Goal: Task Accomplishment & Management: Manage account settings

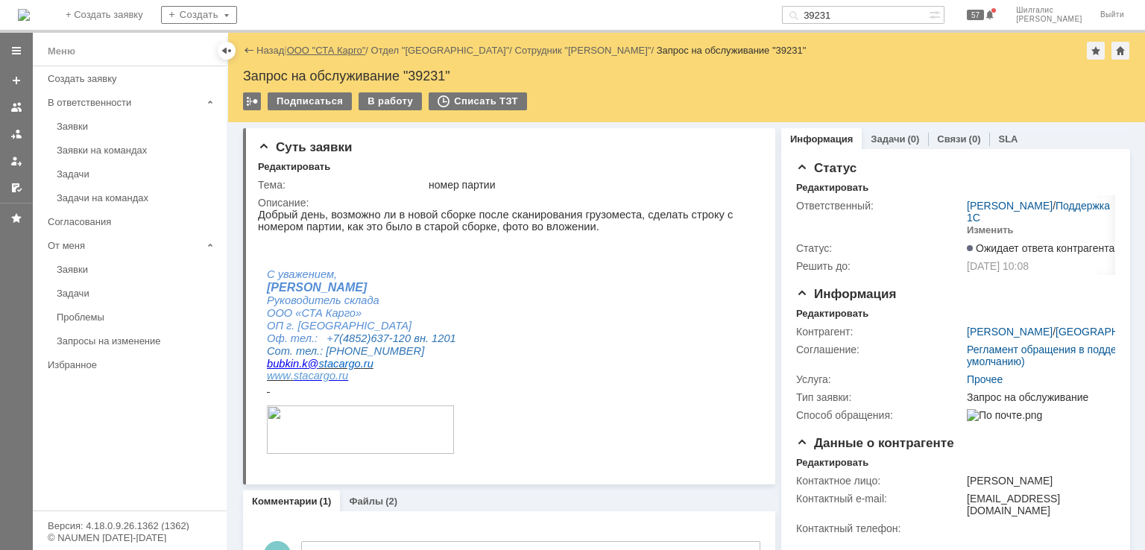
click at [309, 49] on link "ООО "СТА Карго"" at bounding box center [326, 50] width 79 height 11
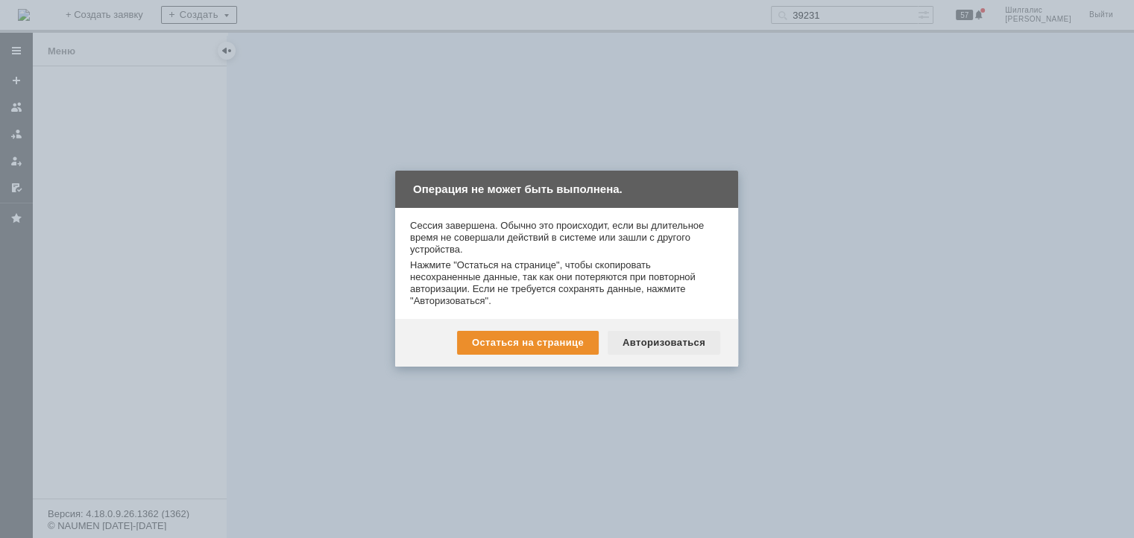
click at [627, 344] on div "Авторизоваться" at bounding box center [664, 343] width 113 height 24
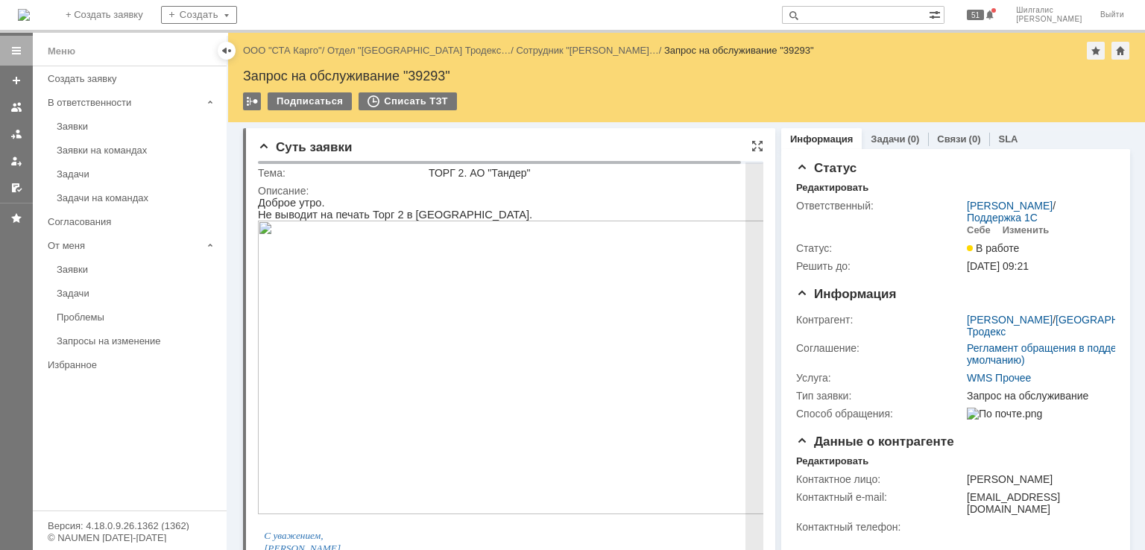
click at [403, 282] on img at bounding box center [519, 368] width 522 height 294
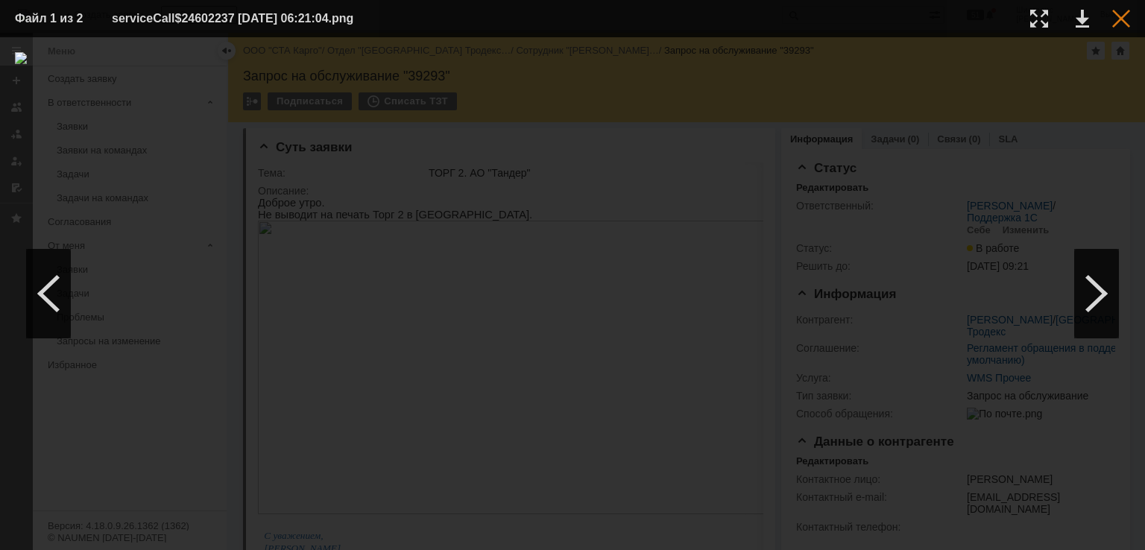
click at [1121, 12] on div at bounding box center [1121, 19] width 18 height 18
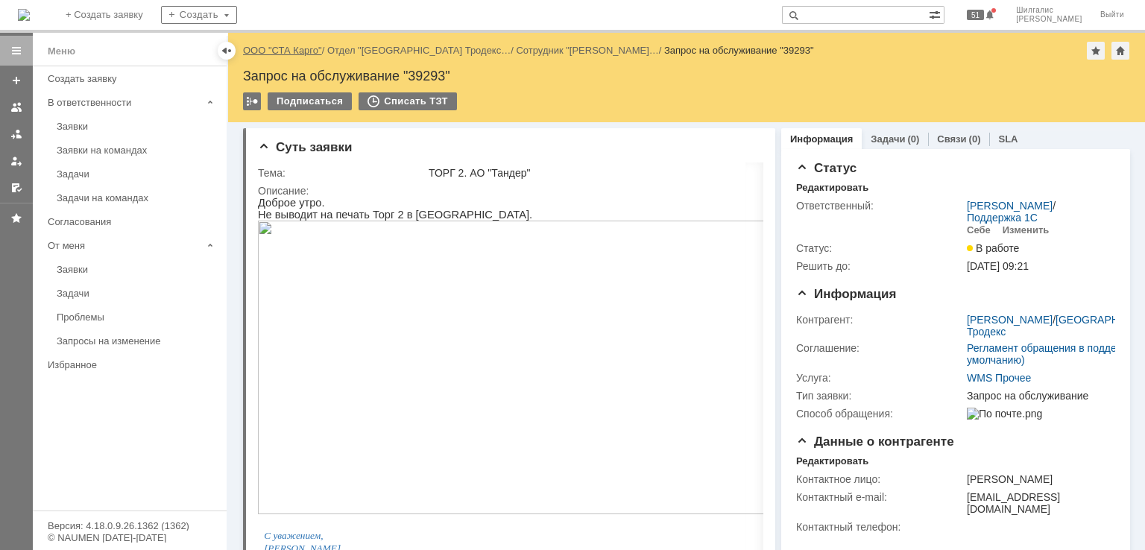
click at [287, 48] on link "ООО "СТА Карго"" at bounding box center [282, 50] width 79 height 11
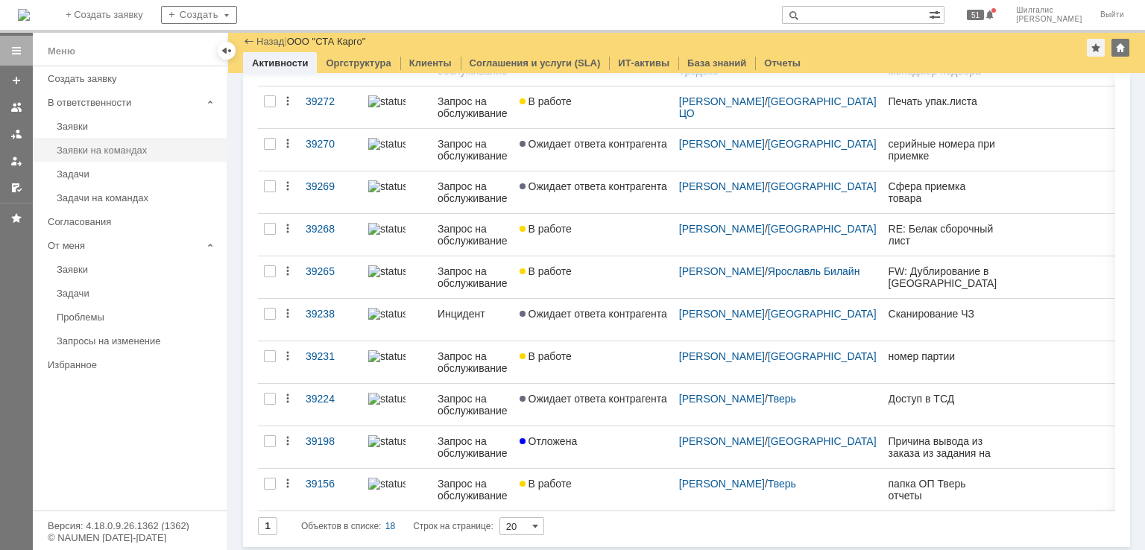
click at [132, 153] on div "Заявки на командах" at bounding box center [137, 150] width 161 height 11
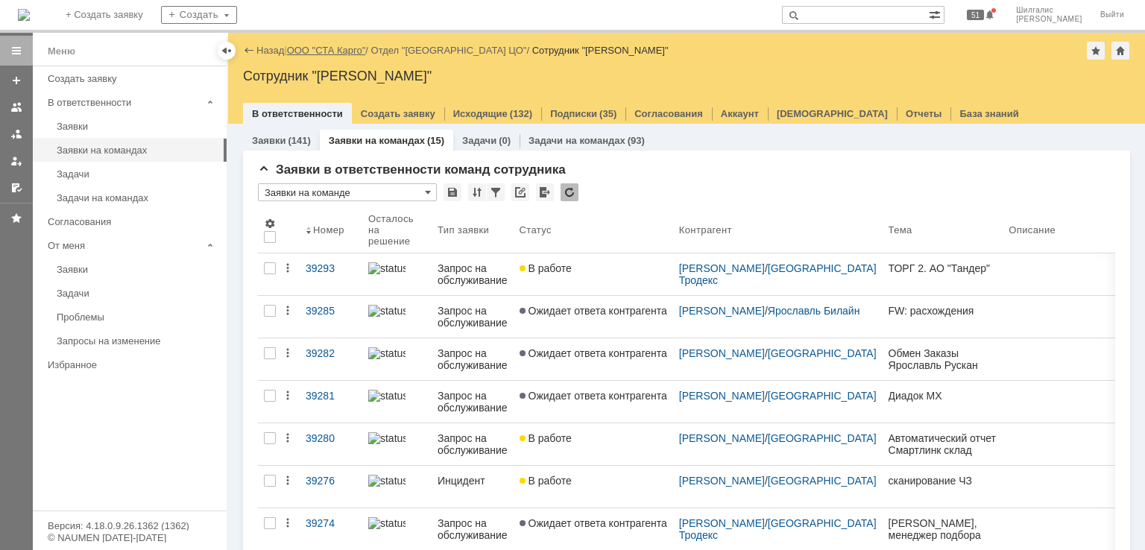
click at [332, 51] on link "ООО "СТА Карго"" at bounding box center [326, 50] width 79 height 11
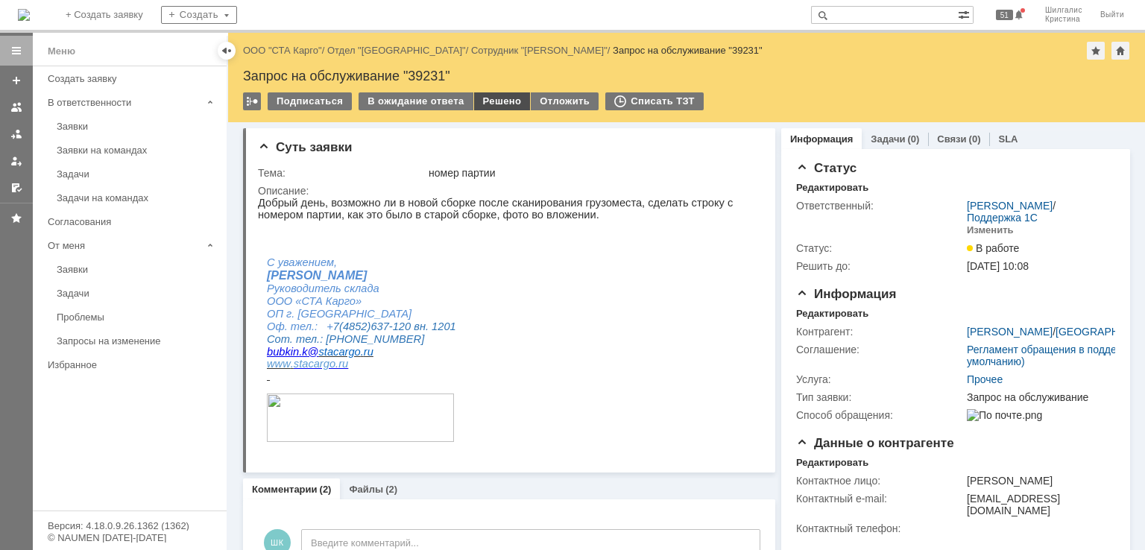
click at [498, 105] on div "Решено" at bounding box center [502, 101] width 57 height 18
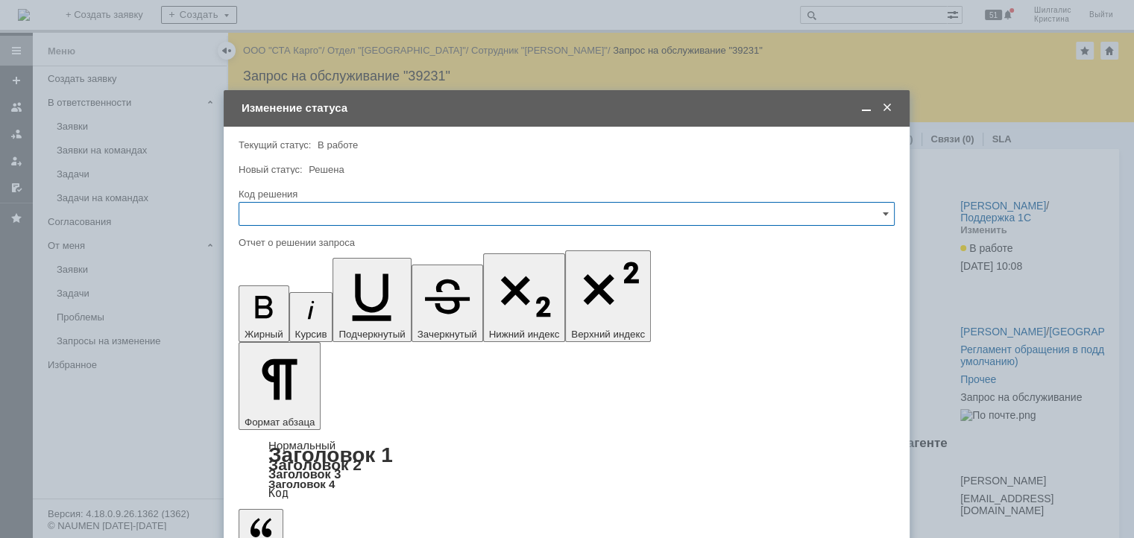
click at [339, 213] on input "text" at bounding box center [567, 214] width 656 height 24
click at [291, 414] on span "Решено" at bounding box center [566, 414] width 637 height 12
type input "Решено"
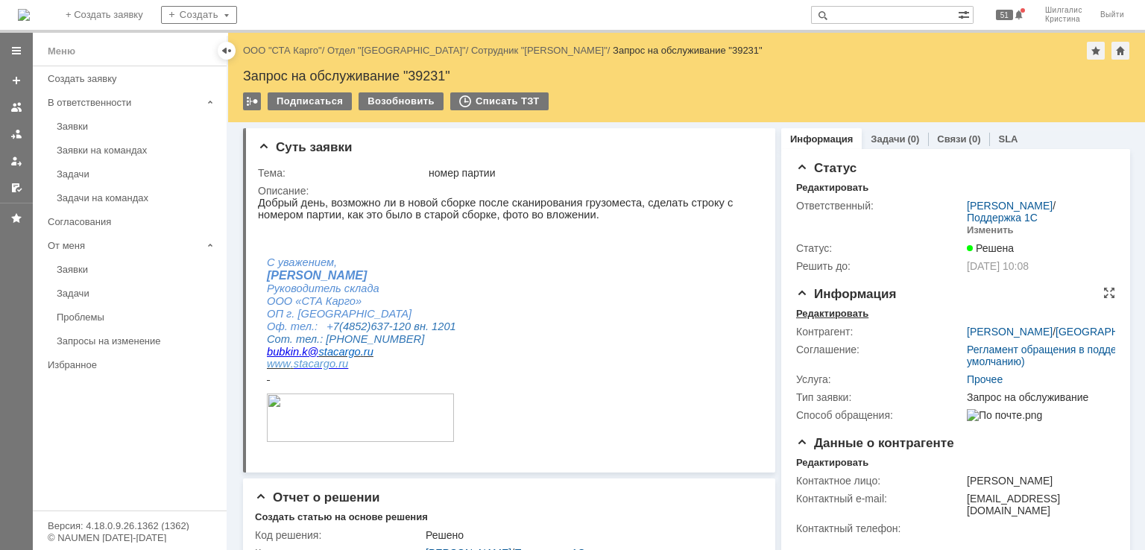
click at [840, 311] on div "Редактировать" at bounding box center [832, 314] width 72 height 12
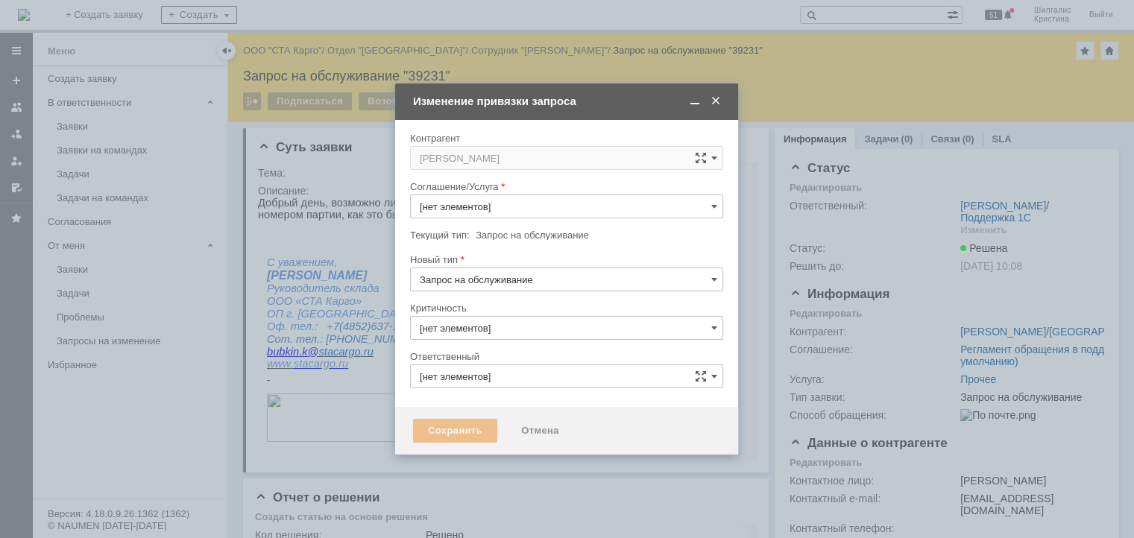
type input "[PERSON_NAME]"
type input "Прочее"
type input "3. Низкая"
type input "[не указано]"
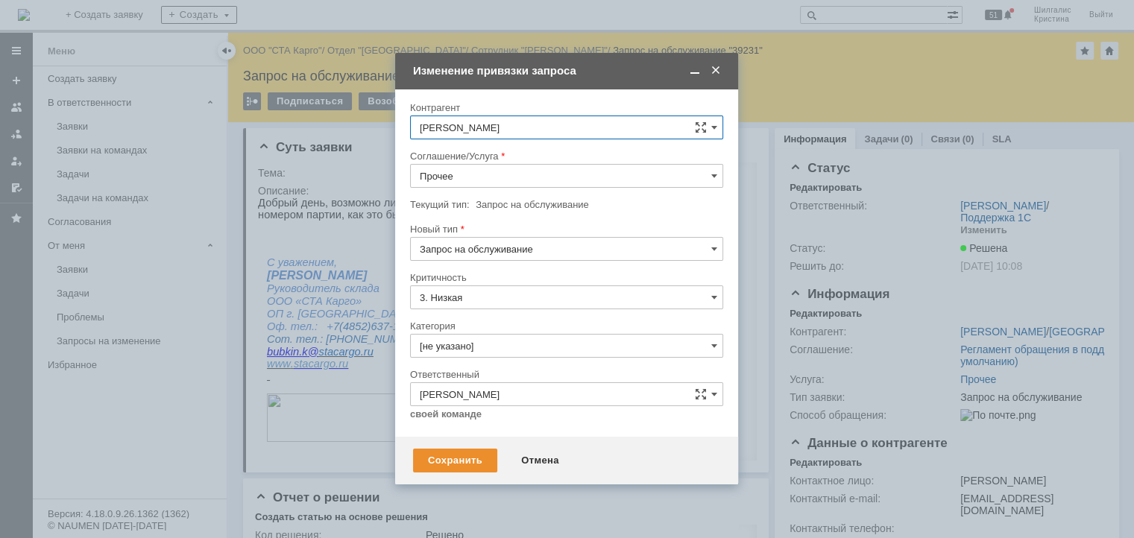
click at [467, 167] on input "Прочее" at bounding box center [566, 176] width 313 height 24
click at [500, 330] on span "WMS Сборка ТСД" at bounding box center [567, 336] width 294 height 12
type input "WMS Сборка ТСД"
click at [467, 339] on input "[не указано]" at bounding box center [566, 346] width 313 height 24
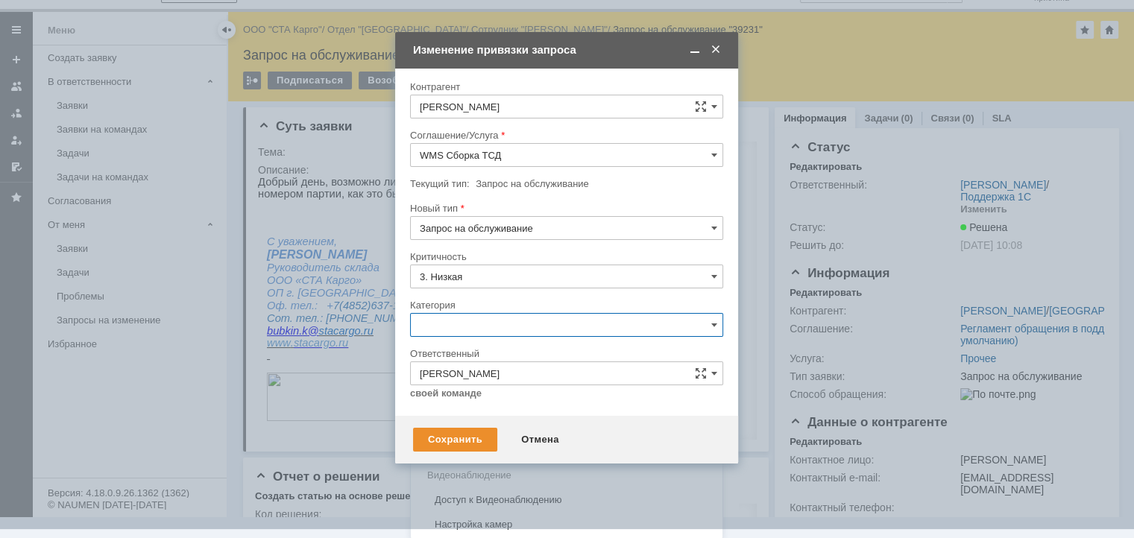
click at [462, 391] on div "Изменение" at bounding box center [567, 402] width 312 height 24
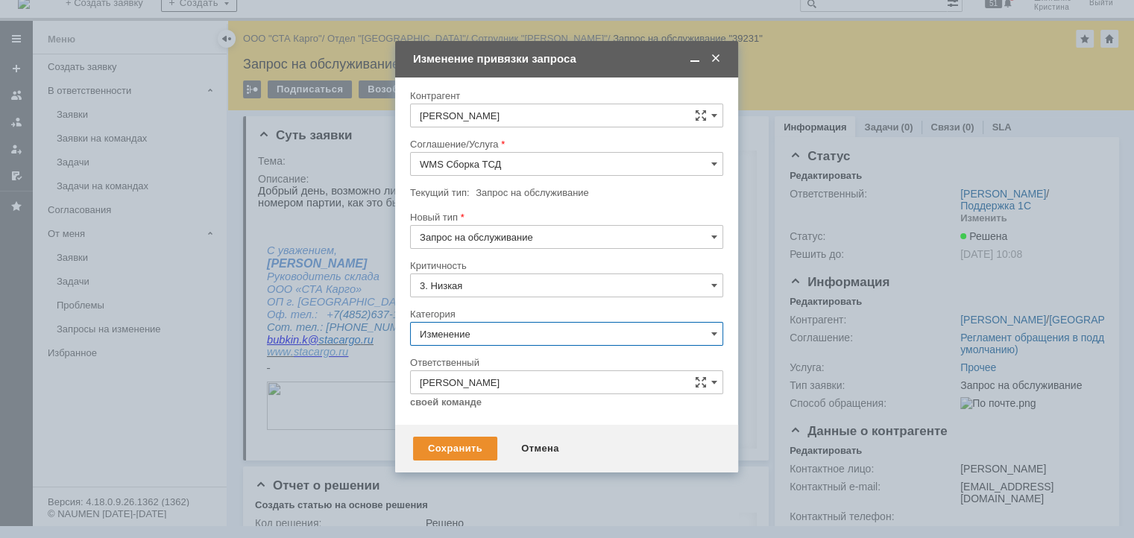
scroll to position [12, 0]
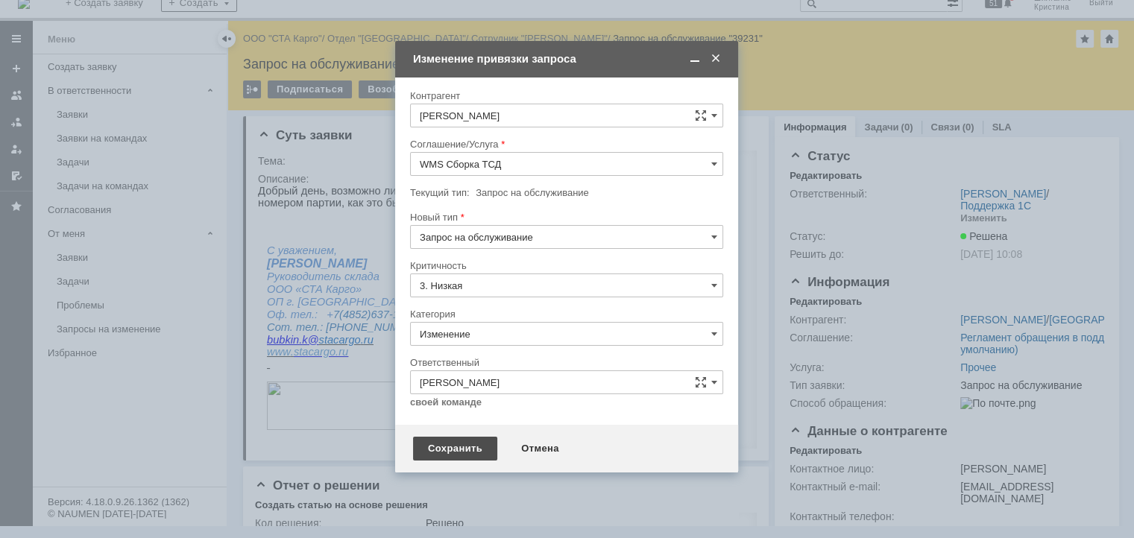
type input "Изменение"
click at [441, 445] on div "Сохранить" at bounding box center [455, 449] width 84 height 24
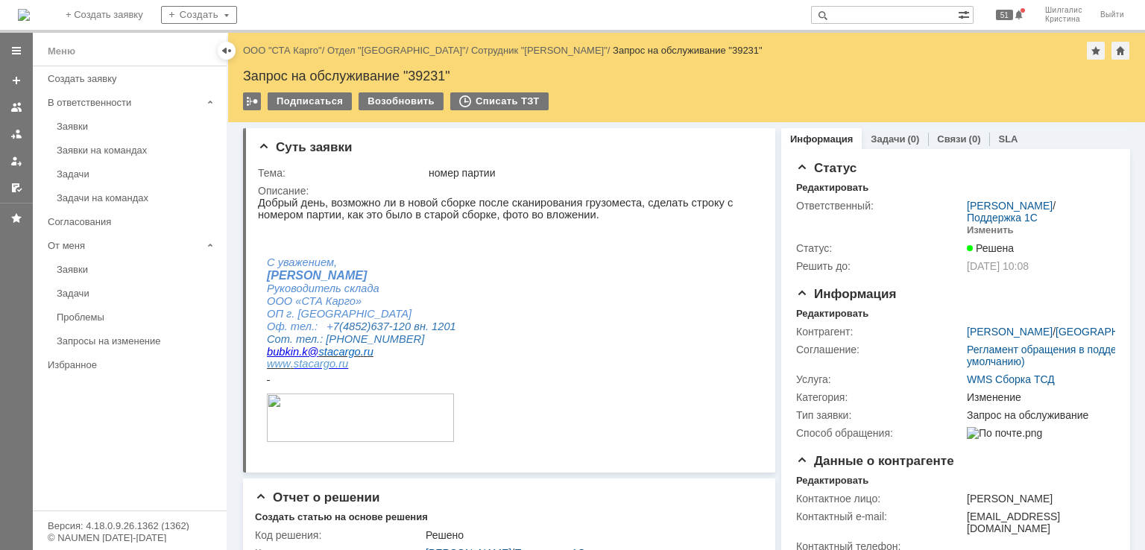
scroll to position [0, 0]
click at [299, 53] on link "ООО "СТА Карго"" at bounding box center [282, 50] width 79 height 11
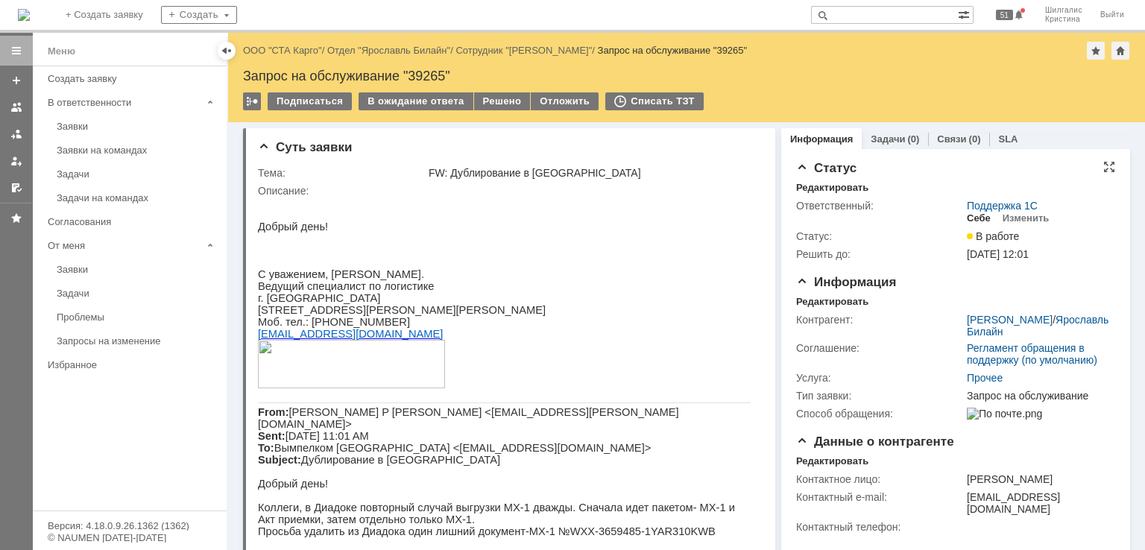
click at [968, 216] on div "Себе" at bounding box center [979, 219] width 24 height 12
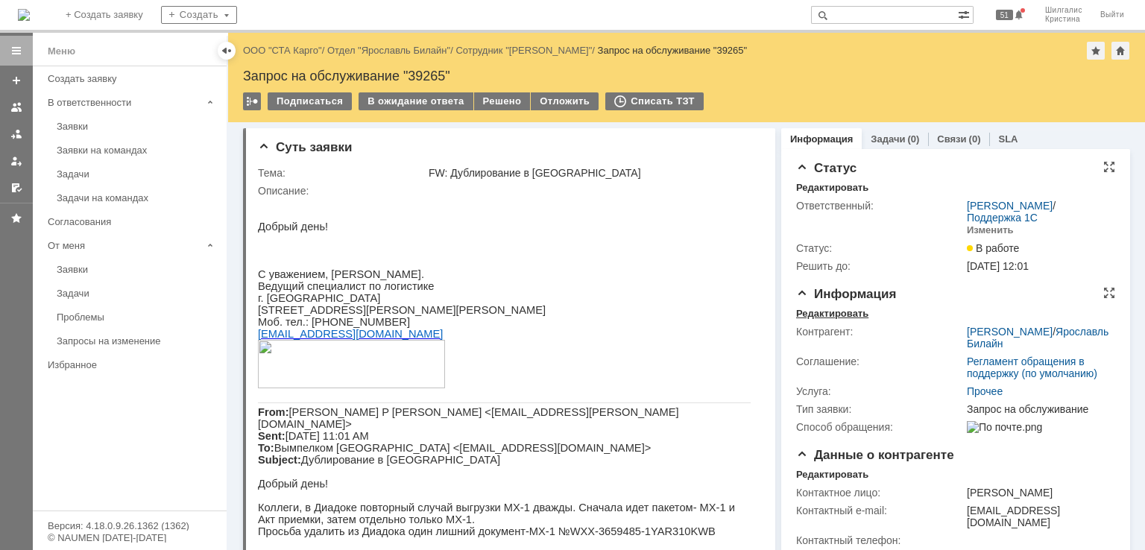
click at [842, 314] on div "Редактировать" at bounding box center [832, 314] width 72 height 12
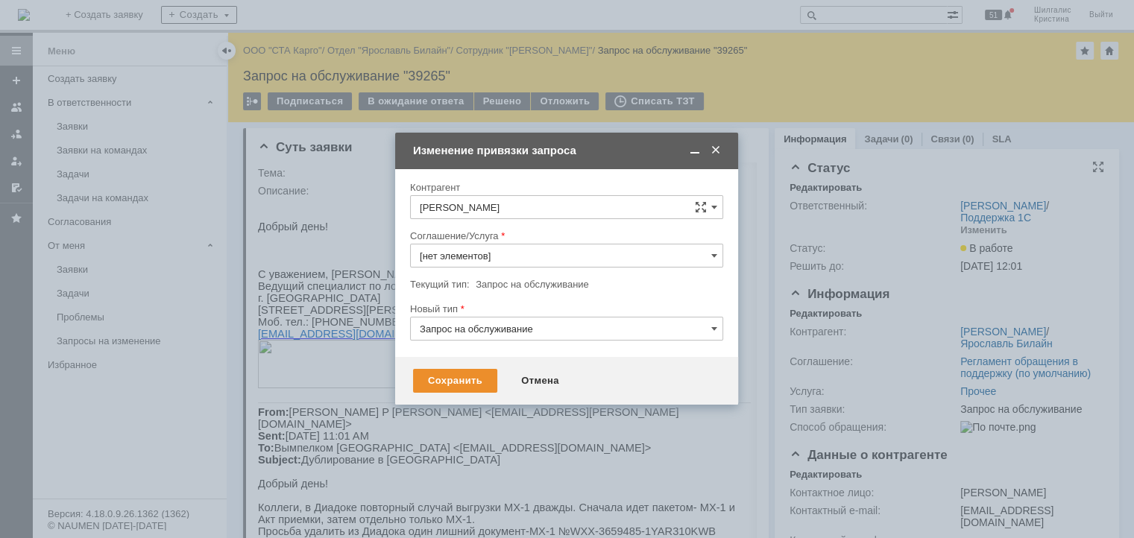
type input "Прочее"
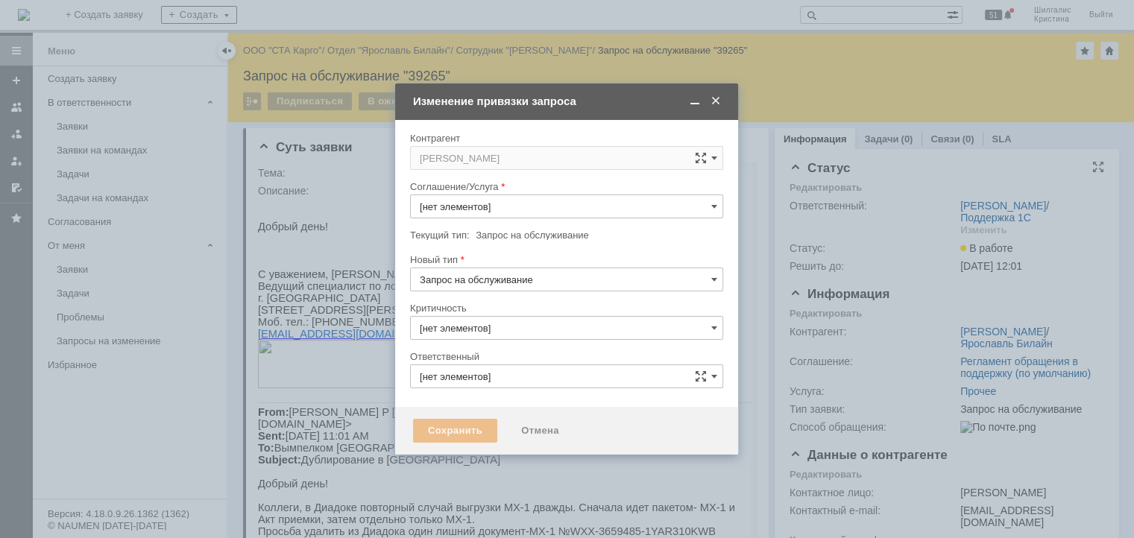
type input "Прочее"
type input "3. Низкая"
type input "[PERSON_NAME]"
type input "[не указано]"
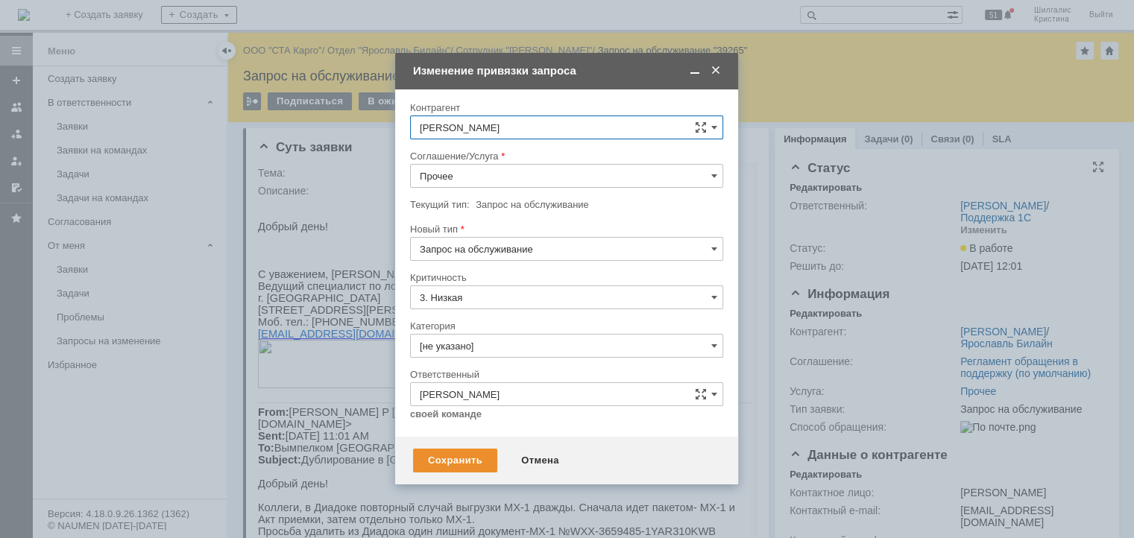
click at [480, 181] on input "Прочее" at bounding box center [566, 176] width 313 height 24
click at [468, 307] on span "WMS Прочее" at bounding box center [567, 312] width 294 height 12
type input "WMS Прочее"
click at [474, 338] on input "[не указано]" at bounding box center [566, 346] width 313 height 24
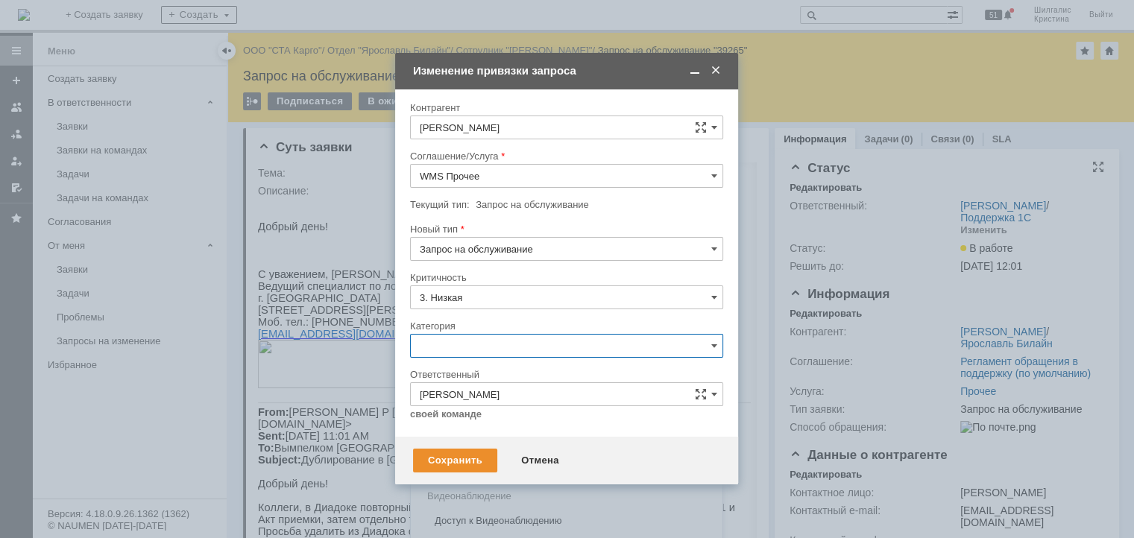
scroll to position [21, 0]
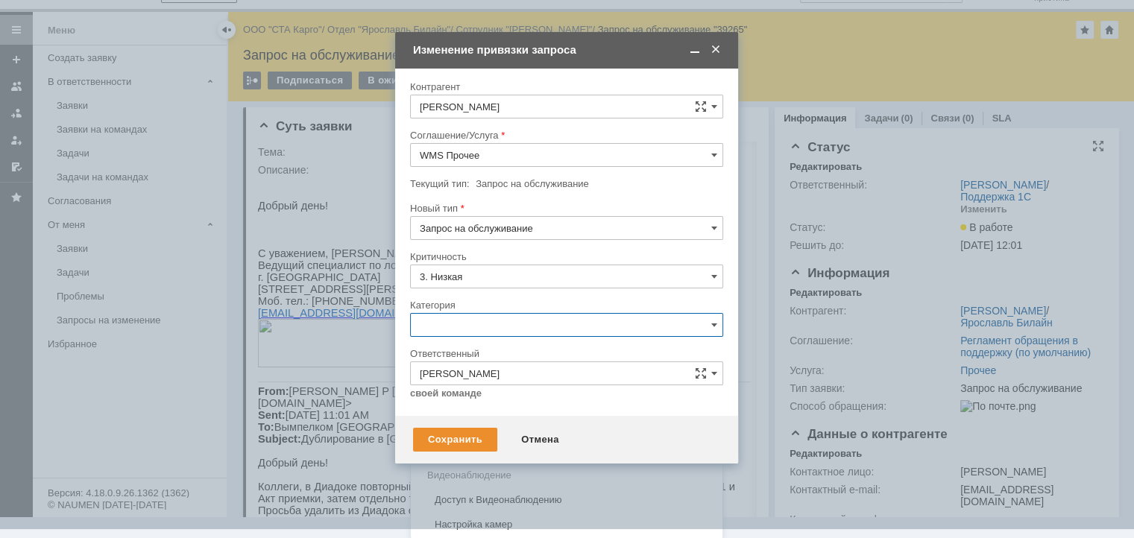
click at [453, 450] on span "Ошибка" at bounding box center [567, 451] width 294 height 12
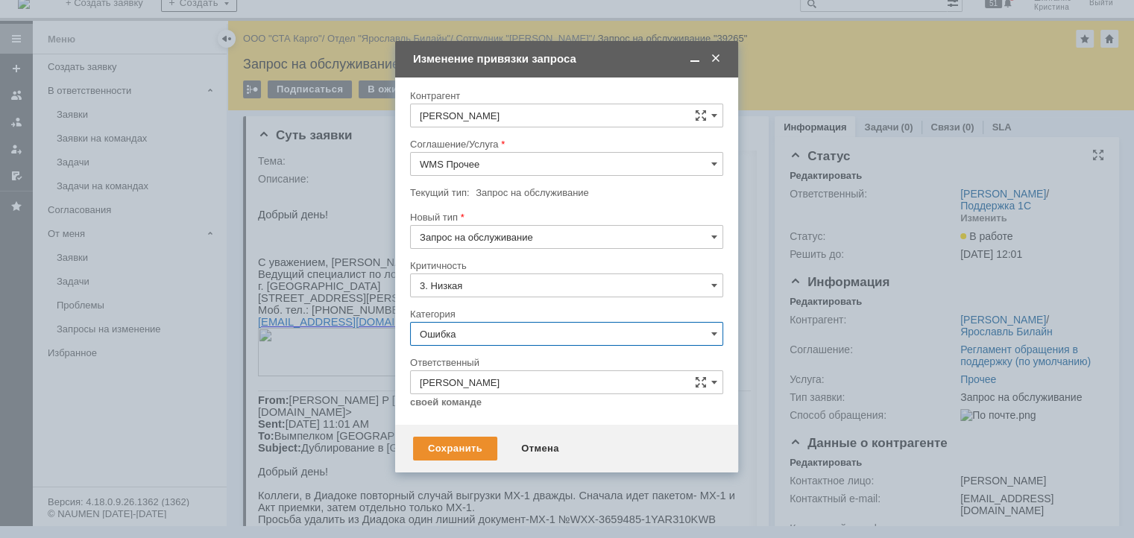
scroll to position [12, 0]
click at [453, 456] on div "Сохранить" at bounding box center [455, 449] width 84 height 24
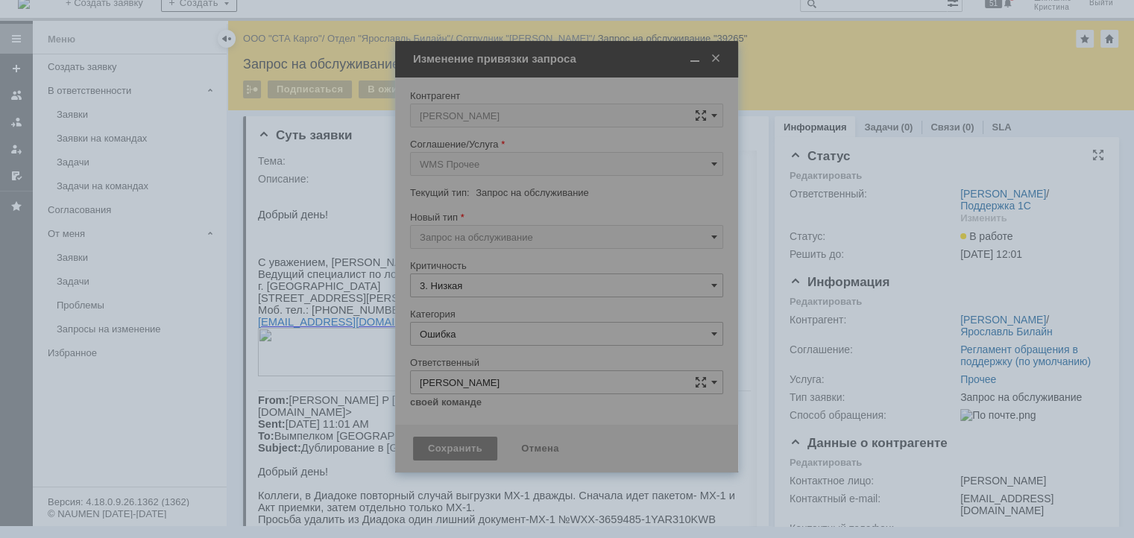
type input "Ошибка"
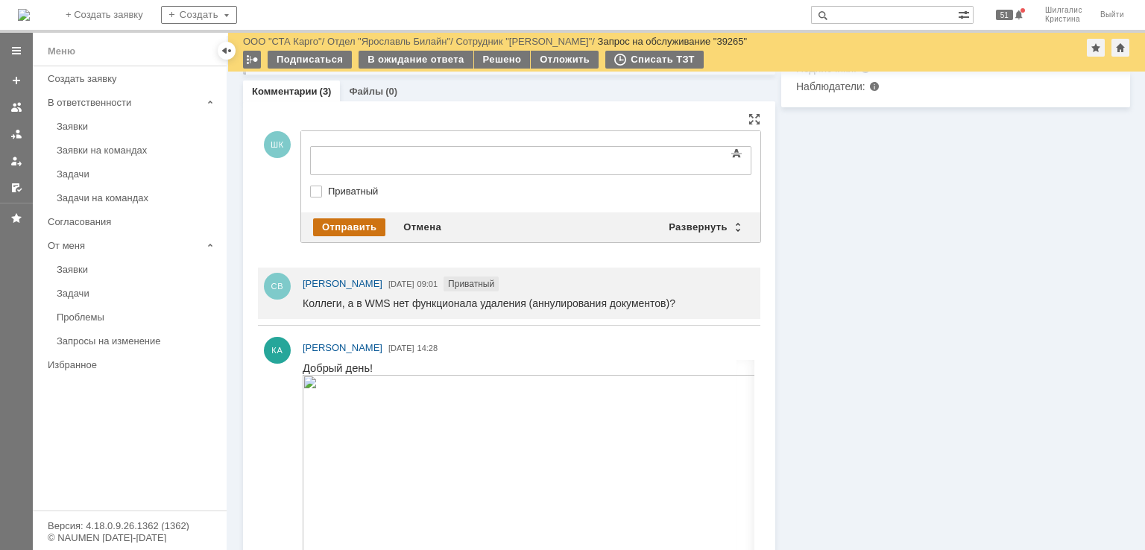
scroll to position [0, 0]
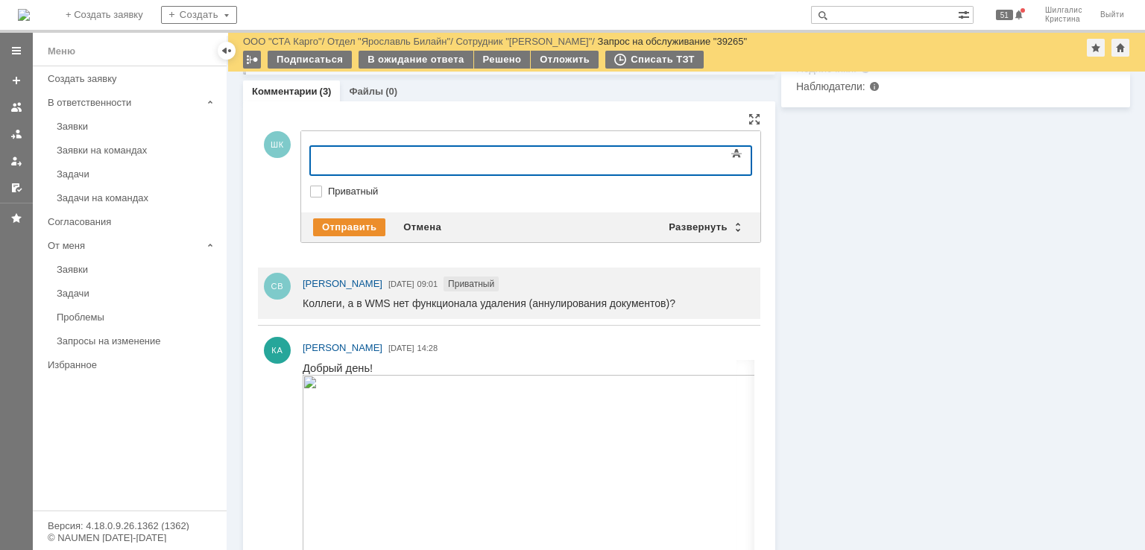
click at [328, 186] on label "Приватный" at bounding box center [538, 192] width 421 height 12
checkbox input "true"
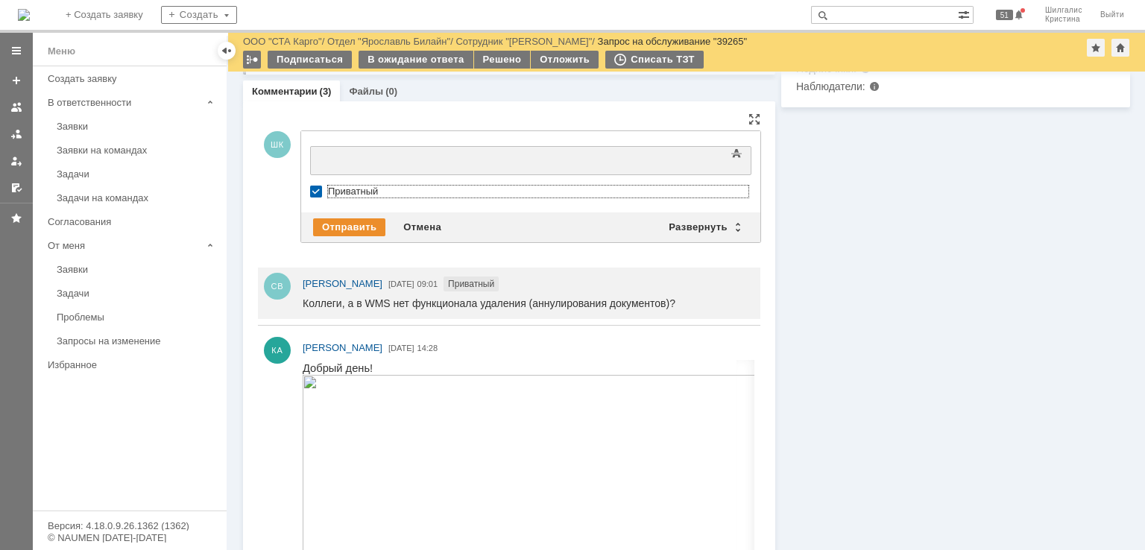
click at [362, 163] on div at bounding box center [432, 159] width 212 height 12
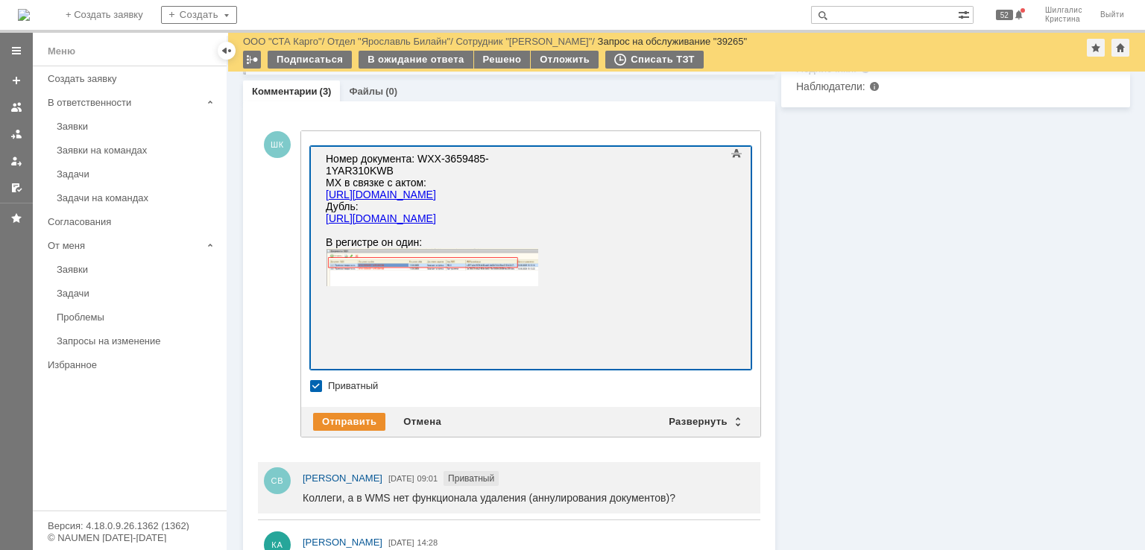
scroll to position [2599, 4]
click at [718, 315] on div at bounding box center [530, 258] width 441 height 224
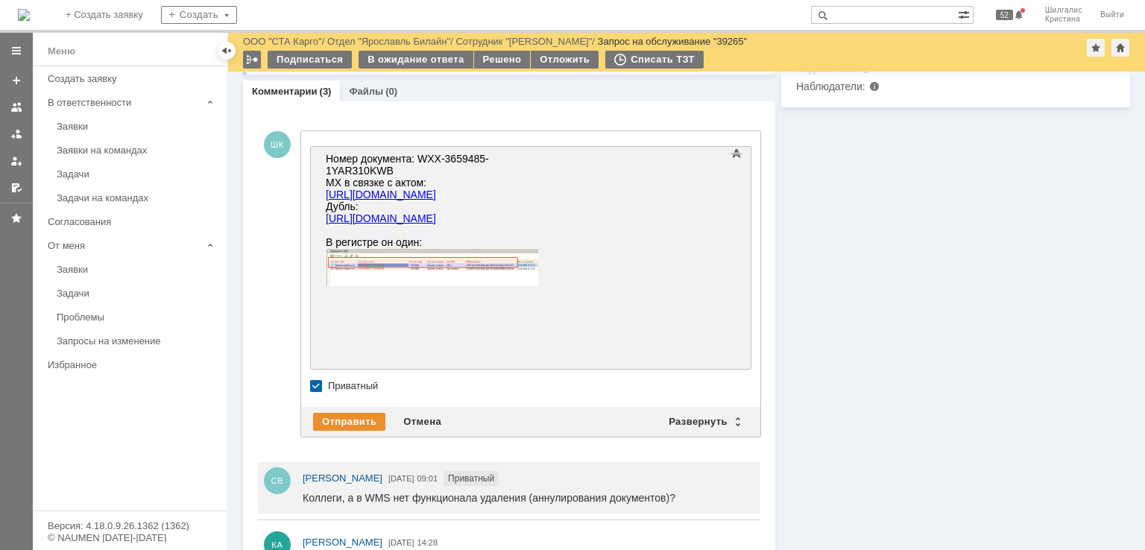
click at [714, 323] on div at bounding box center [530, 258] width 441 height 224
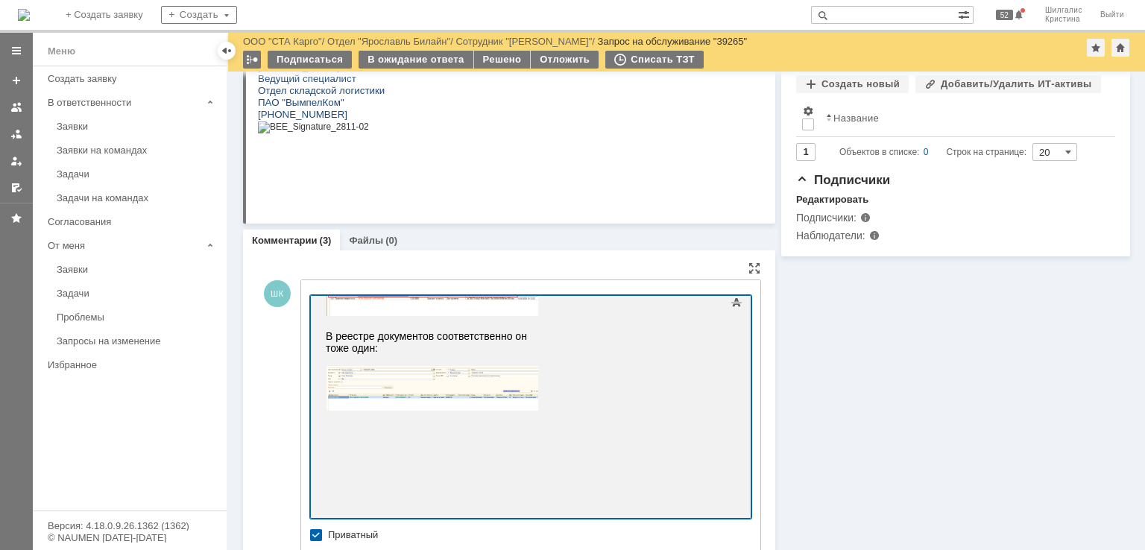
scroll to position [623, 0]
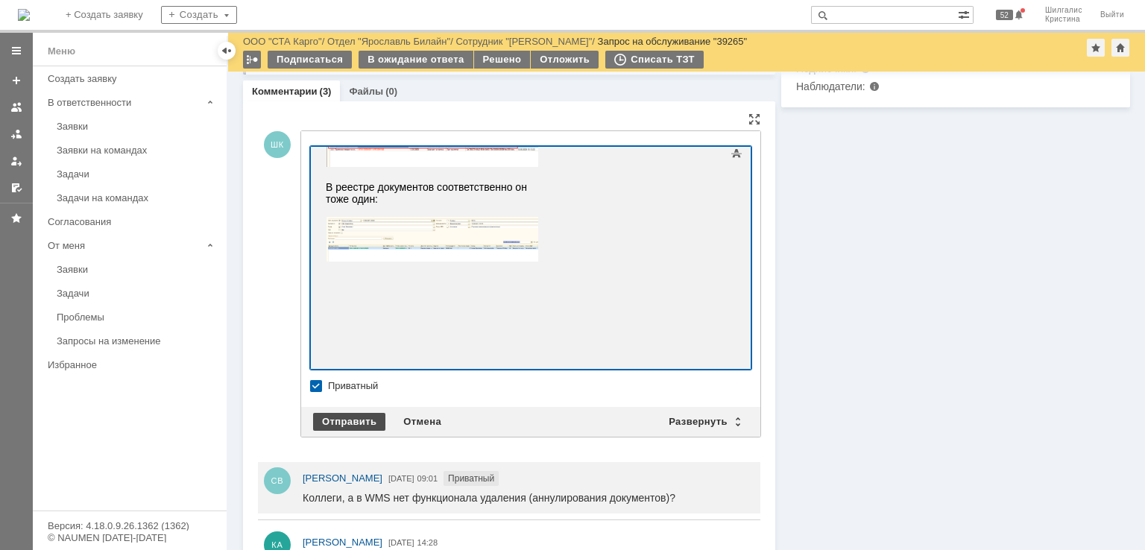
click at [350, 426] on div "Отправить" at bounding box center [349, 422] width 72 height 18
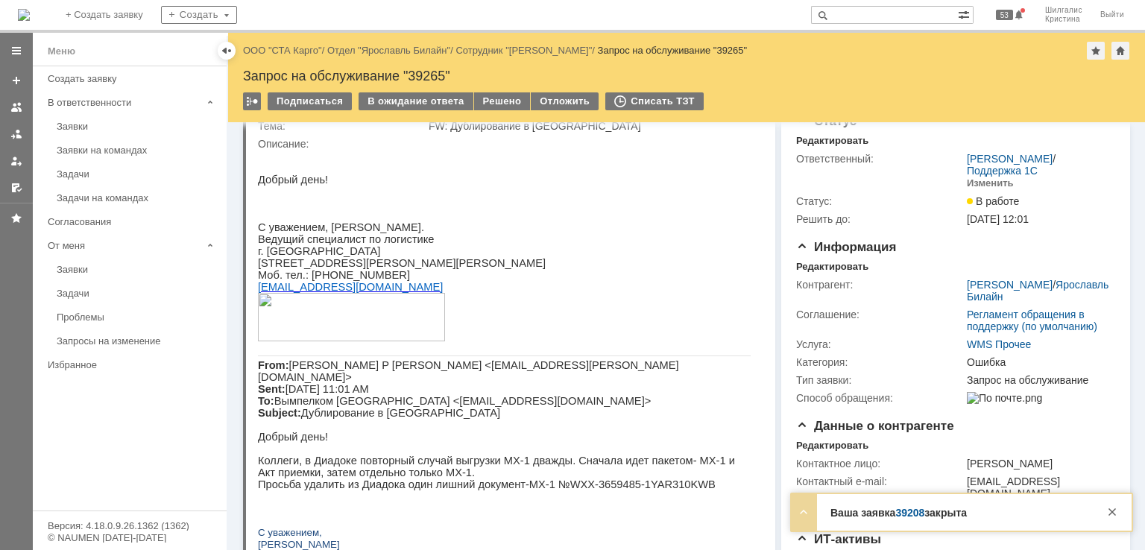
scroll to position [0, 0]
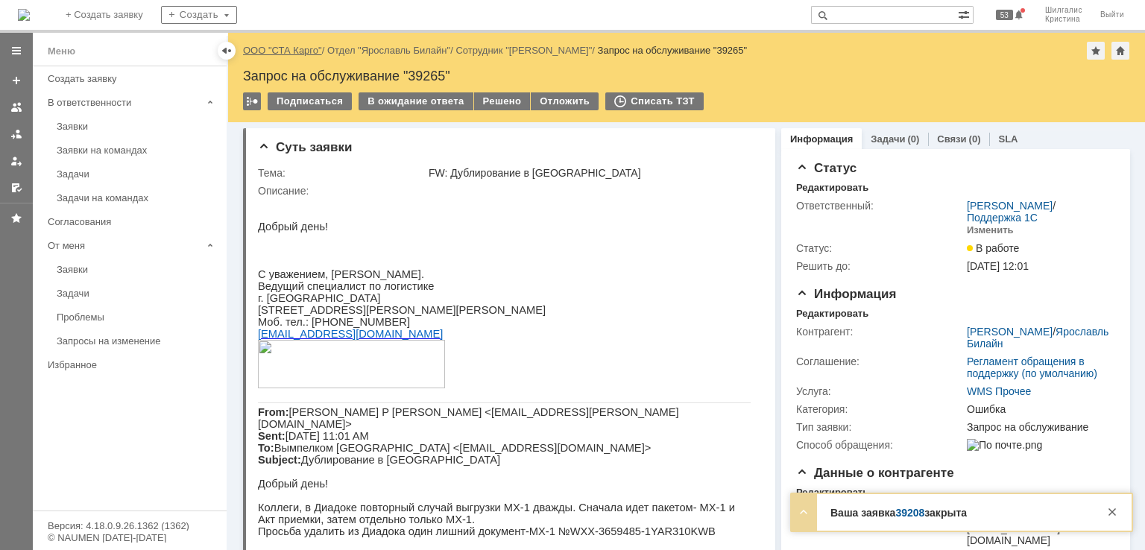
click at [295, 48] on link "ООО "СТА Карго"" at bounding box center [282, 50] width 79 height 11
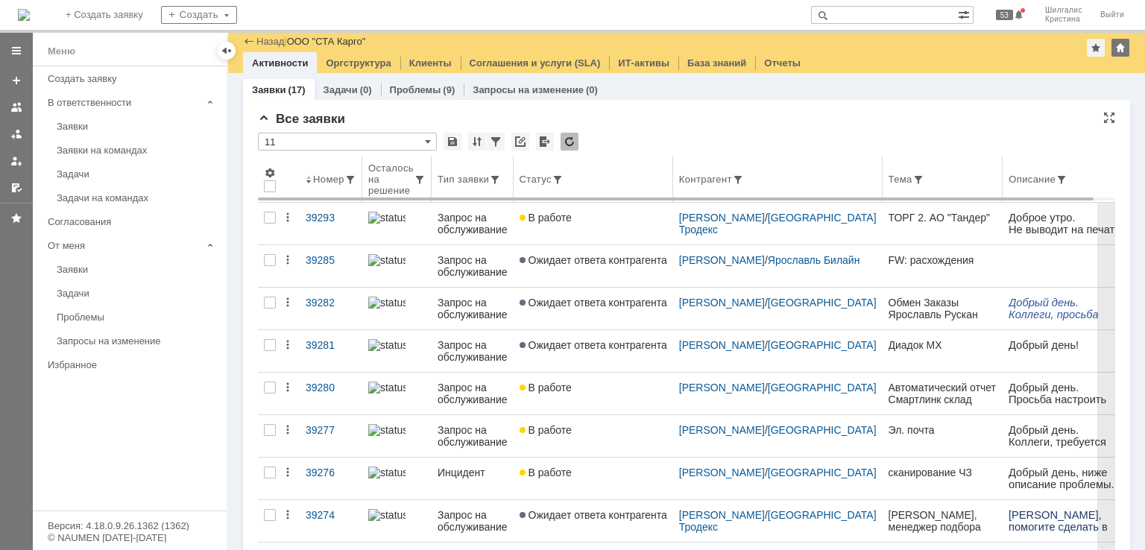
scroll to position [224, 0]
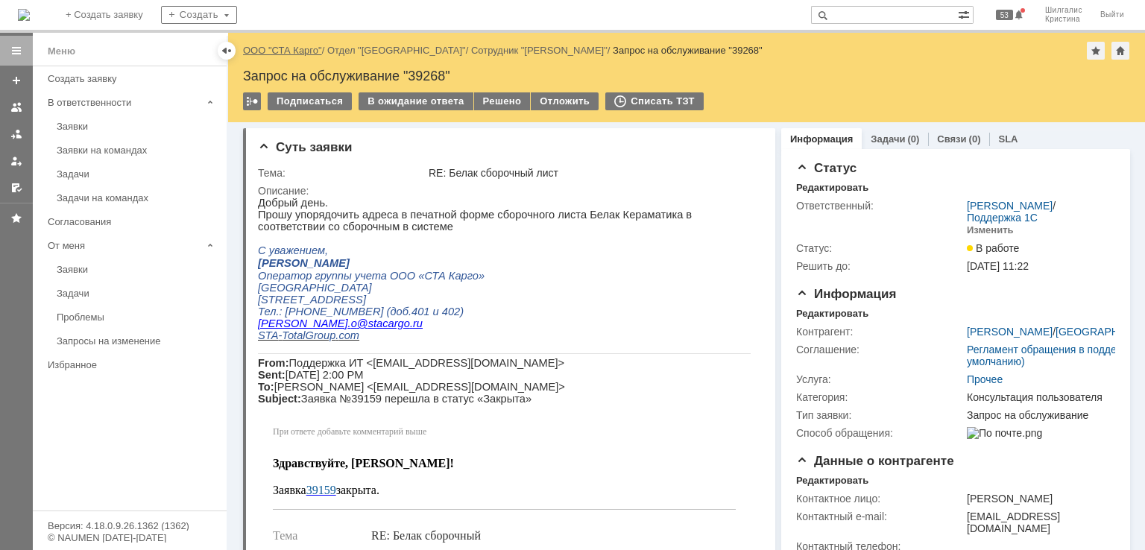
click at [305, 54] on link "ООО "СТА Карго"" at bounding box center [282, 50] width 79 height 11
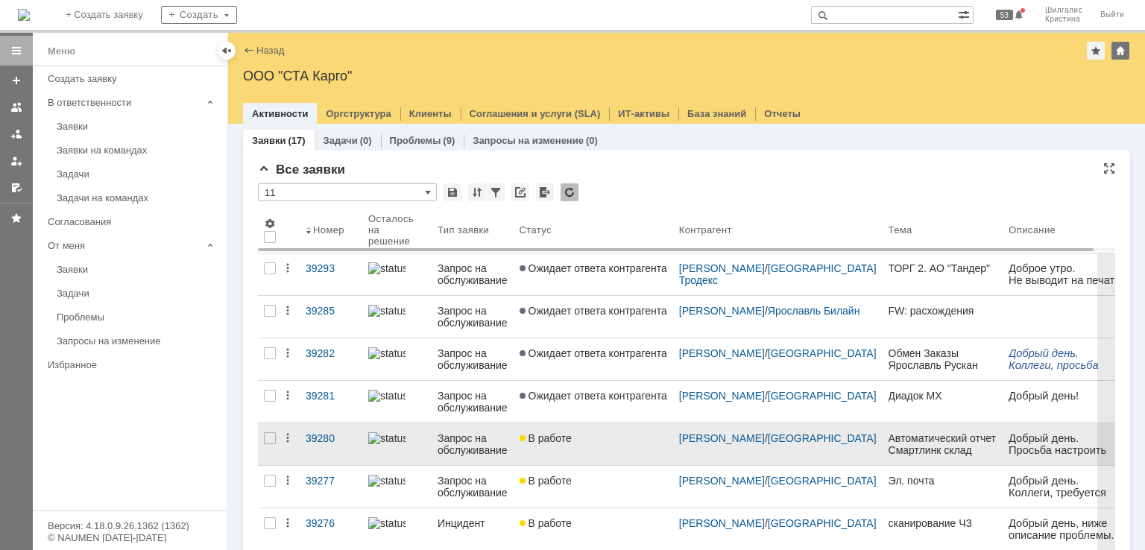
click at [553, 437] on span "В работе" at bounding box center [546, 438] width 52 height 12
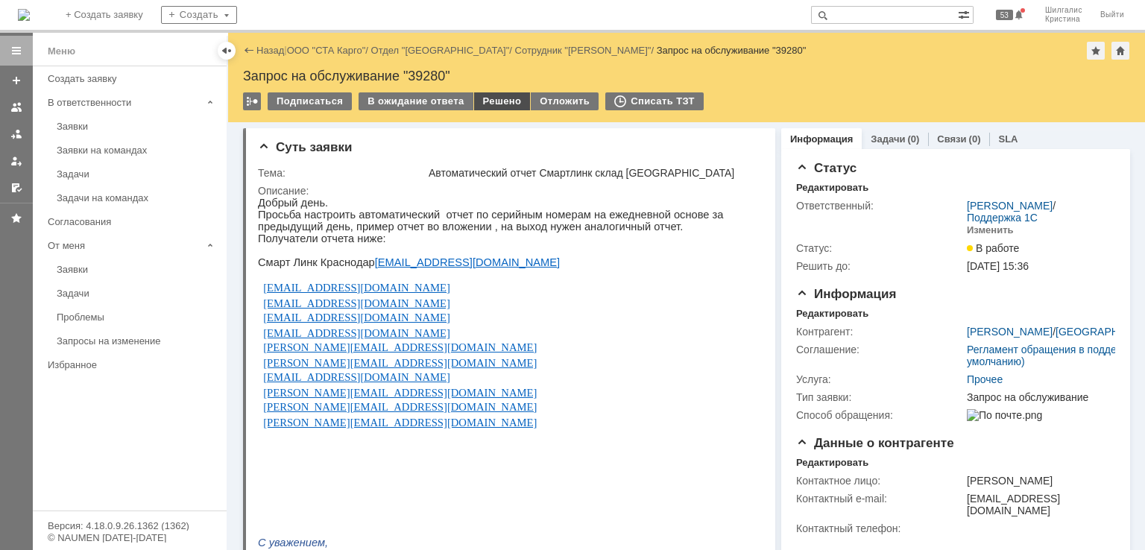
click at [494, 101] on div "Решено" at bounding box center [502, 101] width 57 height 18
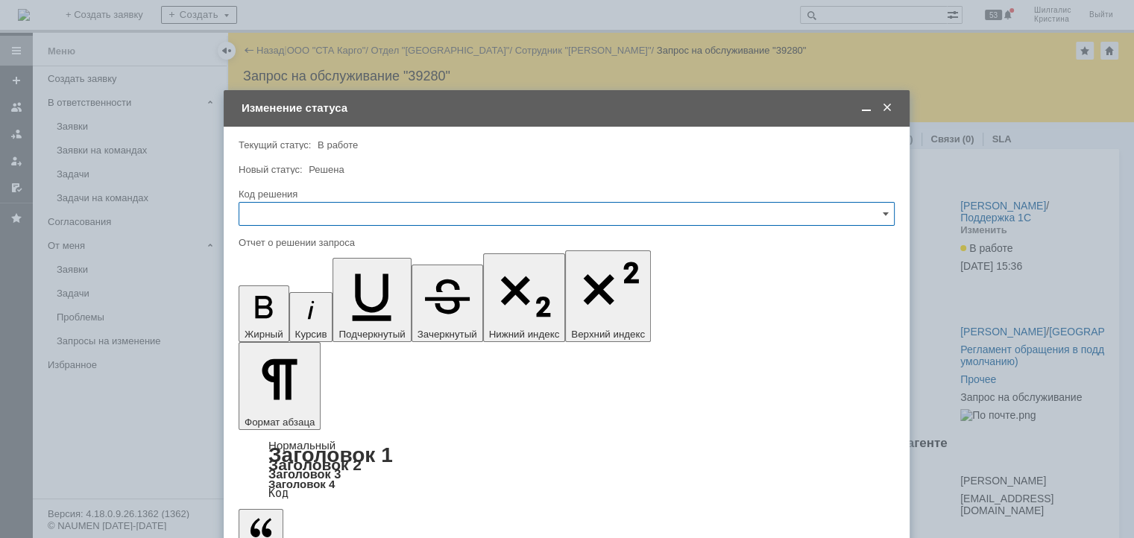
click at [316, 216] on input "text" at bounding box center [567, 214] width 656 height 24
click at [292, 404] on div "Решено" at bounding box center [566, 414] width 655 height 24
type input "Решено"
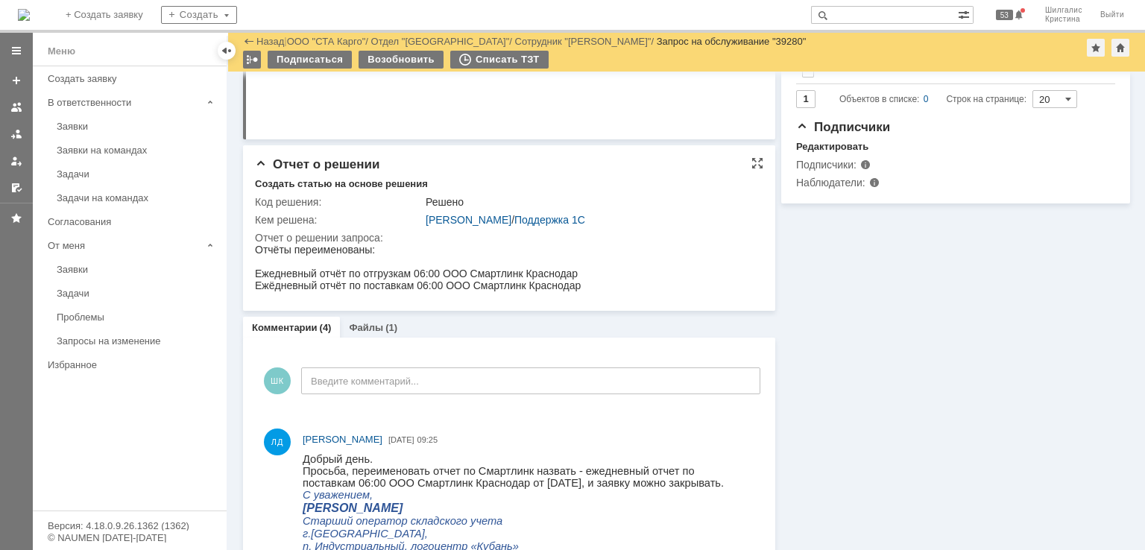
scroll to position [522, 0]
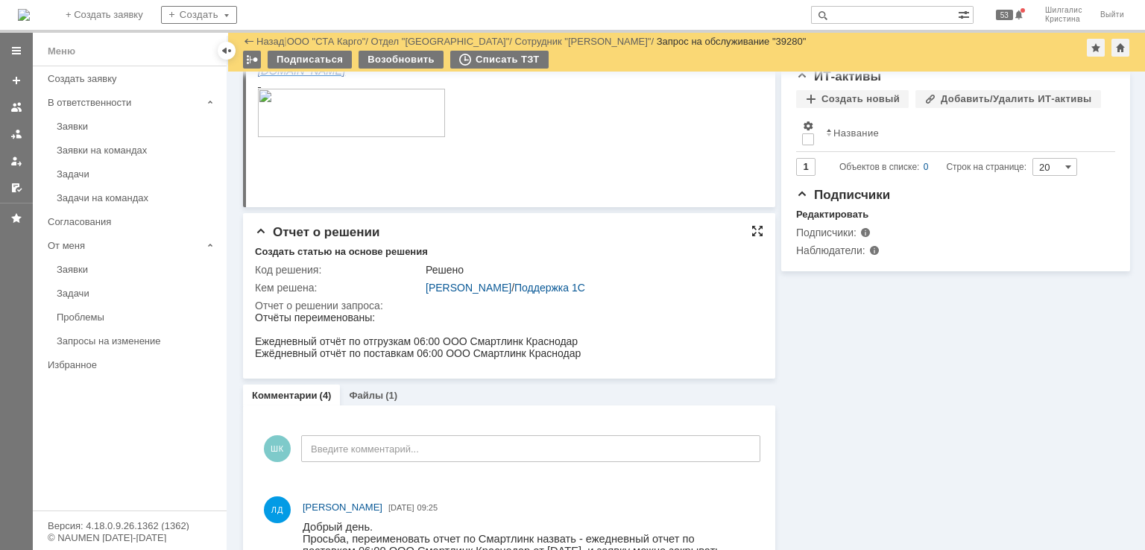
click at [752, 233] on div at bounding box center [758, 231] width 12 height 12
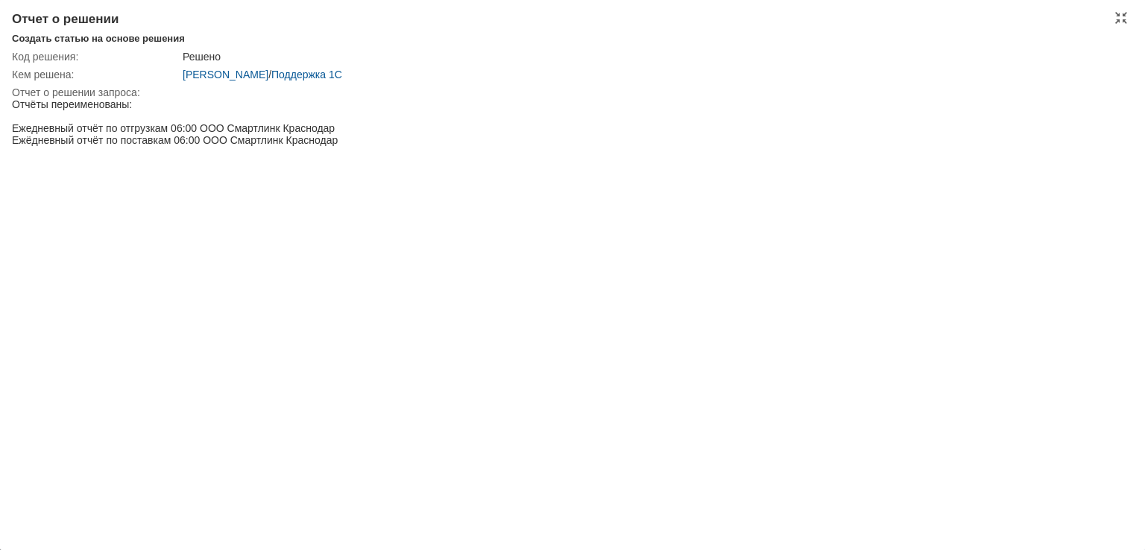
scroll to position [664, 0]
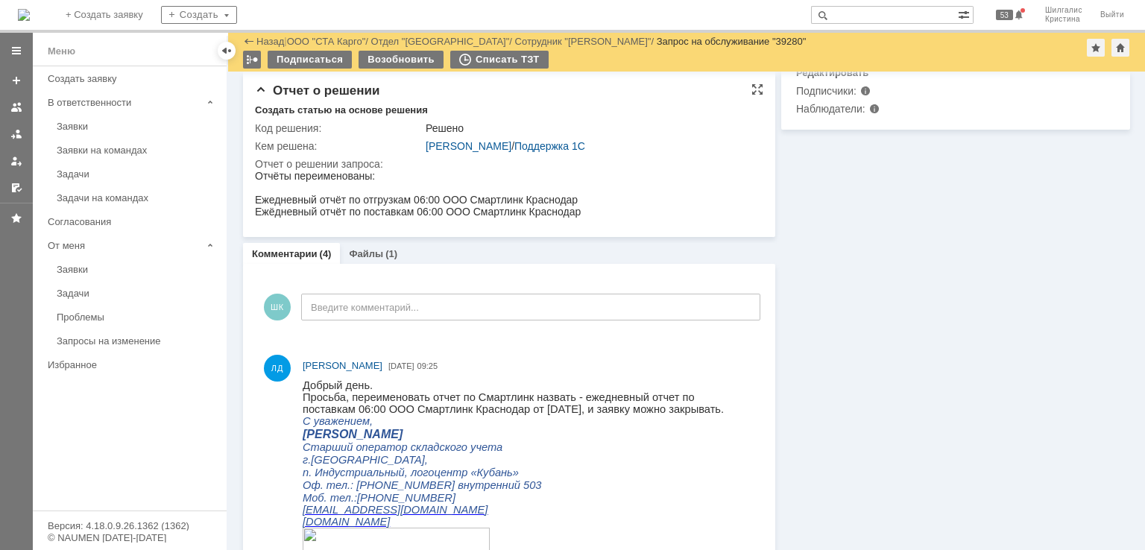
click at [718, 92] on div "Отчет о решении" at bounding box center [509, 91] width 509 height 15
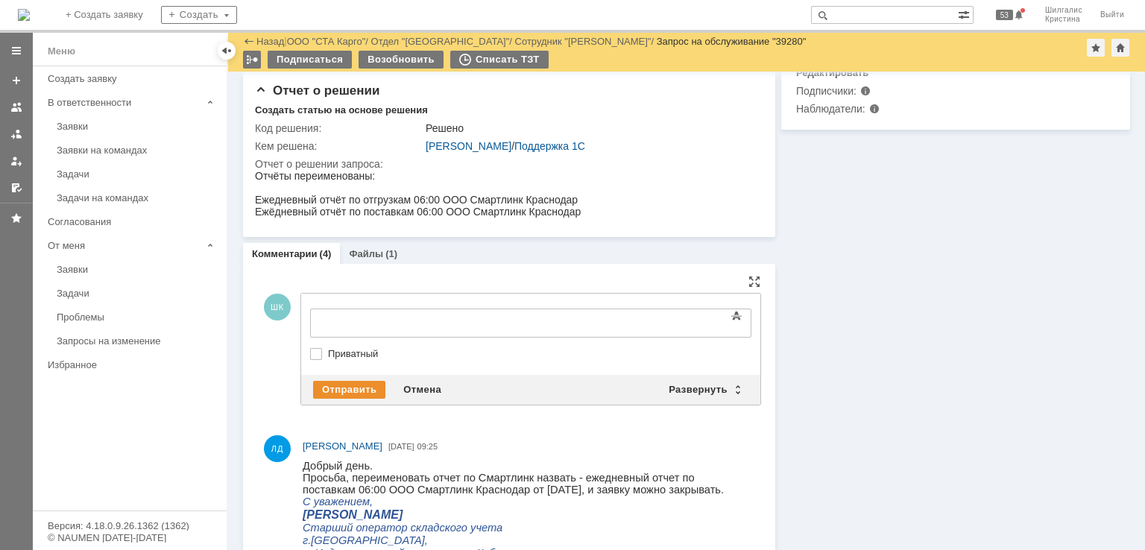
scroll to position [0, 0]
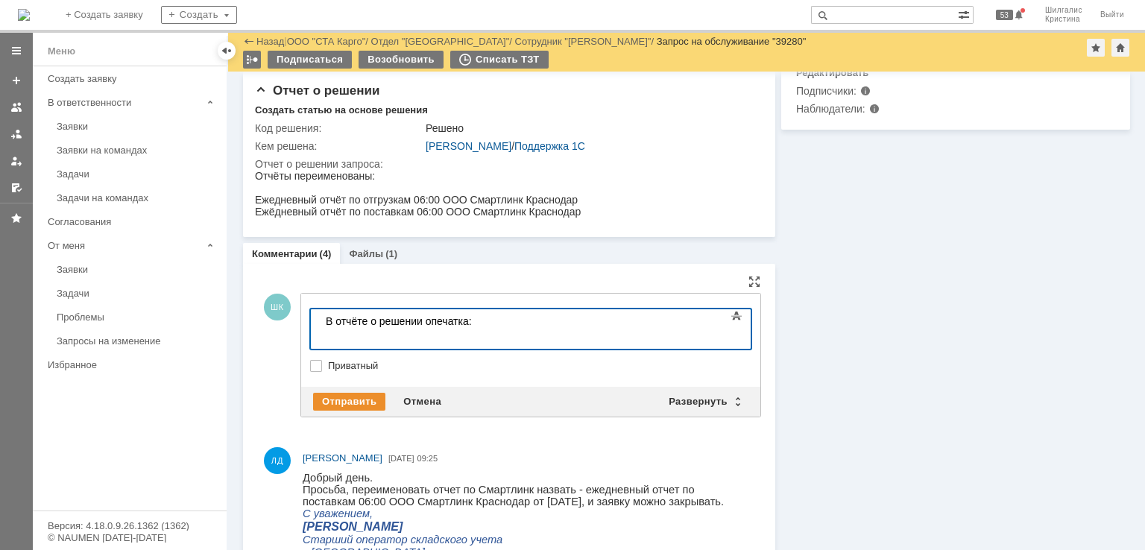
click at [331, 331] on div "В отчёте о решении опечатка:" at bounding box center [432, 327] width 212 height 24
click at [351, 397] on div "Отправить" at bounding box center [349, 402] width 72 height 18
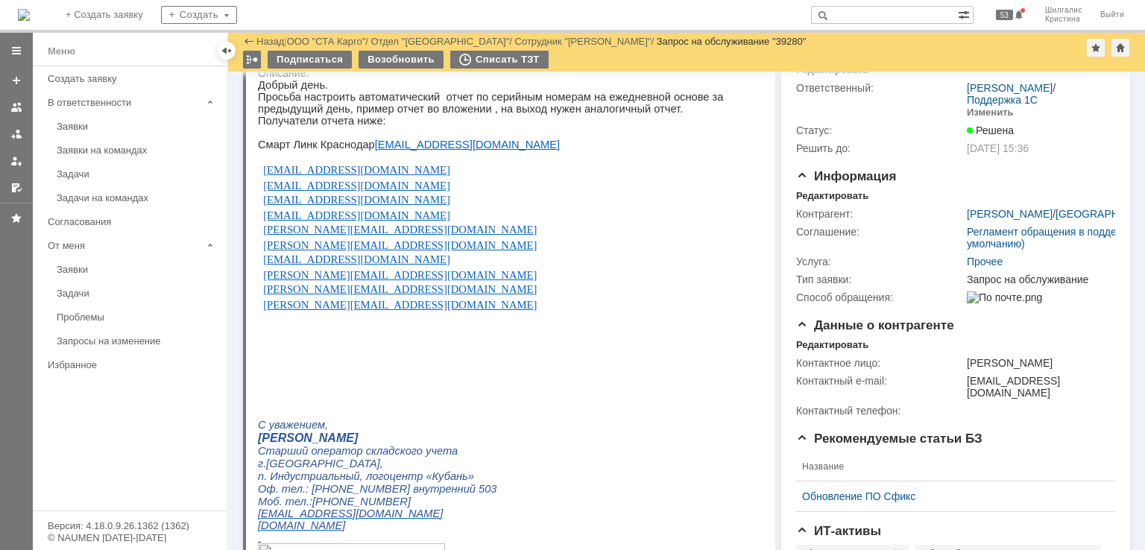
scroll to position [0, 0]
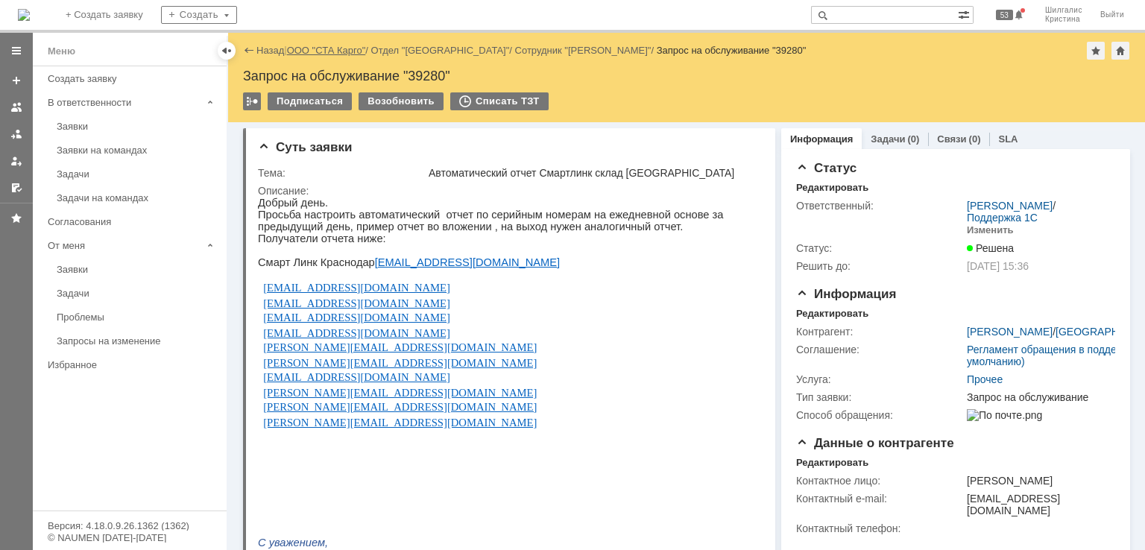
click at [344, 51] on link "ООО "СТА Карго"" at bounding box center [326, 50] width 79 height 11
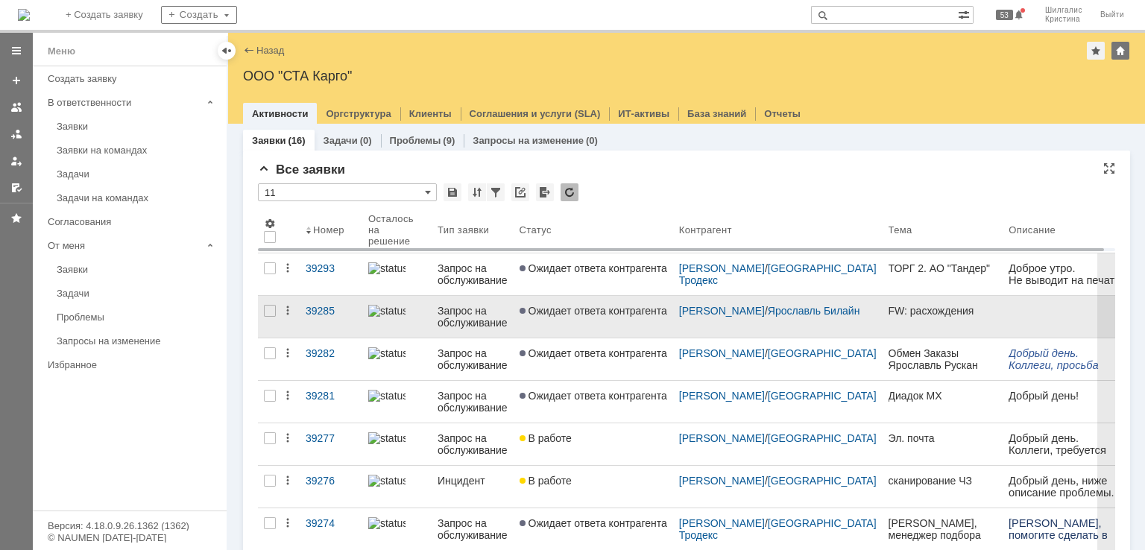
click at [564, 315] on span "Ожидает ответа контрагента" at bounding box center [594, 311] width 148 height 12
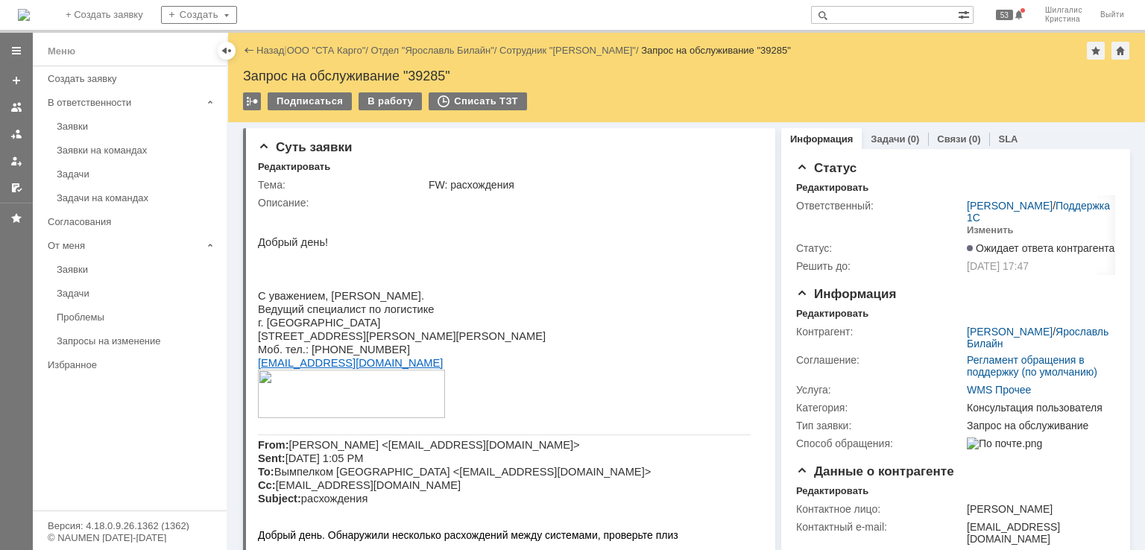
drag, startPoint x: 903, startPoint y: 359, endPoint x: 778, endPoint y: 133, distance: 258.0
click at [328, 50] on link "ООО "СТА Карго"" at bounding box center [326, 50] width 79 height 11
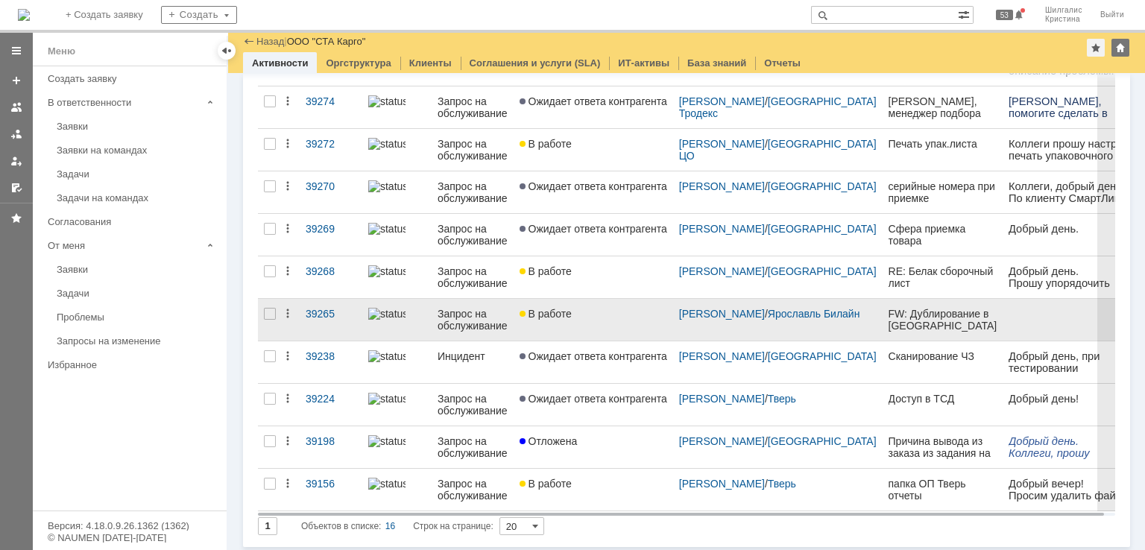
click at [564, 308] on span "В работе" at bounding box center [546, 314] width 52 height 12
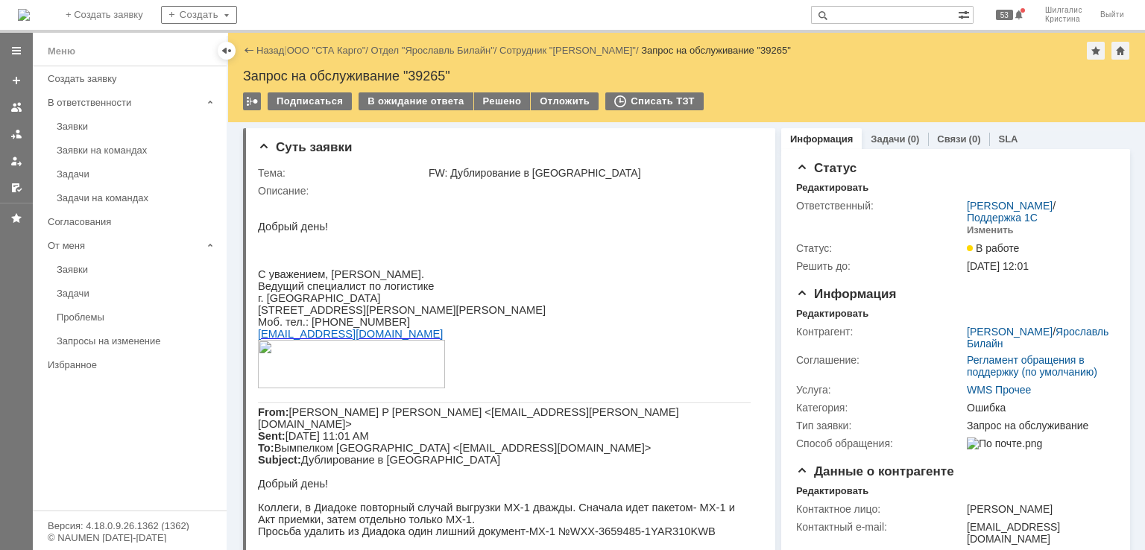
drag, startPoint x: 995, startPoint y: 476, endPoint x: 720, endPoint y: -51, distance: 594.6
click at [341, 51] on link "ООО "СТА Карго"" at bounding box center [326, 50] width 79 height 11
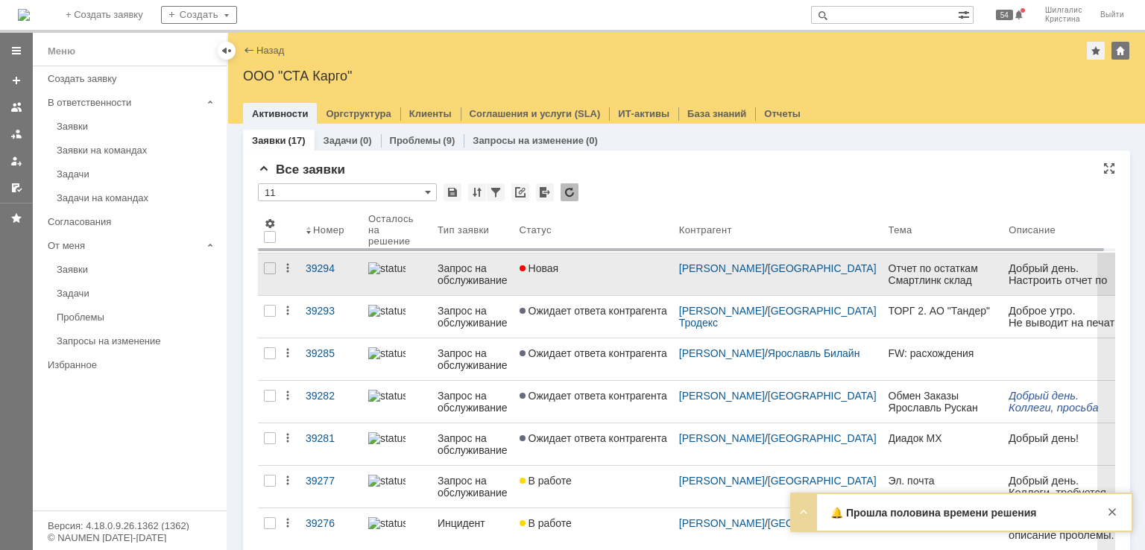
drag, startPoint x: 600, startPoint y: 274, endPoint x: 553, endPoint y: 279, distance: 47.9
click at [553, 279] on link "Новая" at bounding box center [594, 275] width 160 height 42
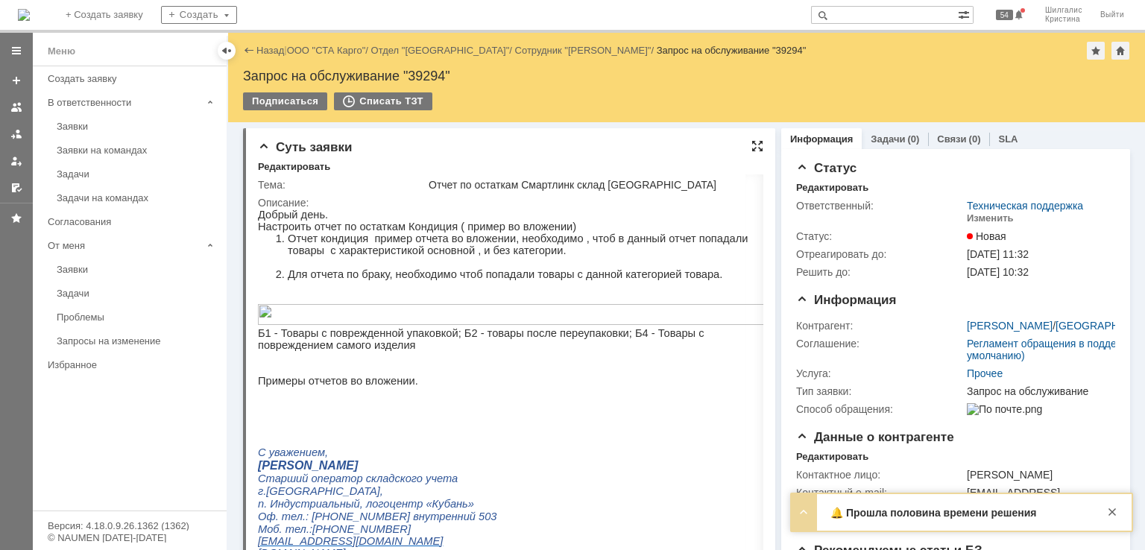
click at [755, 145] on div at bounding box center [758, 146] width 12 height 12
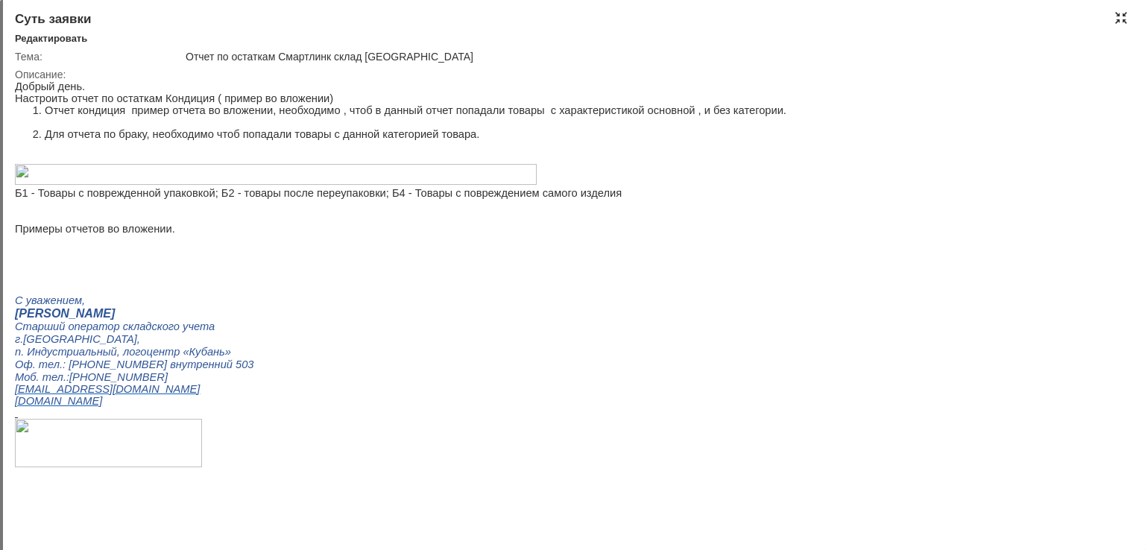
click at [1115, 21] on div at bounding box center [1121, 18] width 12 height 12
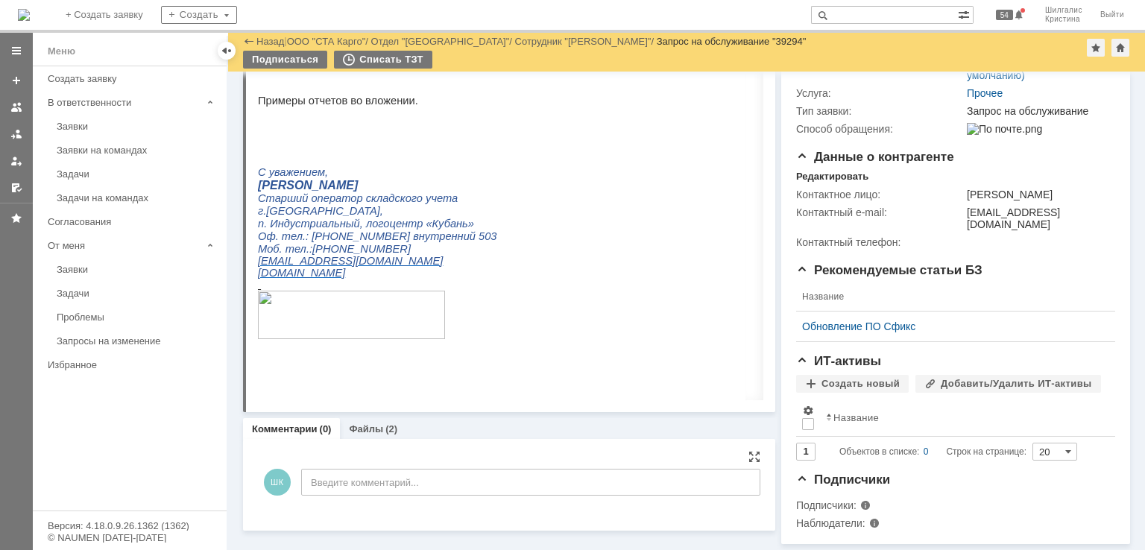
scroll to position [239, 0]
click at [365, 427] on div "Файлы (2)" at bounding box center [373, 429] width 66 height 22
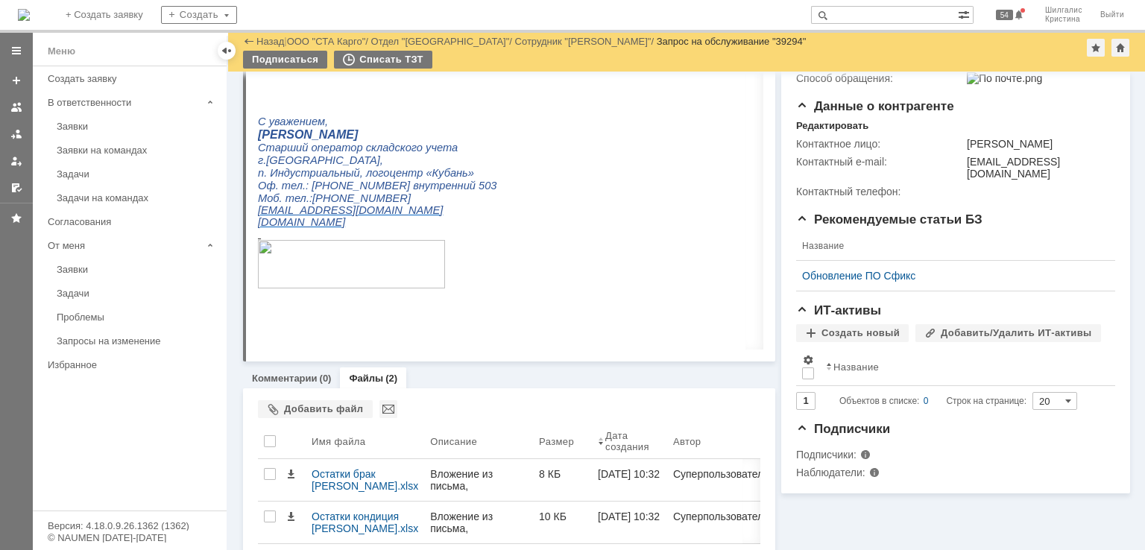
scroll to position [316, 0]
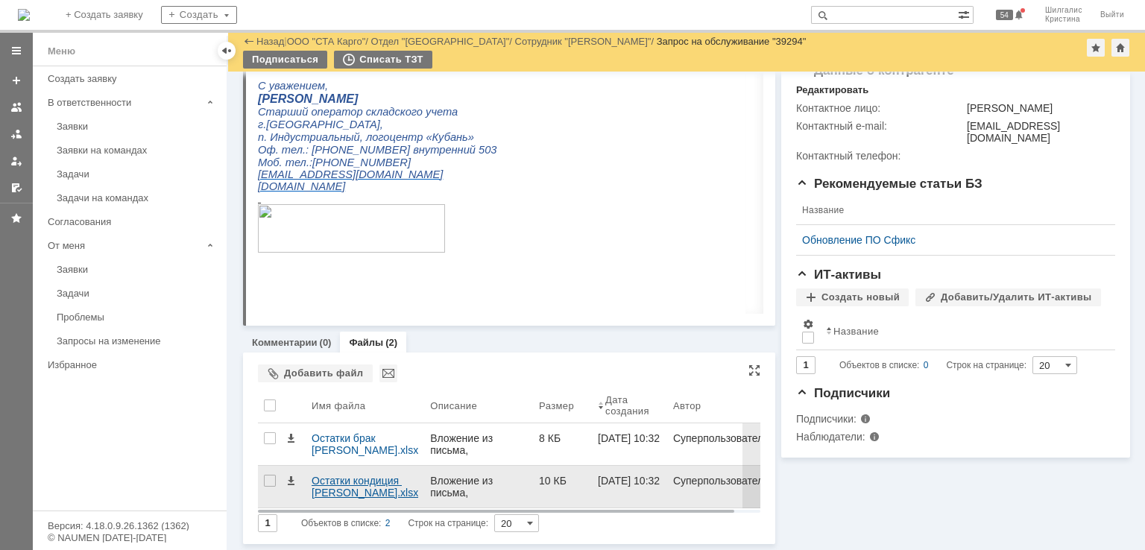
click at [337, 489] on div "Остатки кондиция Смартлинк.xlsx" at bounding box center [365, 487] width 107 height 24
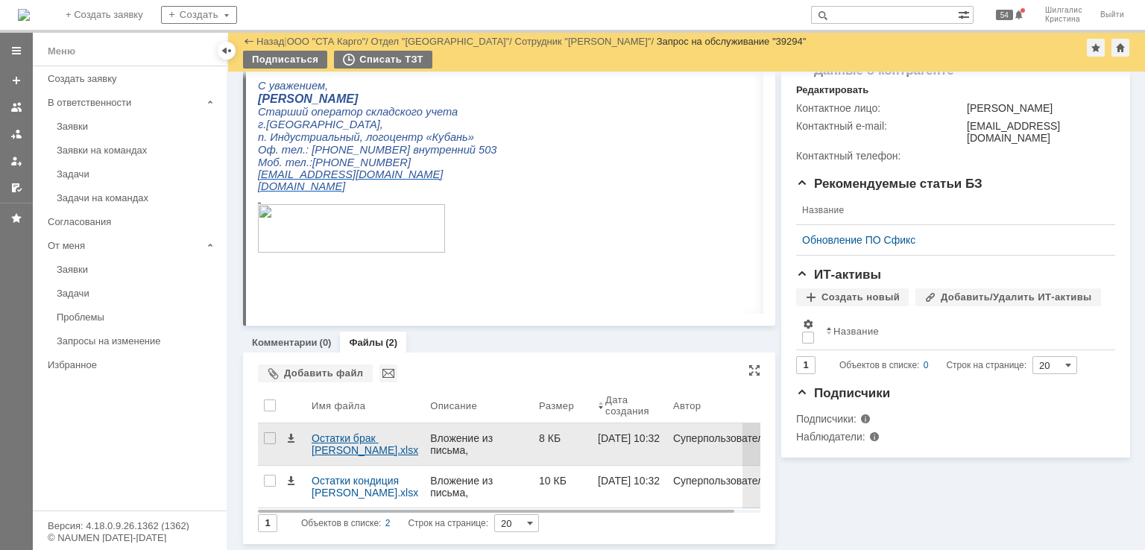
click at [328, 443] on div "Остатки брак Смартлинк.xlsx" at bounding box center [365, 444] width 107 height 24
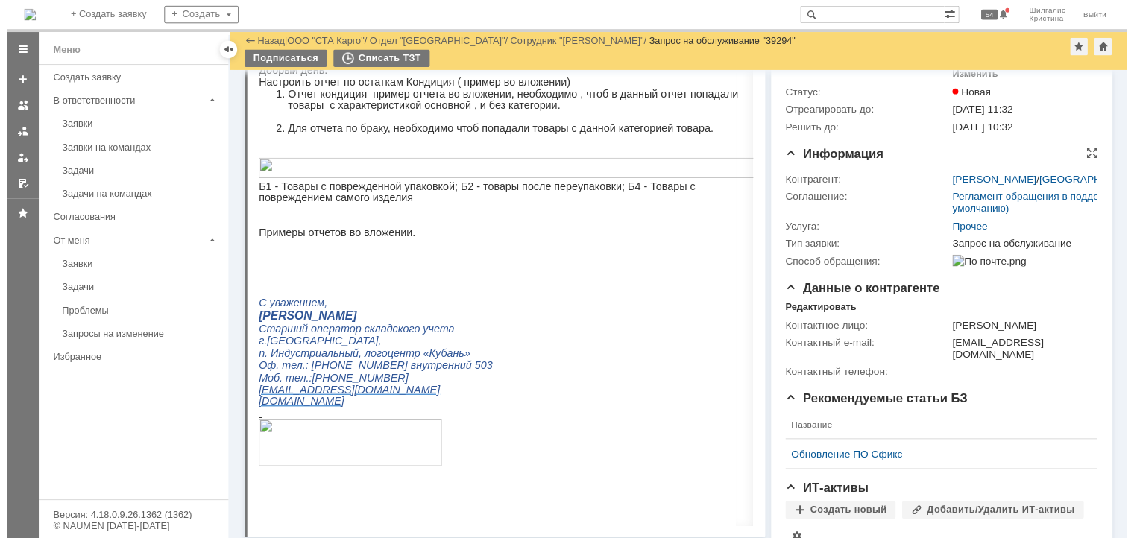
scroll to position [0, 0]
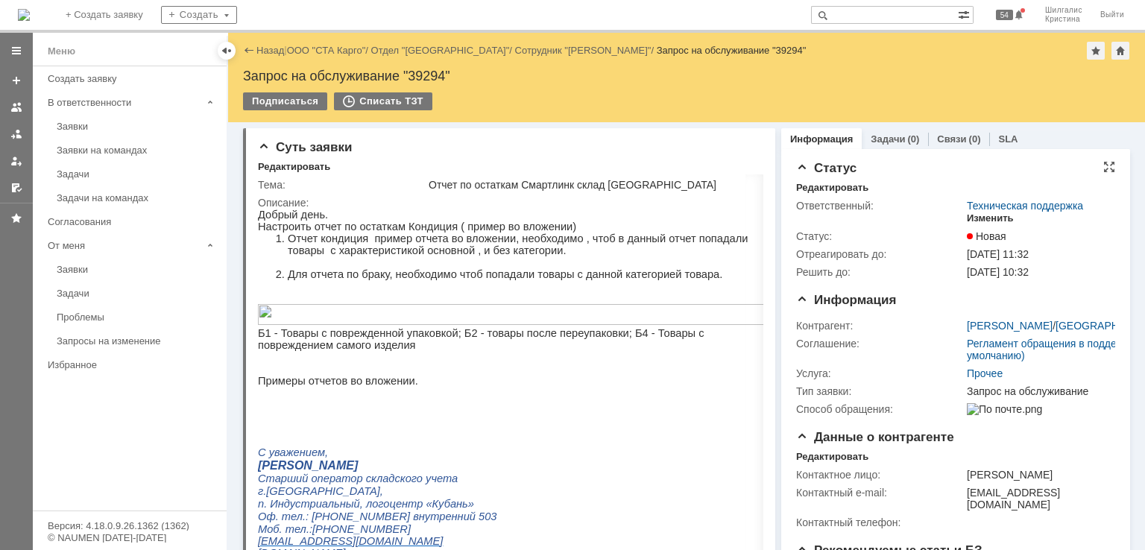
click at [975, 216] on div "Изменить" at bounding box center [990, 219] width 47 height 12
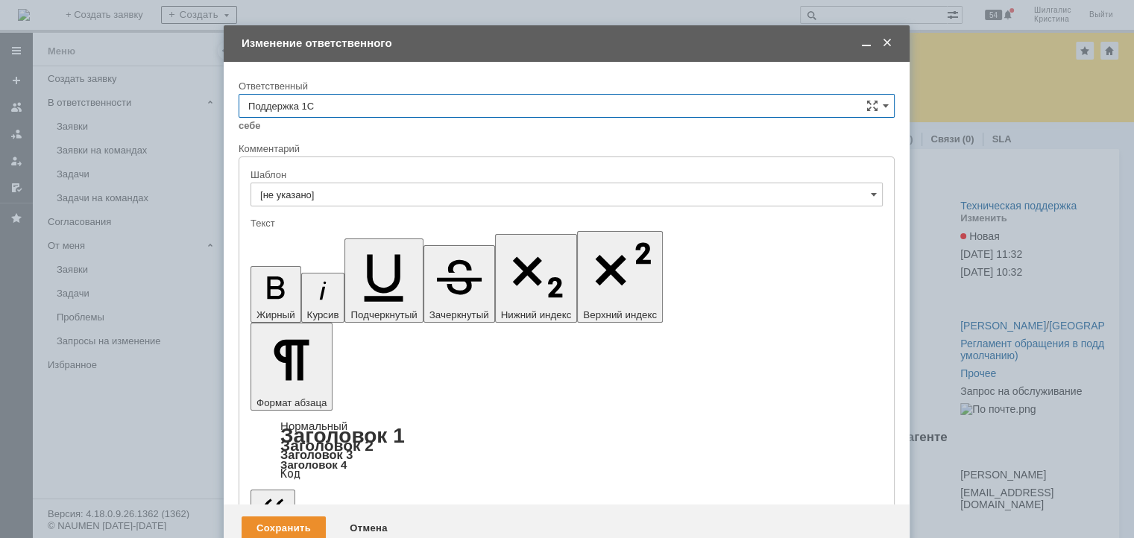
click at [306, 94] on input "Поддержка 1С" at bounding box center [567, 106] width 656 height 24
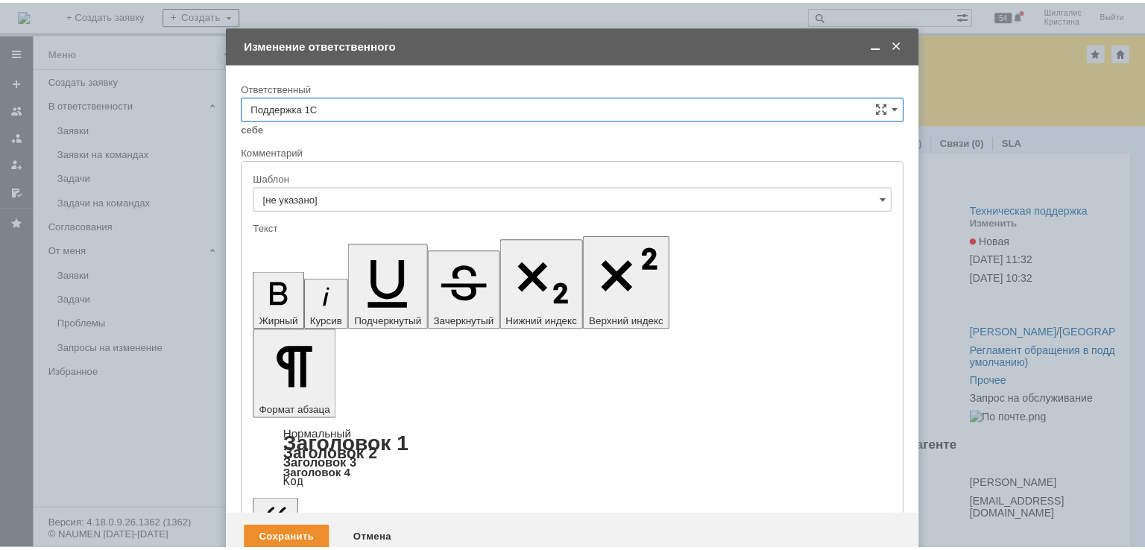
scroll to position [149, 0]
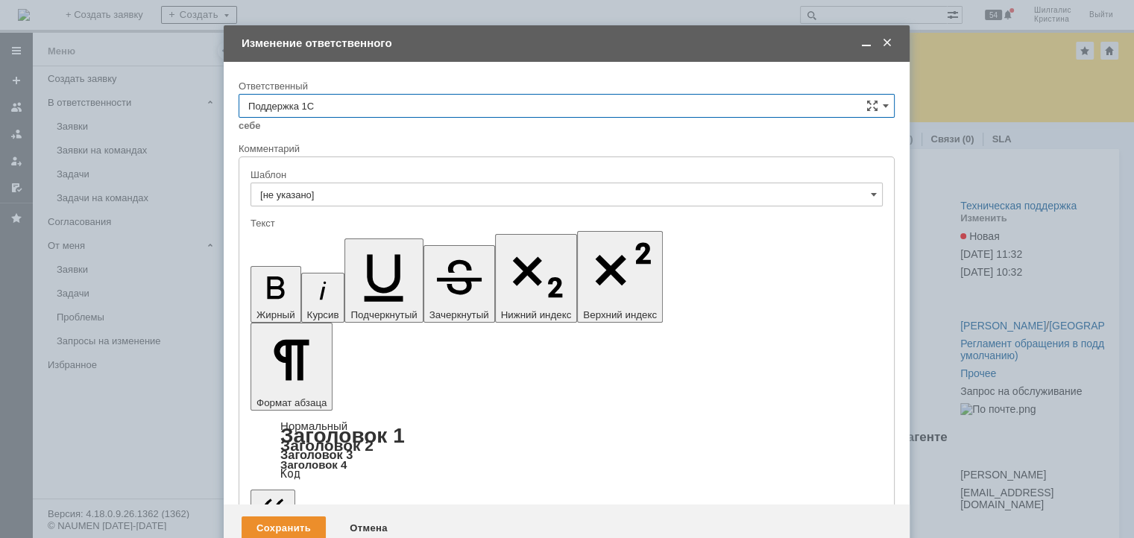
click at [316, 183] on span "[PERSON_NAME]" at bounding box center [566, 181] width 637 height 12
type input "[PERSON_NAME]"
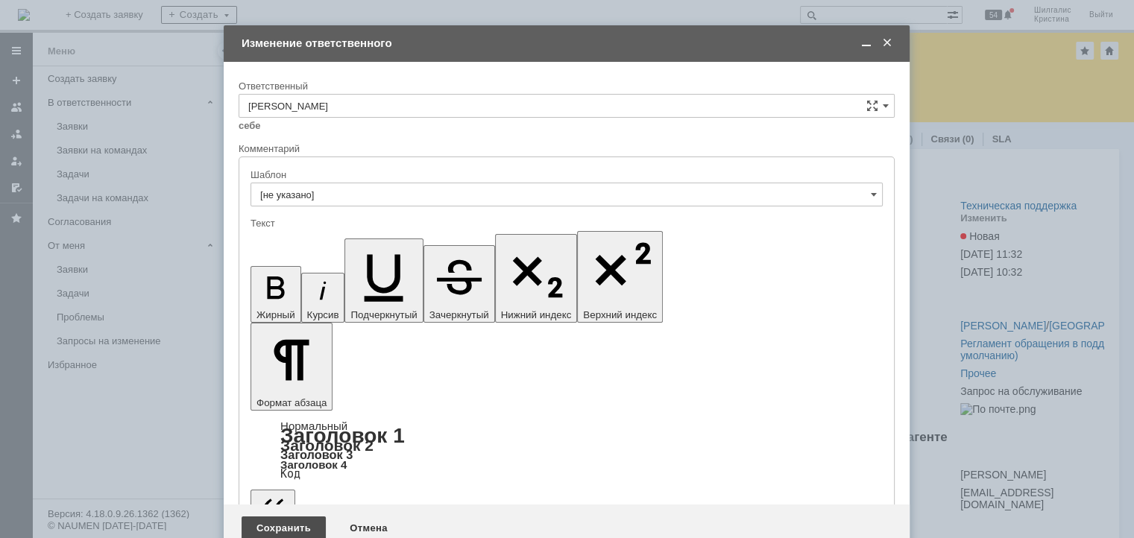
click at [254, 517] on div "Сохранить" at bounding box center [284, 529] width 84 height 24
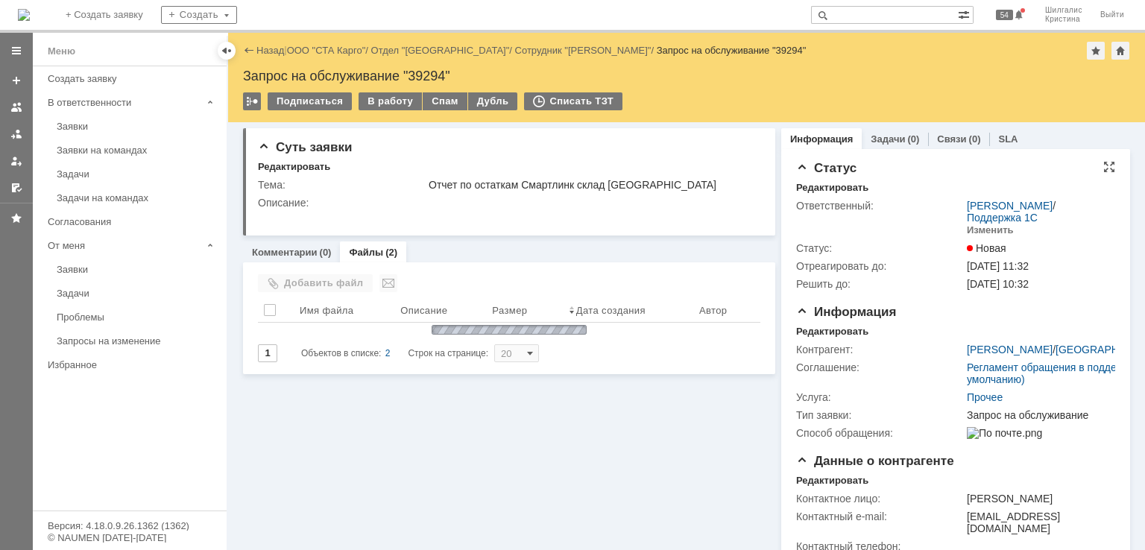
scroll to position [0, 0]
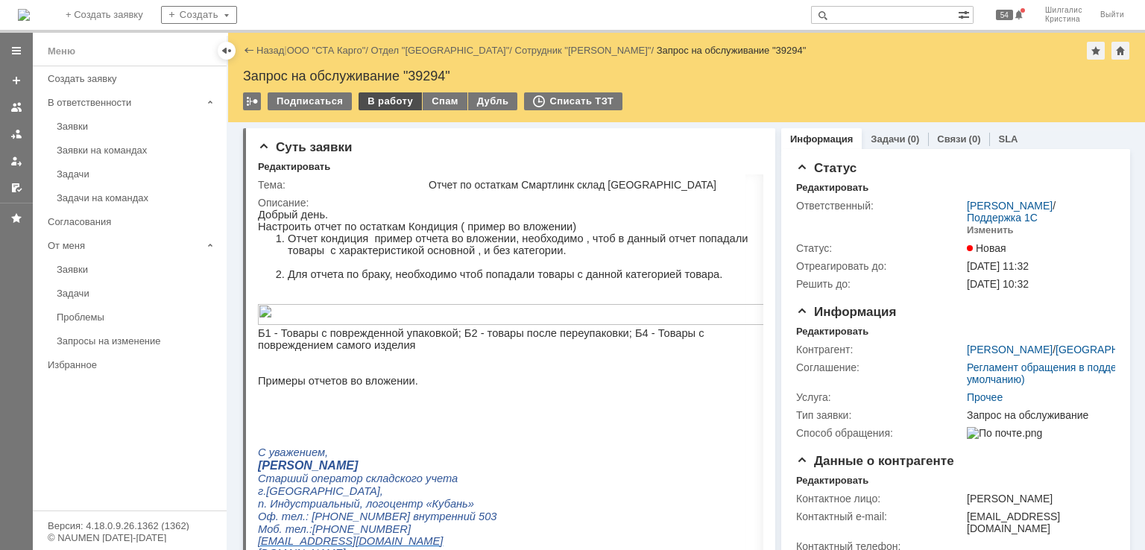
click at [400, 102] on div "В работу" at bounding box center [390, 101] width 63 height 18
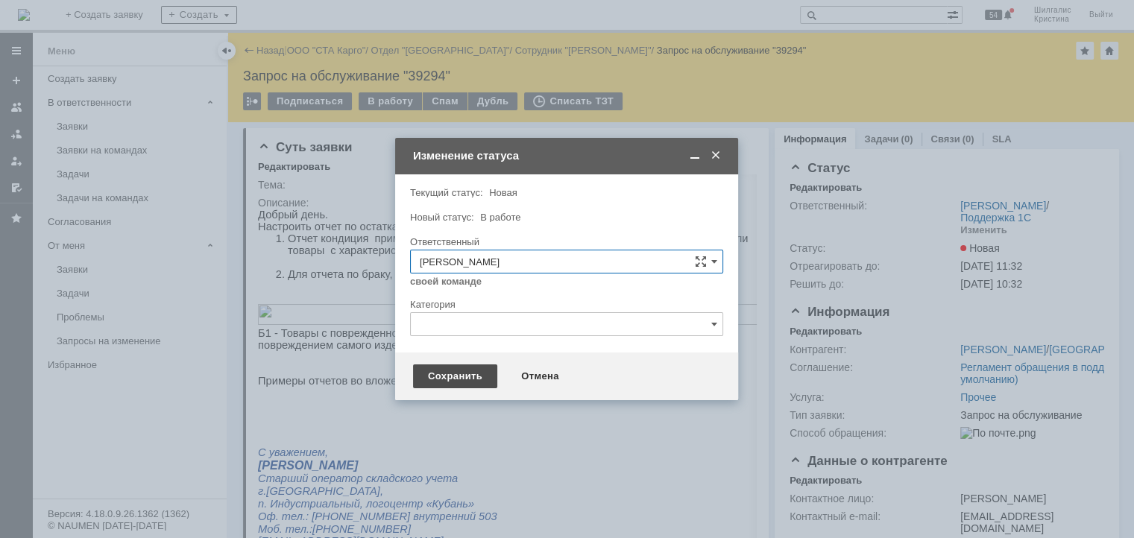
click at [432, 374] on div "Сохранить" at bounding box center [455, 377] width 84 height 24
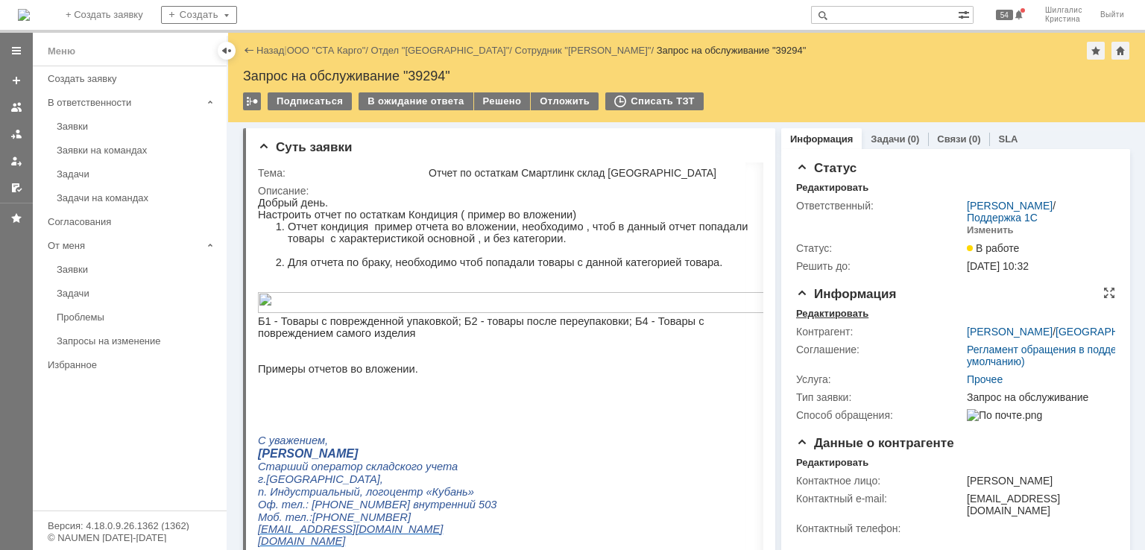
click at [835, 314] on div "Редактировать" at bounding box center [832, 314] width 72 height 12
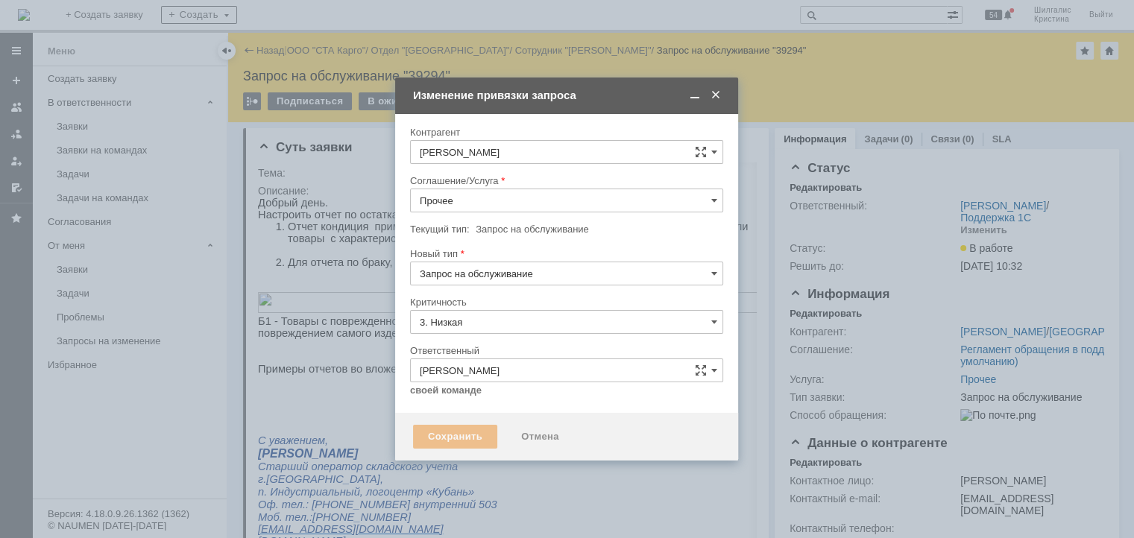
type input "[не указано]"
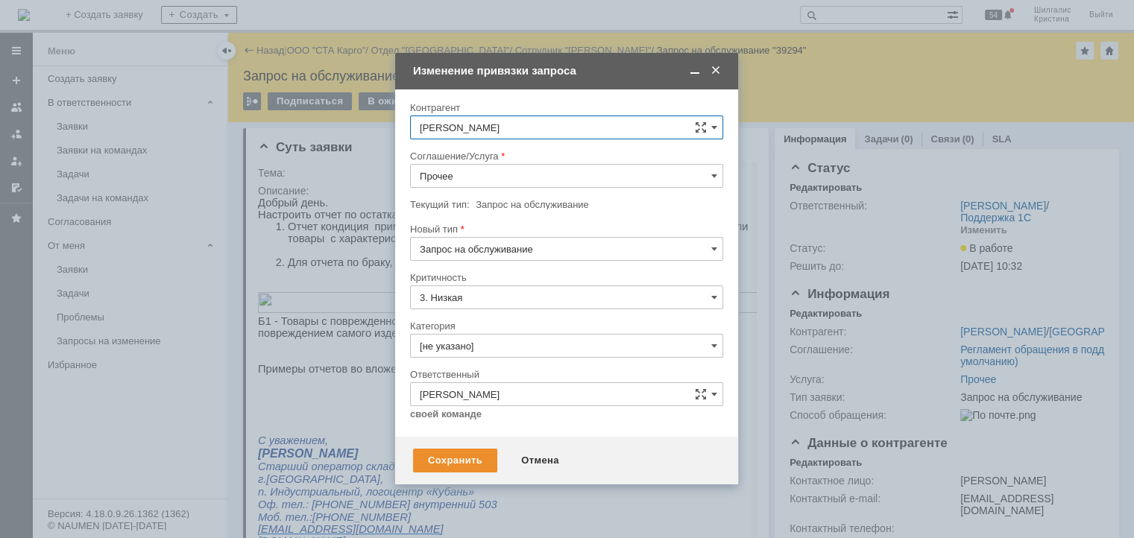
click at [476, 173] on input "Прочее" at bounding box center [566, 176] width 313 height 24
click at [502, 246] on span "WMS Отчетность" at bounding box center [567, 249] width 294 height 12
type input "WMS Отчетность"
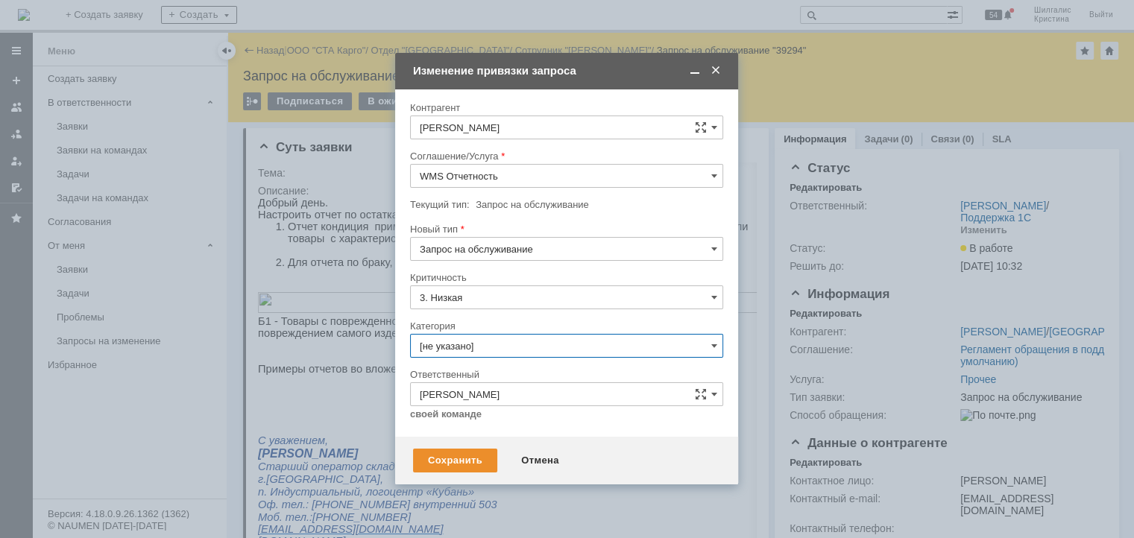
click at [489, 350] on input "[не указано]" at bounding box center [566, 346] width 313 height 24
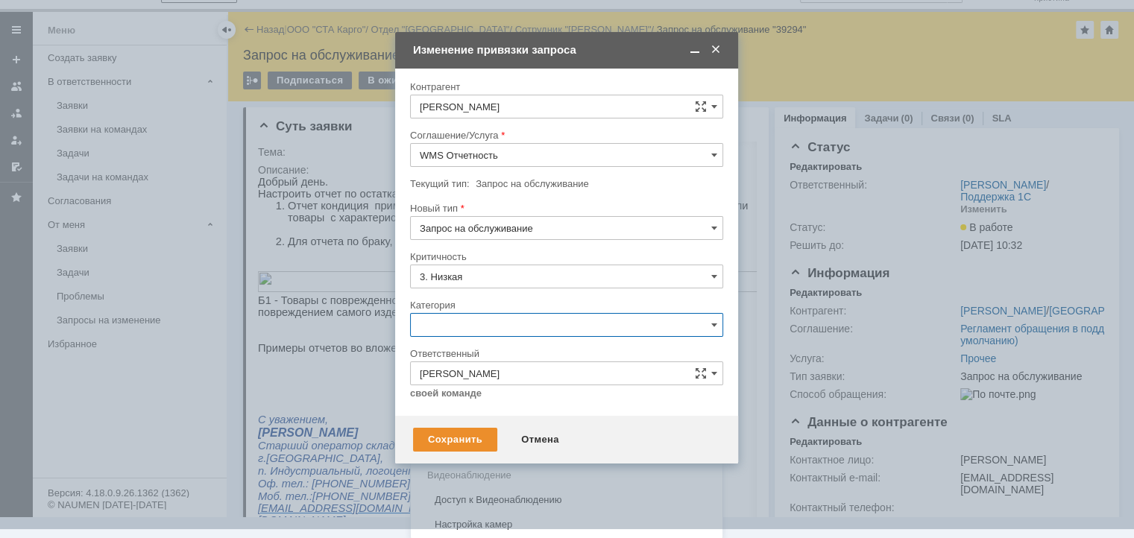
click at [471, 406] on span "Изменение" at bounding box center [567, 402] width 294 height 12
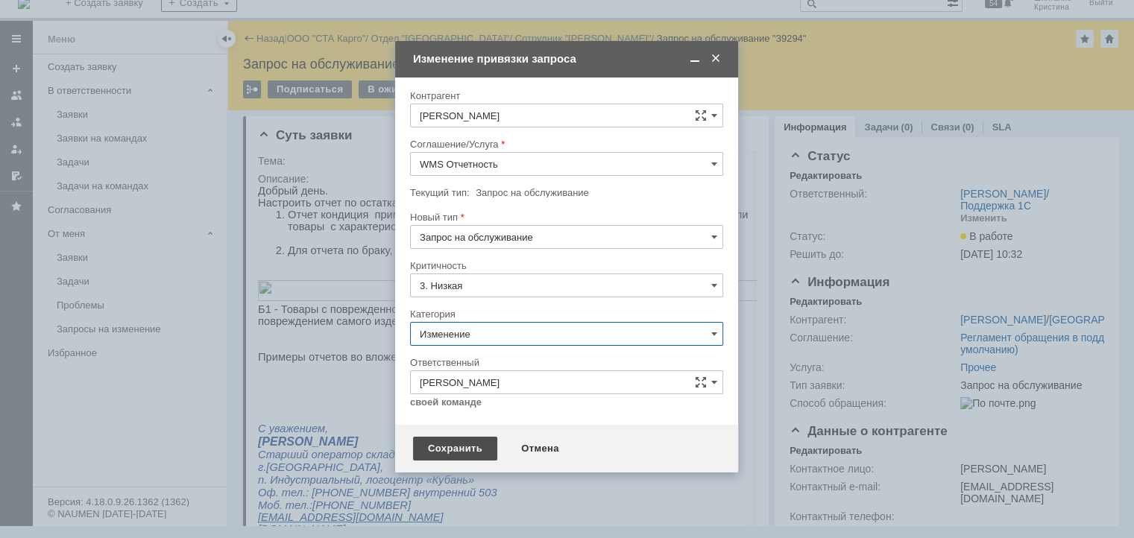
type input "Изменение"
click at [460, 445] on div "Сохранить" at bounding box center [455, 449] width 84 height 24
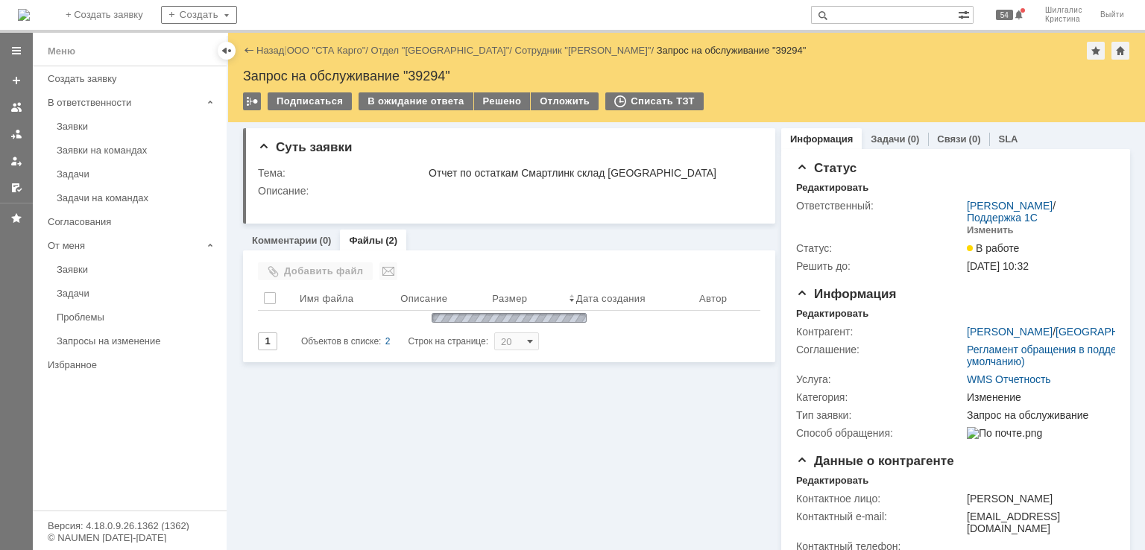
scroll to position [0, 0]
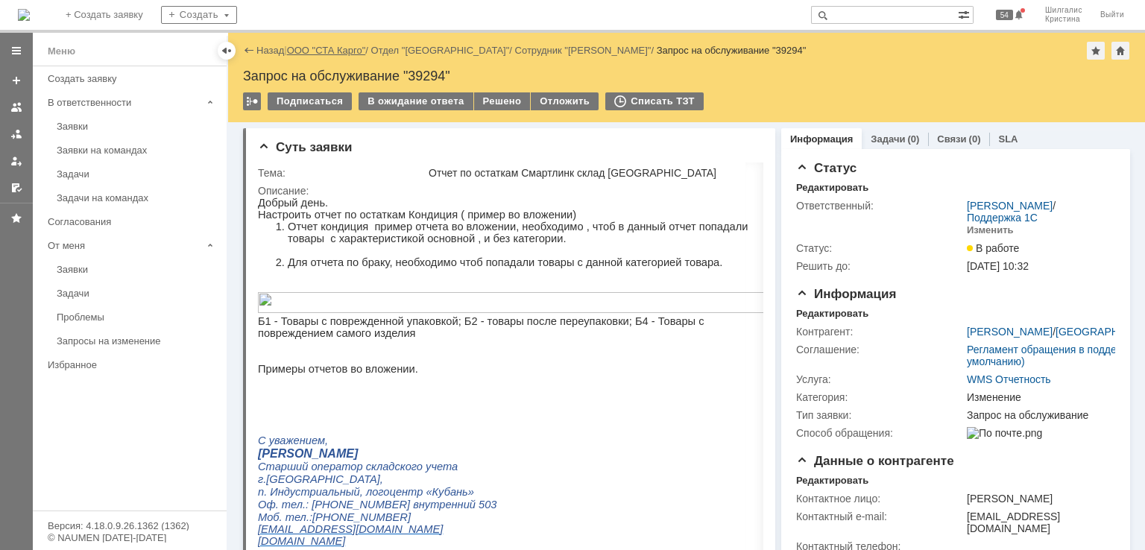
click at [309, 45] on link "ООО "СТА Карго"" at bounding box center [326, 50] width 79 height 11
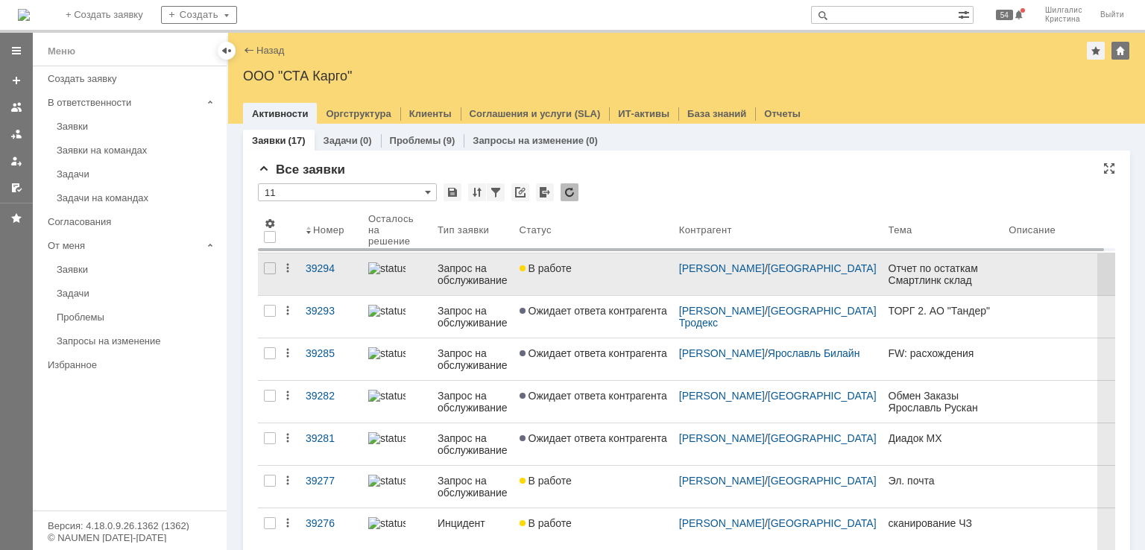
click at [599, 268] on div "В работе" at bounding box center [594, 268] width 148 height 12
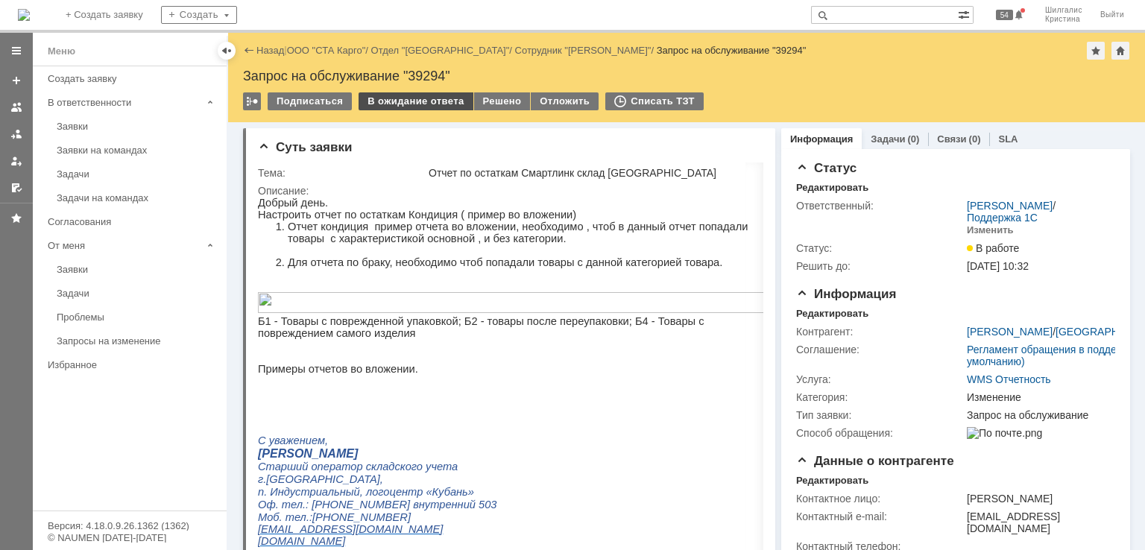
click at [423, 104] on div "В ожидание ответа" at bounding box center [416, 101] width 114 height 18
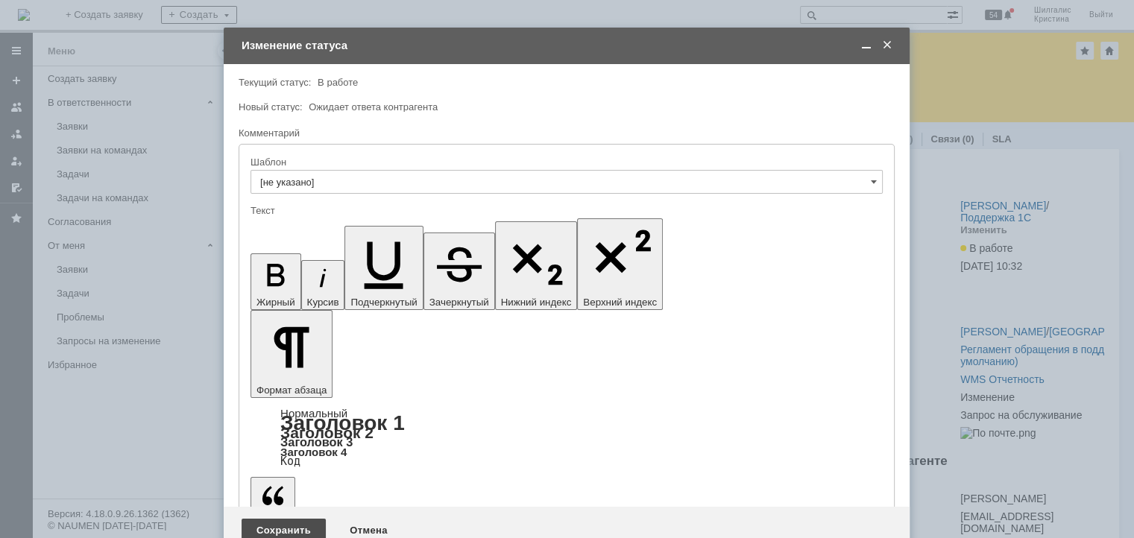
click at [274, 519] on div "Сохранить" at bounding box center [284, 531] width 84 height 24
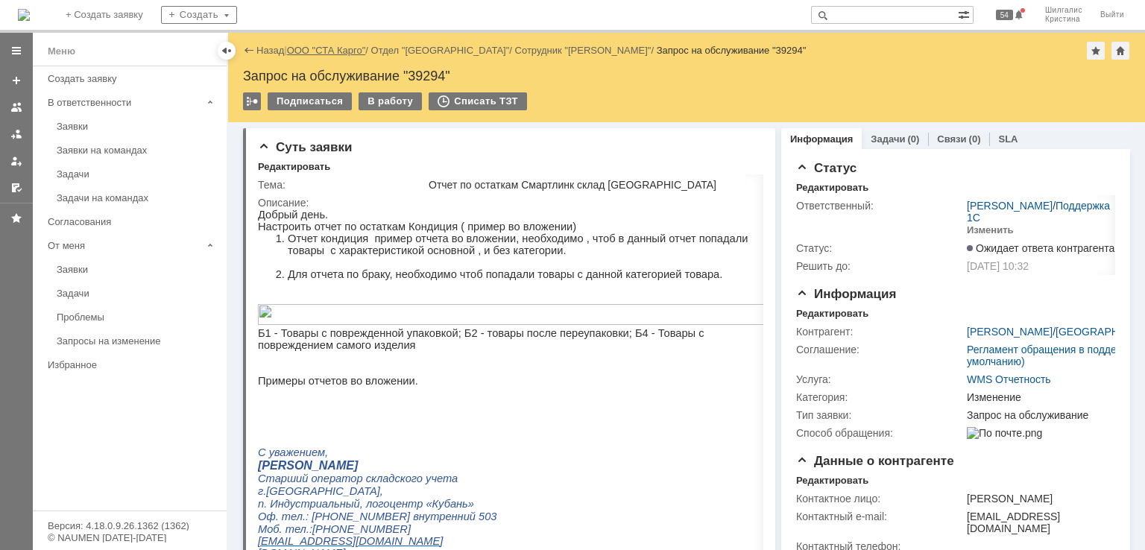
click at [341, 49] on link "ООО "СТА Карго"" at bounding box center [326, 50] width 79 height 11
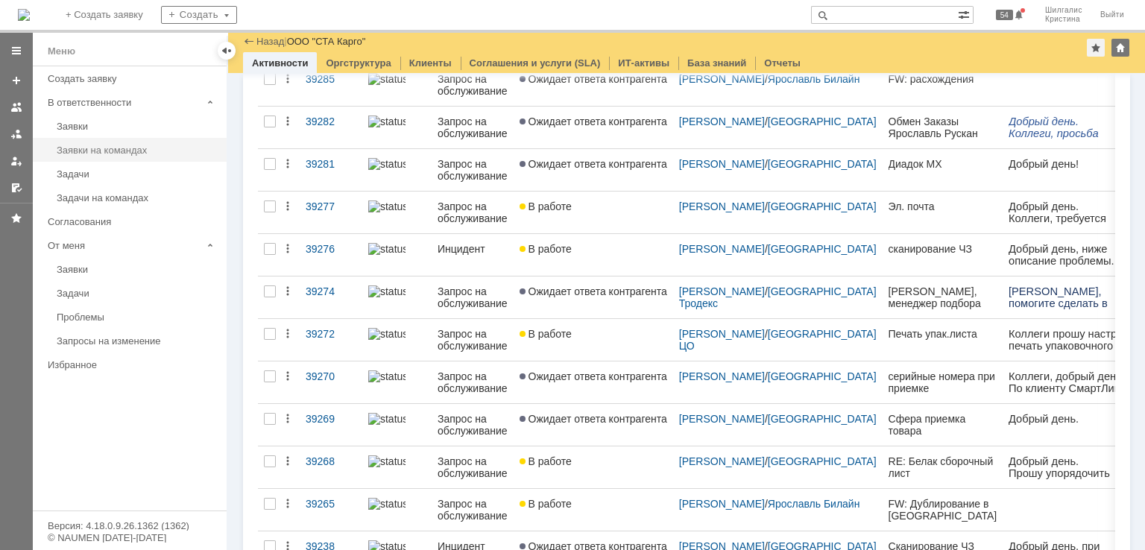
click at [117, 154] on div "Заявки на командах" at bounding box center [137, 150] width 161 height 11
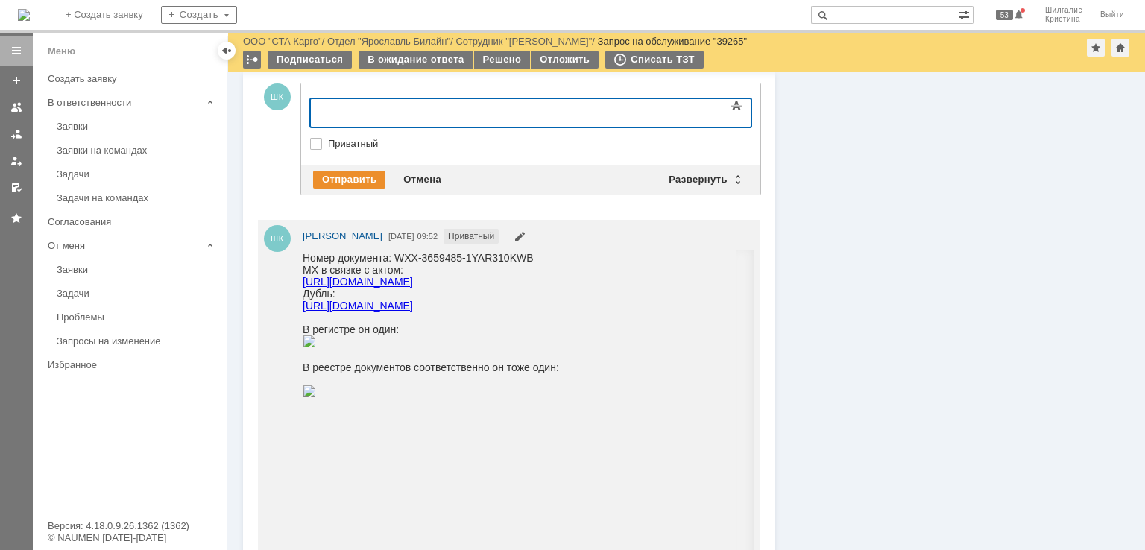
click at [352, 143] on label "Приватный" at bounding box center [538, 144] width 421 height 12
checkbox input "true"
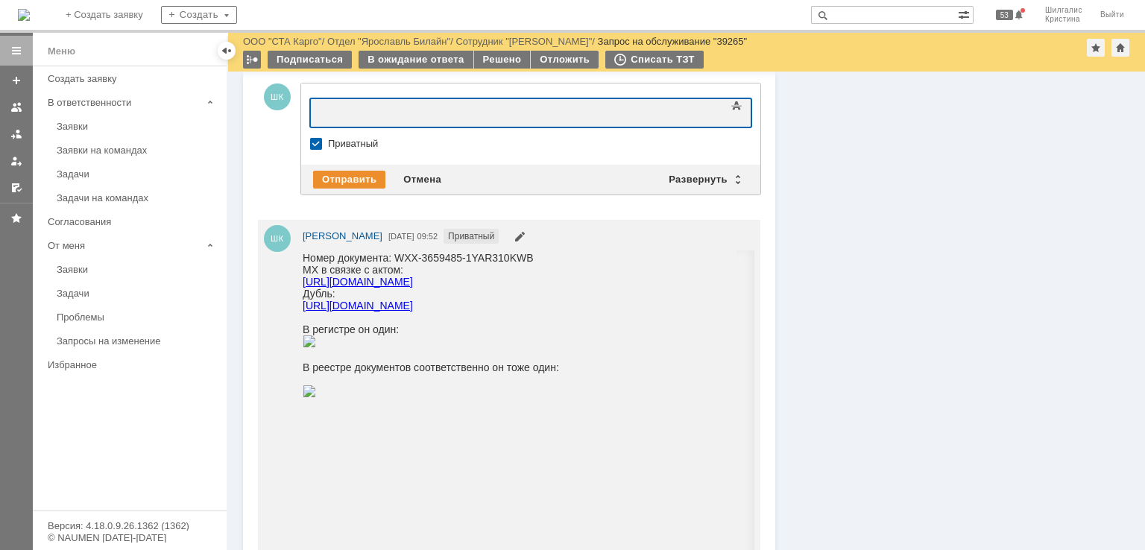
click at [380, 109] on div at bounding box center [432, 111] width 212 height 12
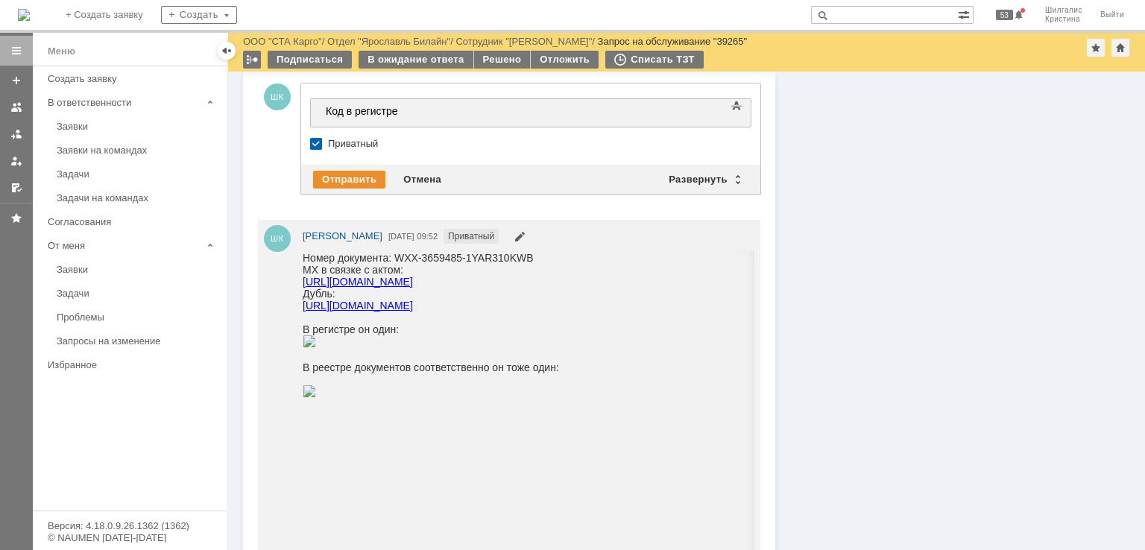
click at [426, 109] on div "Код в регистре" at bounding box center [432, 111] width 212 height 12
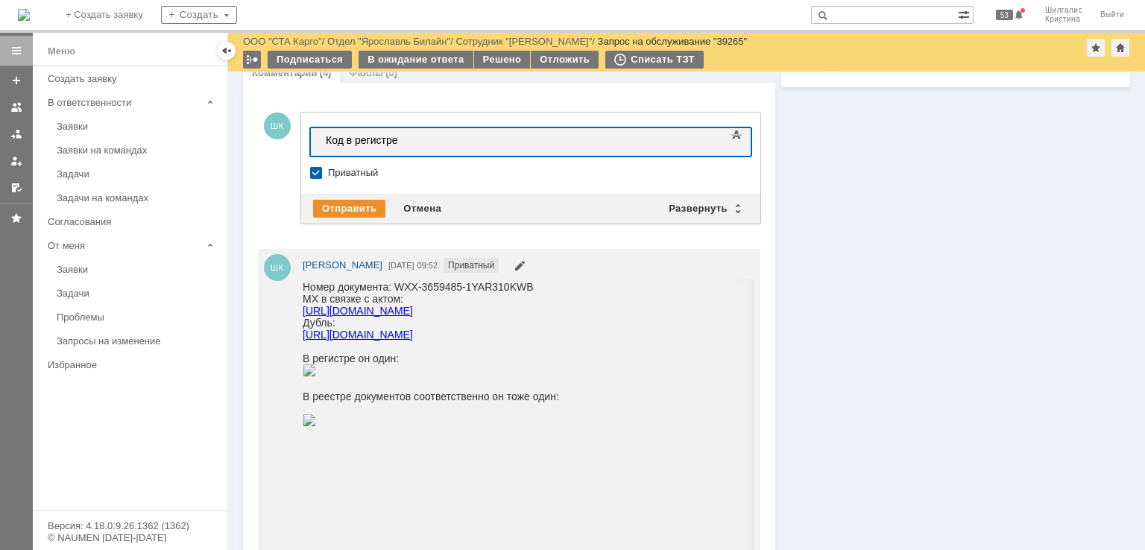
drag, startPoint x: 408, startPoint y: 142, endPoint x: 257, endPoint y: 98, distance: 156.9
click at [320, 128] on html "Код в регистре" at bounding box center [432, 140] width 224 height 25
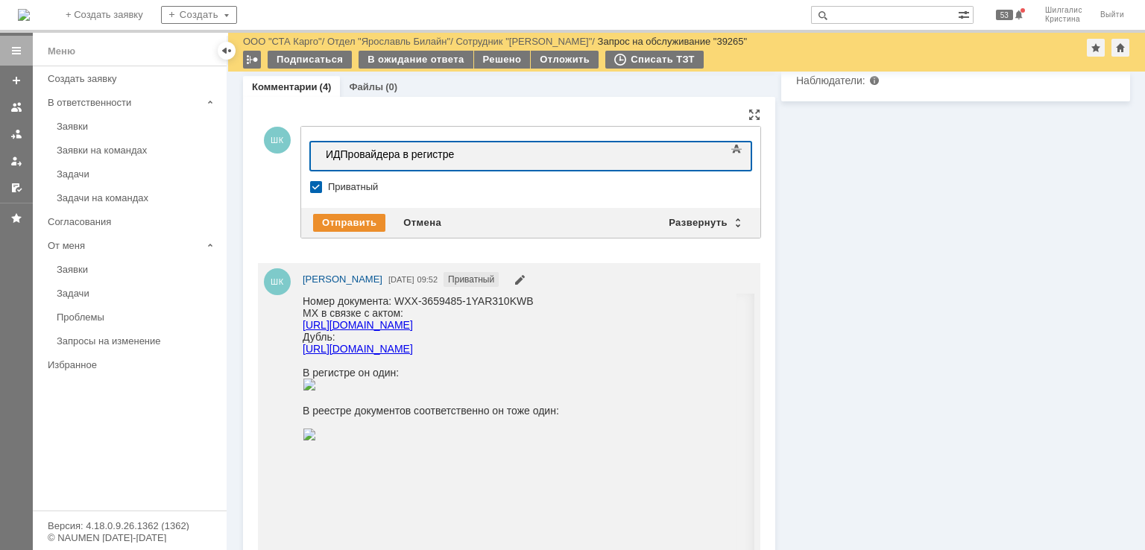
drag, startPoint x: 457, startPoint y: 157, endPoint x: 405, endPoint y: 152, distance: 52.5
click at [405, 152] on div "ИДПровайдера в регистре" at bounding box center [432, 154] width 212 height 12
click at [323, 153] on body "ИДПровайдера" at bounding box center [432, 154] width 224 height 25
click at [426, 157] on div "ИДПровайдера" at bounding box center [432, 154] width 212 height 12
click at [538, 151] on div "ИДПровайдера в регистр записался только из связки" at bounding box center [432, 160] width 212 height 24
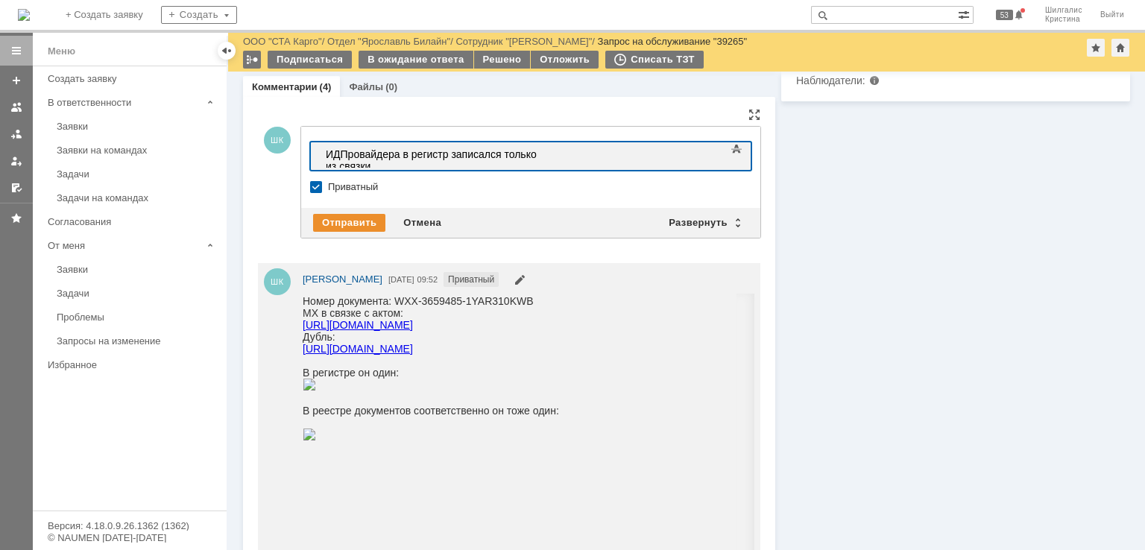
click at [400, 157] on div "ИДПровайдера в регистр записался только из связки" at bounding box center [432, 160] width 212 height 24
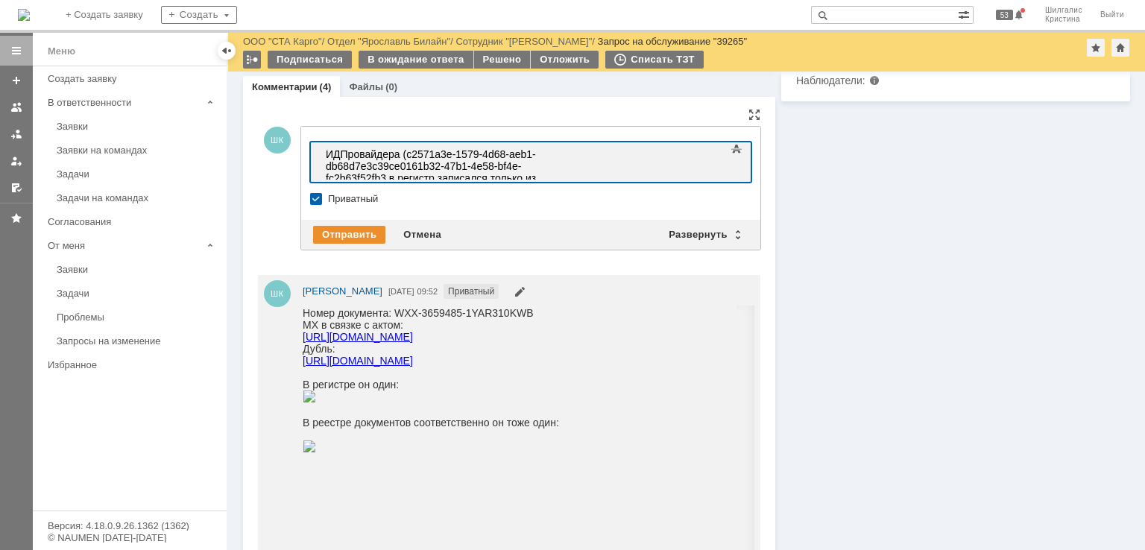
scroll to position [1165, 4]
click at [344, 233] on div "Отправить" at bounding box center [349, 235] width 72 height 18
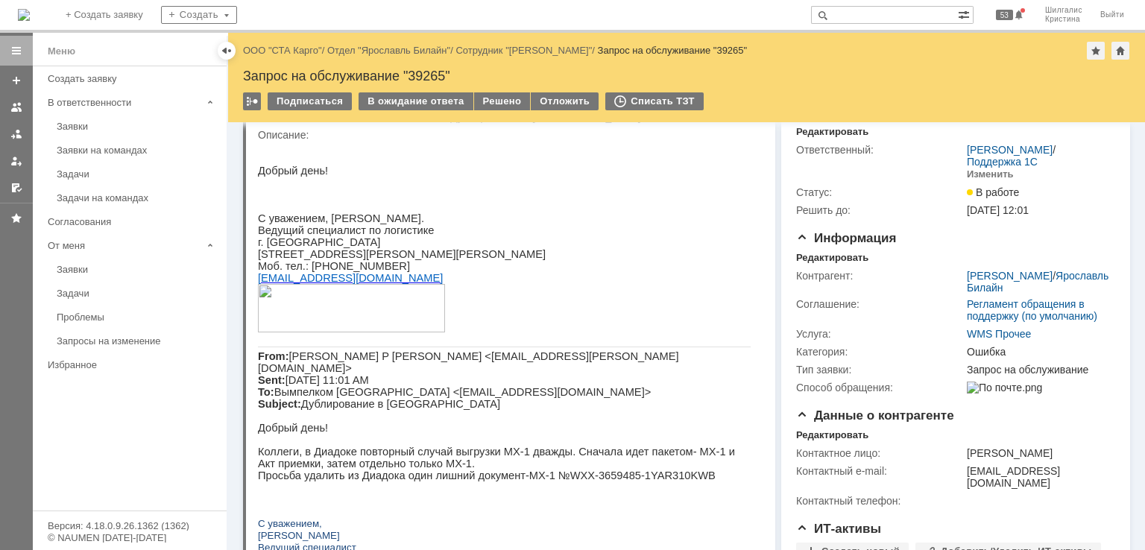
scroll to position [0, 0]
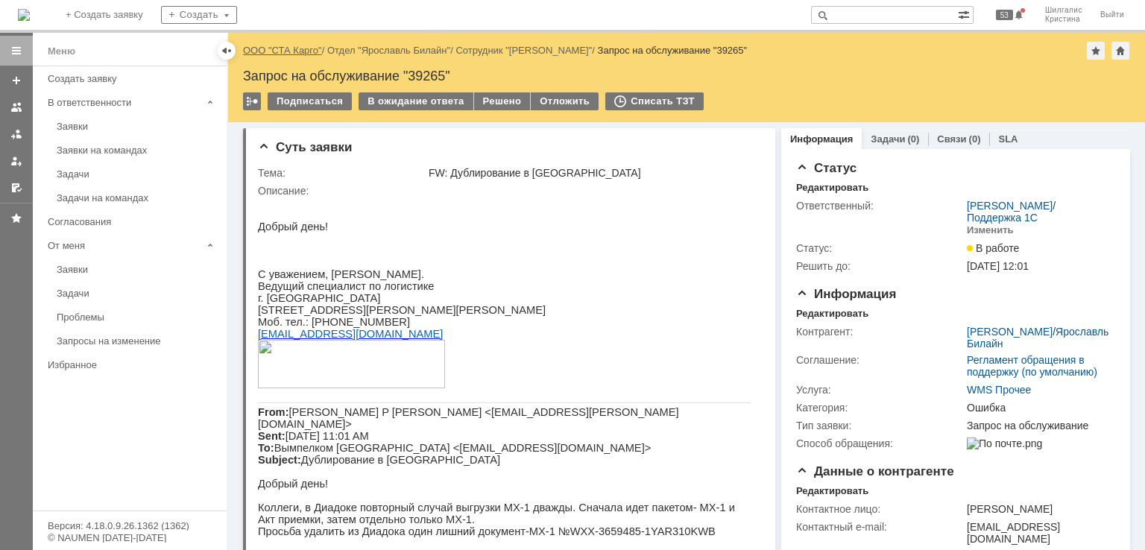
click at [283, 45] on link "ООО "СТА Карго"" at bounding box center [282, 50] width 79 height 11
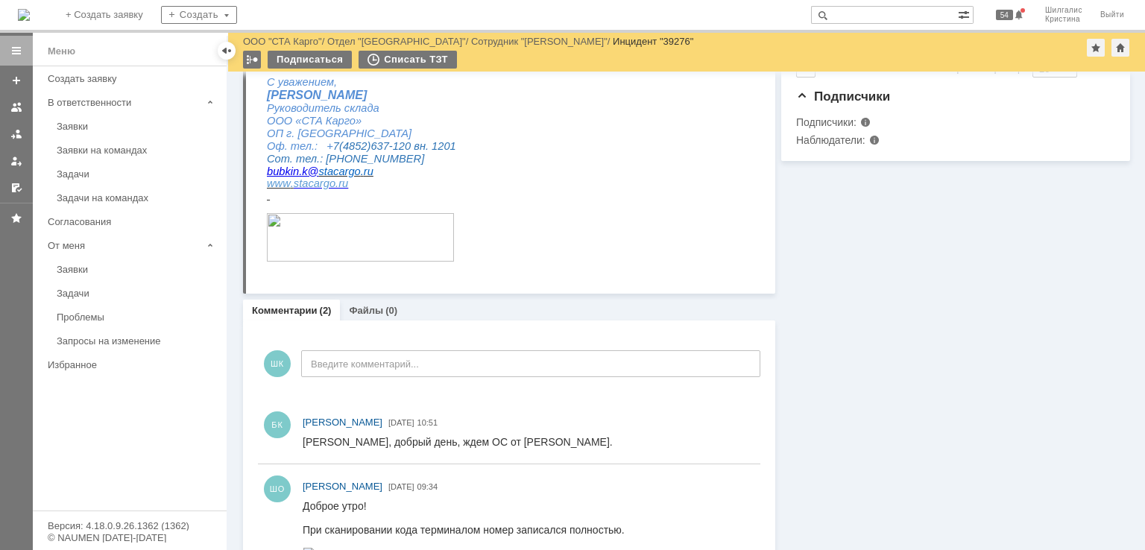
scroll to position [596, 0]
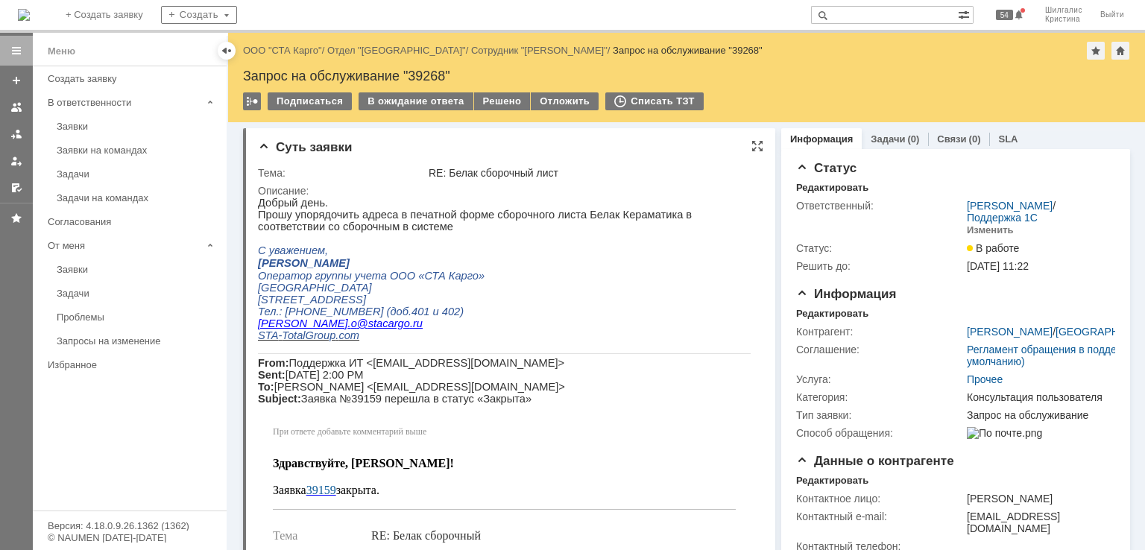
click at [692, 220] on span "Прошу упорядочить адреса в печатной форме сборочного листа Белак Кераматика в с…" at bounding box center [475, 221] width 434 height 24
click at [781, 239] on div "Статус Редактировать Ответственный: [PERSON_NAME] / Поддержка 1С Изменить Стату…" at bounding box center [955, 504] width 349 height 711
click at [434, 105] on div "В ожидание ответа" at bounding box center [416, 101] width 114 height 18
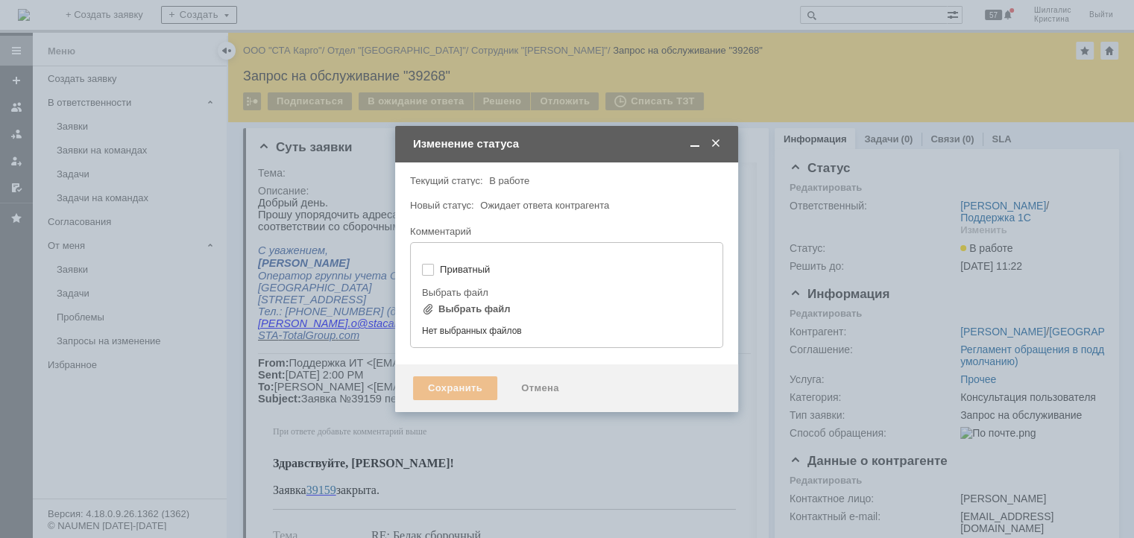
type input "[не указано]"
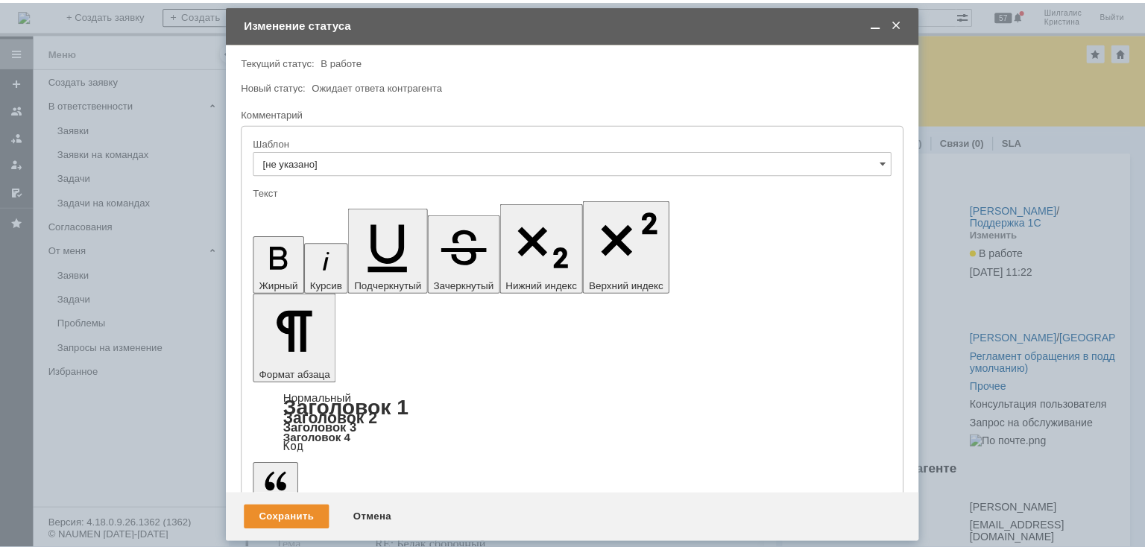
scroll to position [1, 0]
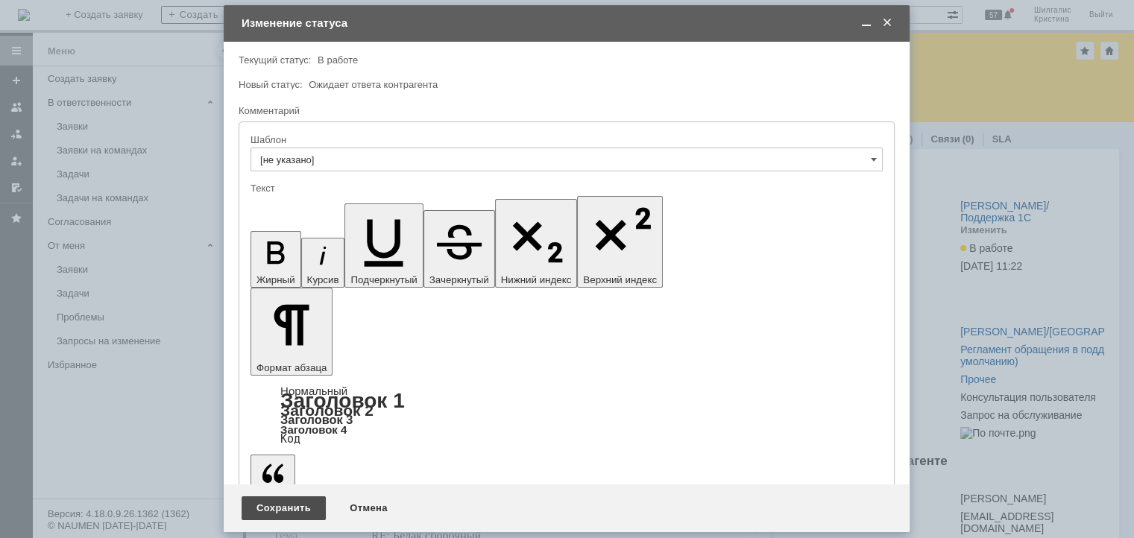
click at [289, 506] on div "Сохранить" at bounding box center [284, 509] width 84 height 24
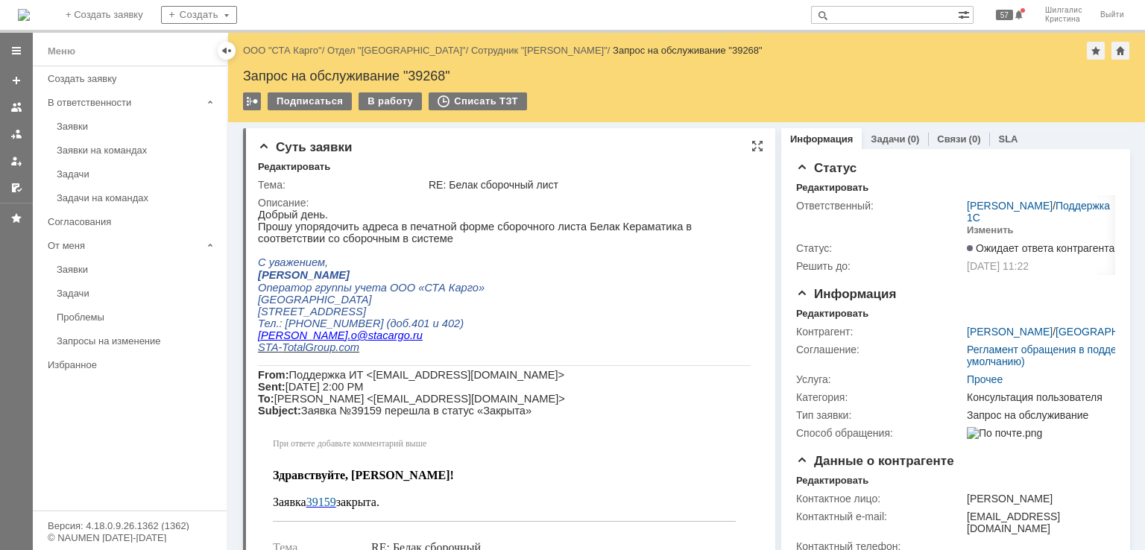
scroll to position [0, 0]
click at [286, 51] on link "ООО "СТА Карго"" at bounding box center [282, 50] width 79 height 11
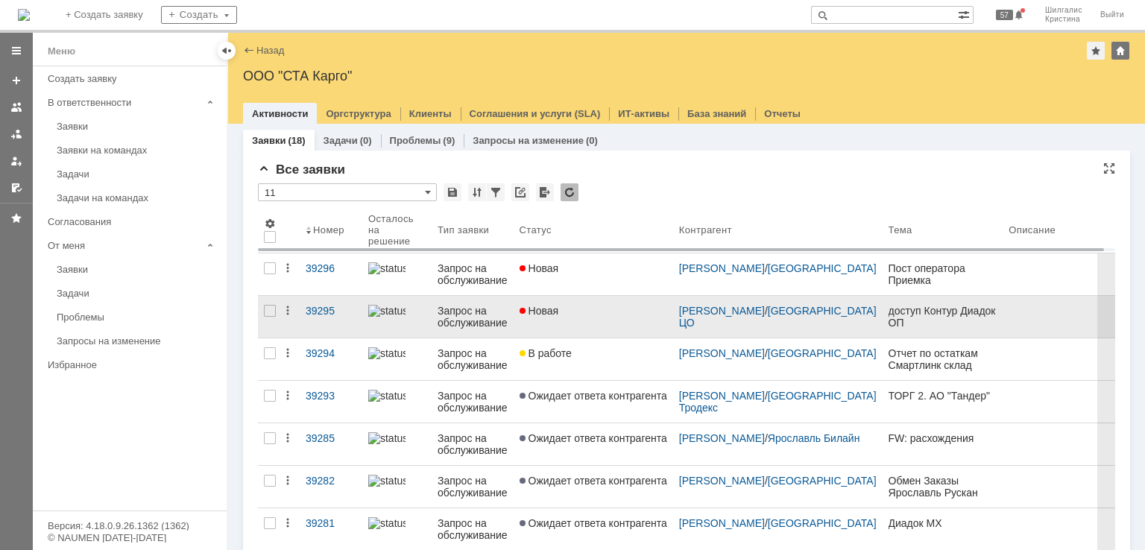
click at [602, 323] on link "Новая" at bounding box center [594, 317] width 160 height 42
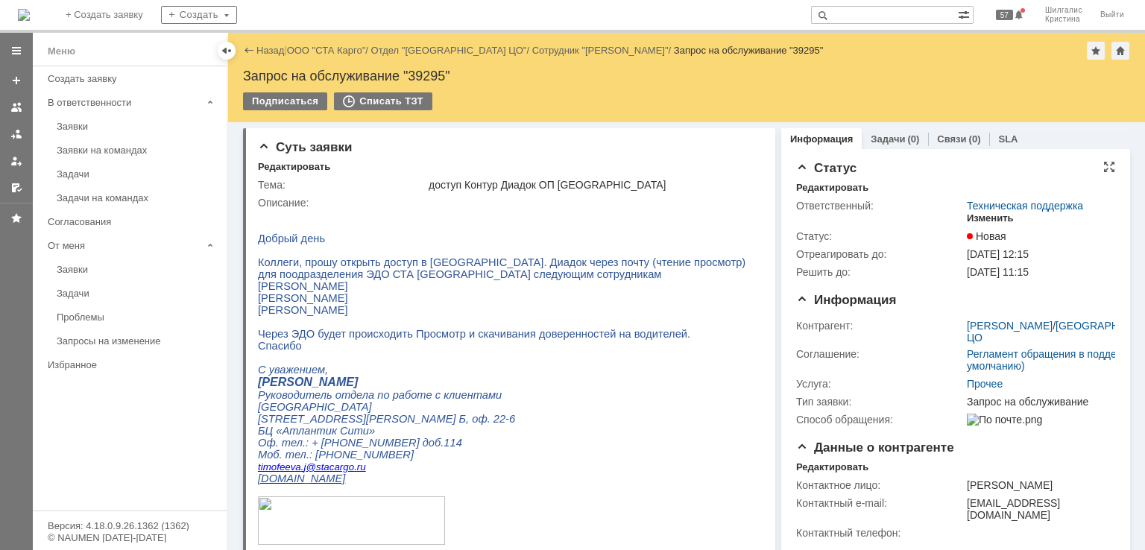
click at [977, 215] on div "Изменить" at bounding box center [990, 219] width 47 height 12
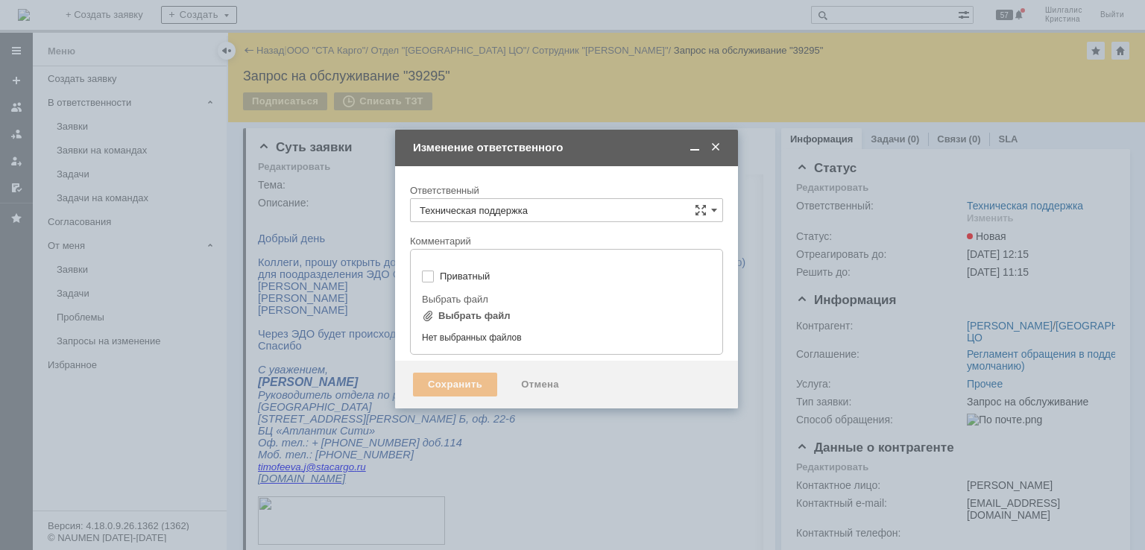
type input "[не указано]"
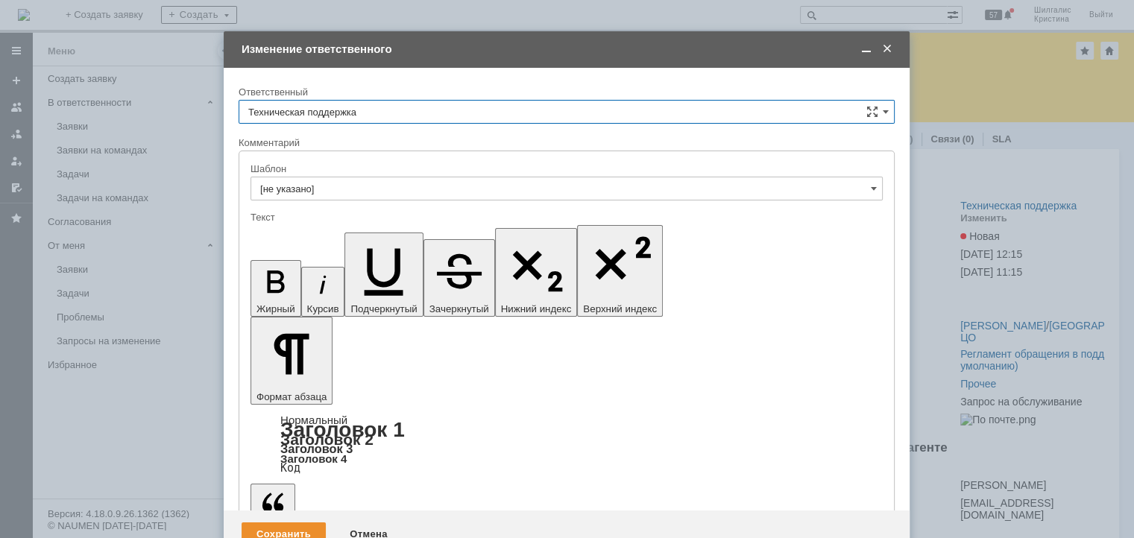
click at [356, 114] on input "Техническая поддержка" at bounding box center [567, 112] width 656 height 24
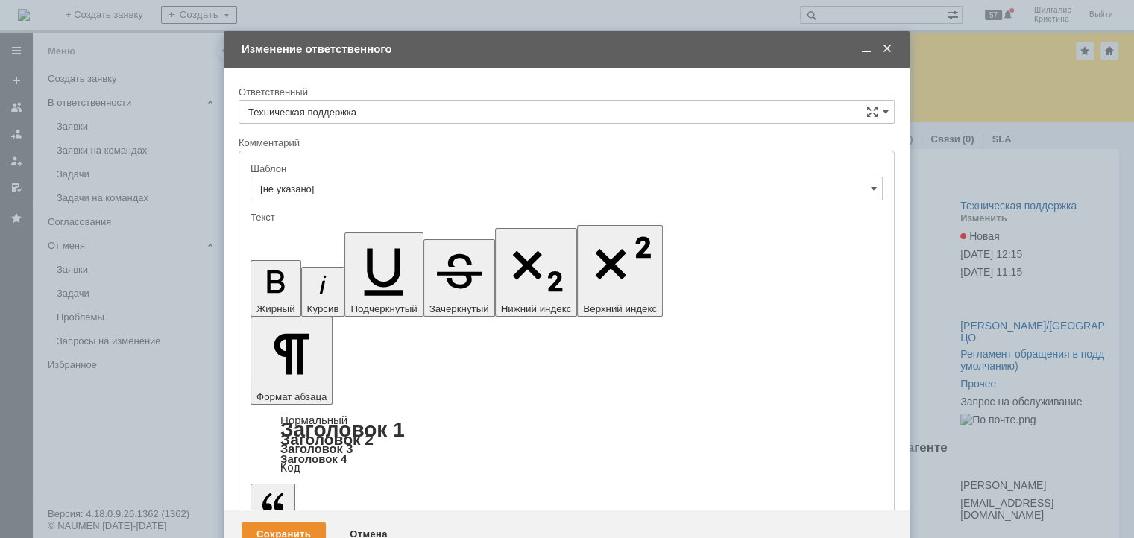
click at [343, 162] on span "Поддержка 1С" at bounding box center [566, 164] width 637 height 12
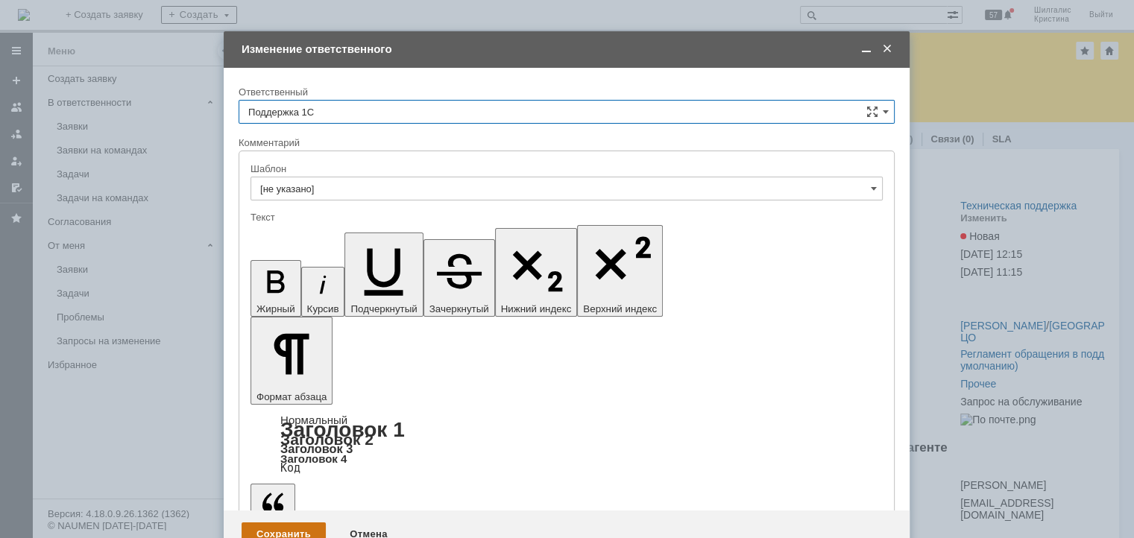
type input "Поддержка 1С"
click at [282, 523] on div "Сохранить" at bounding box center [284, 535] width 84 height 24
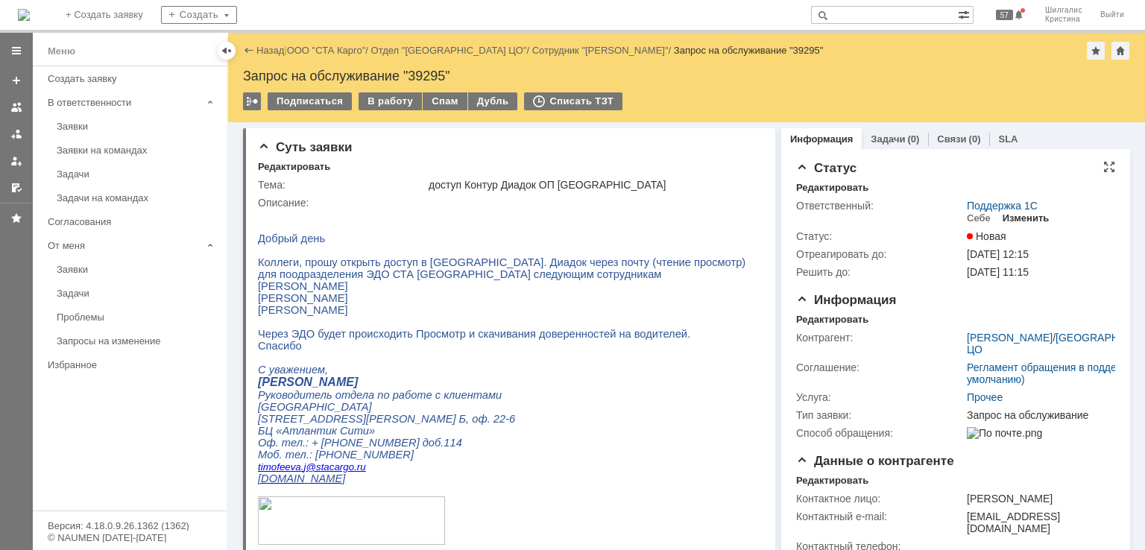
click at [1023, 218] on div "Изменить" at bounding box center [1026, 219] width 47 height 12
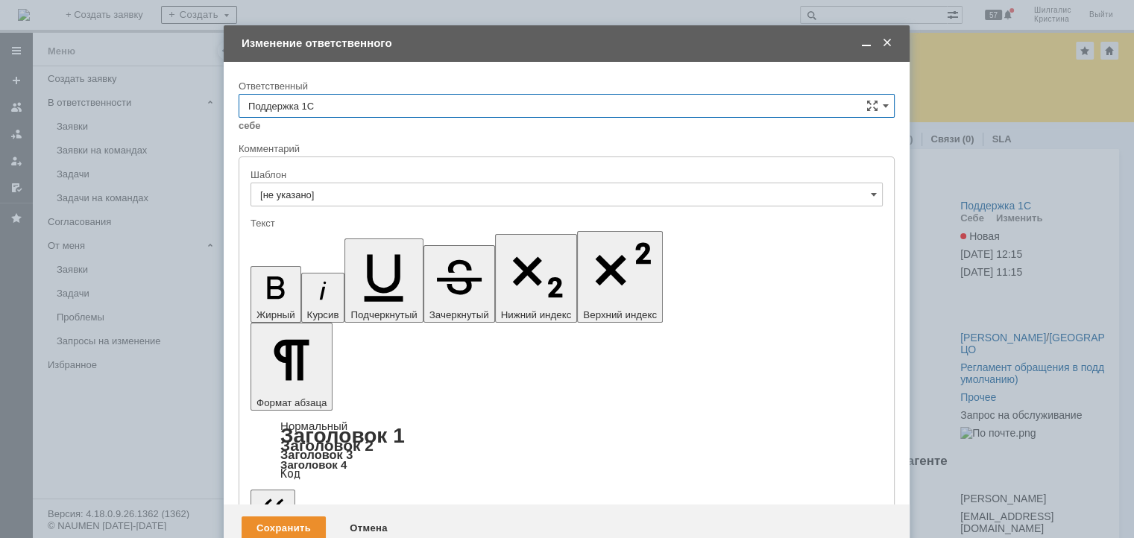
click at [333, 113] on input "Поддержка 1С" at bounding box center [567, 106] width 656 height 24
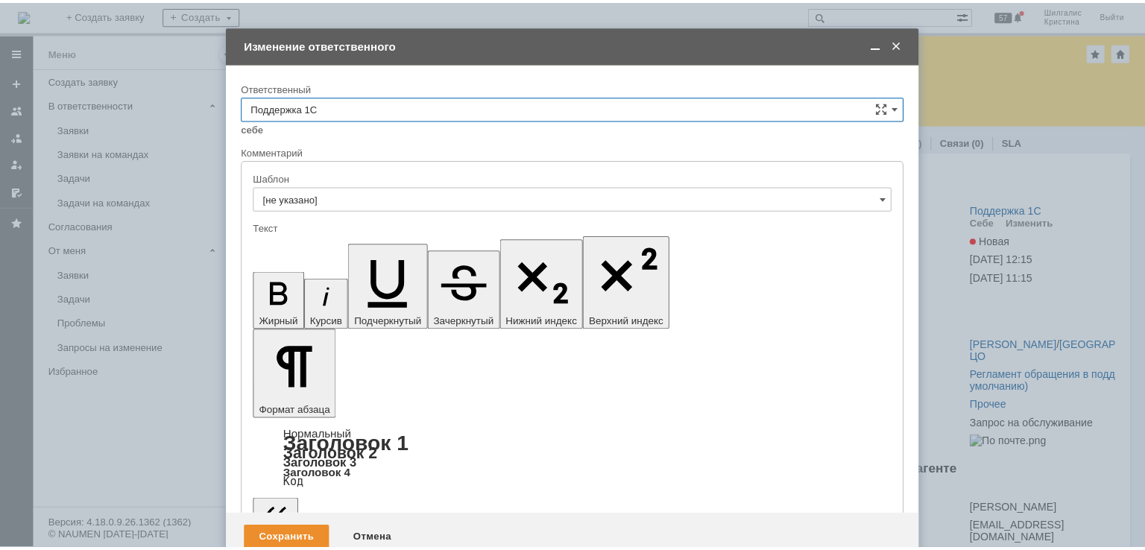
scroll to position [149, 0]
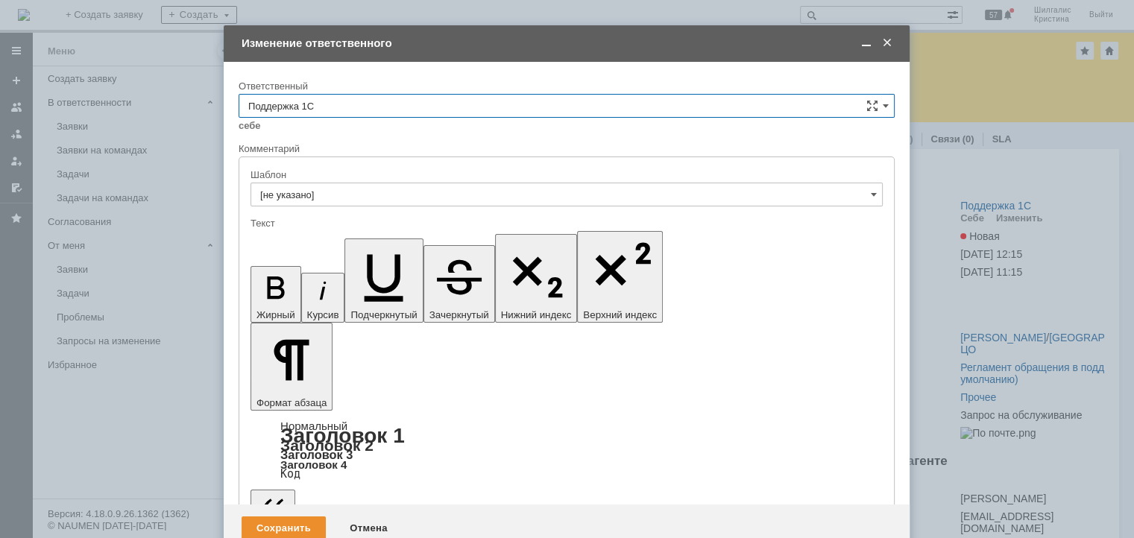
click at [328, 274] on span "[PERSON_NAME]" at bounding box center [566, 280] width 637 height 12
type input "[PERSON_NAME]"
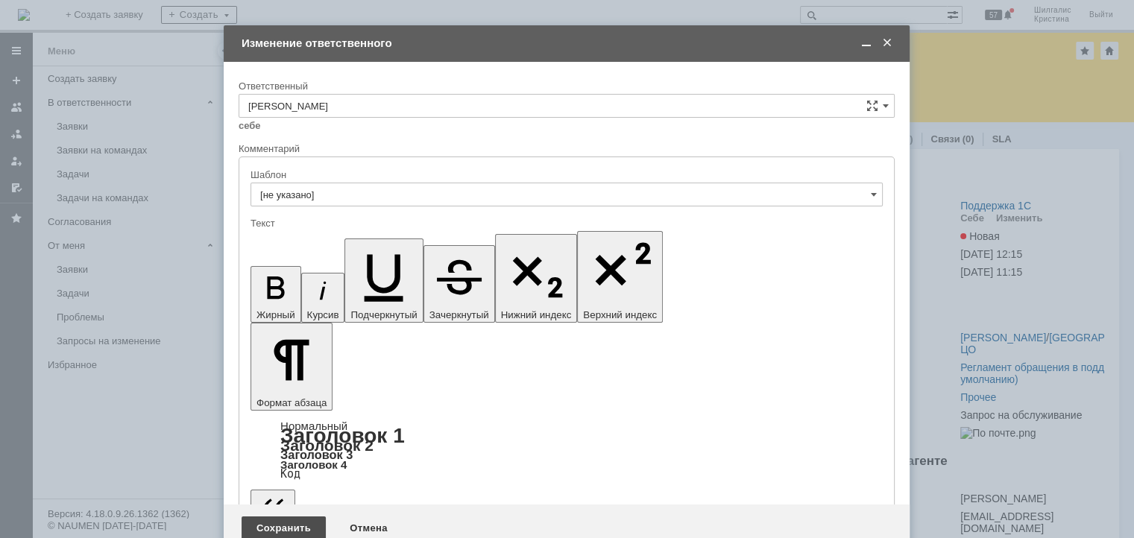
click at [286, 517] on div "Сохранить" at bounding box center [284, 529] width 84 height 24
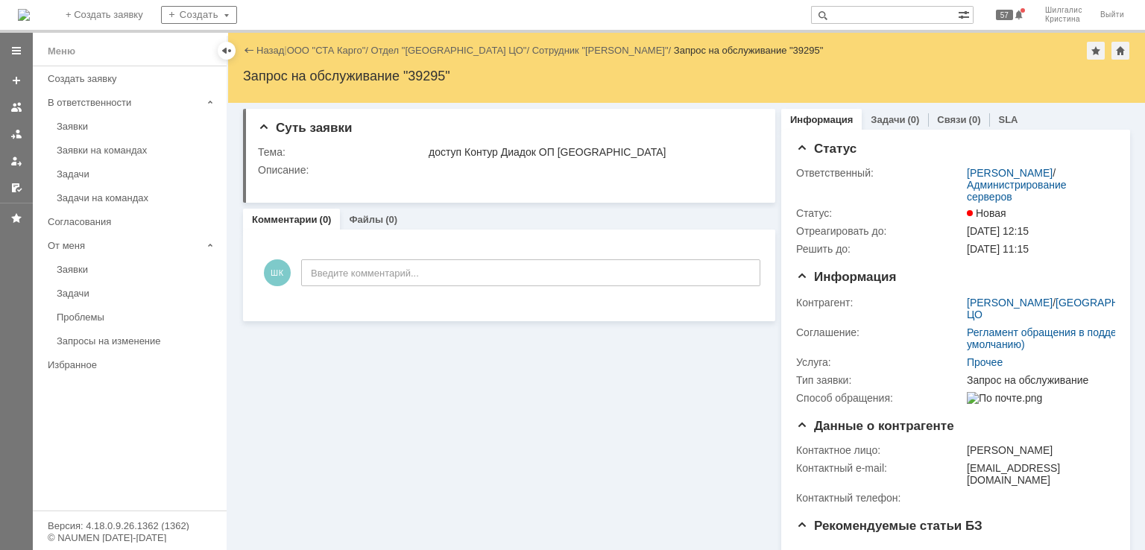
scroll to position [0, 0]
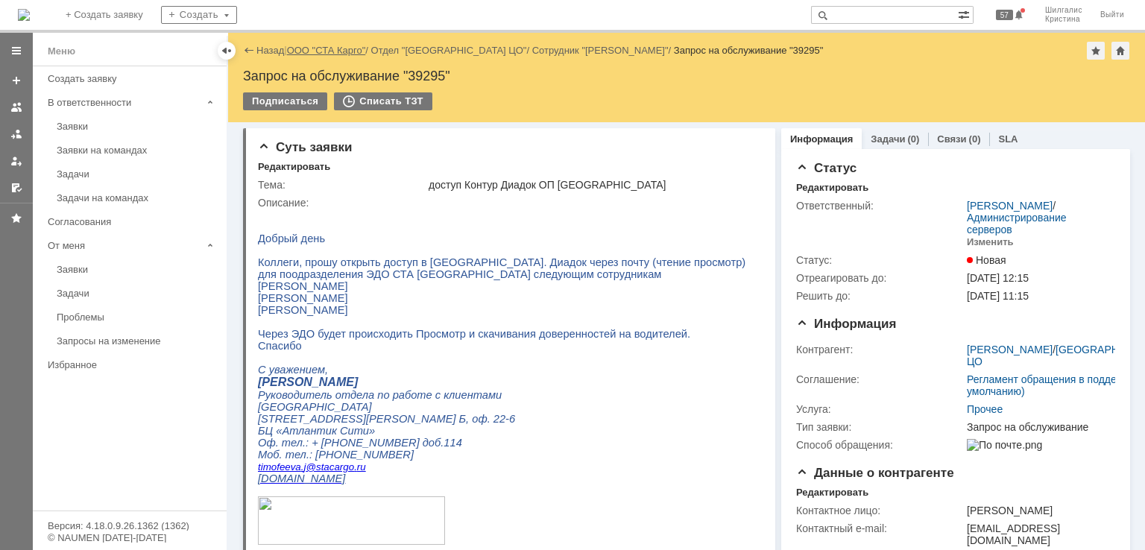
click at [350, 51] on link "ООО "СТА Карго"" at bounding box center [326, 50] width 79 height 11
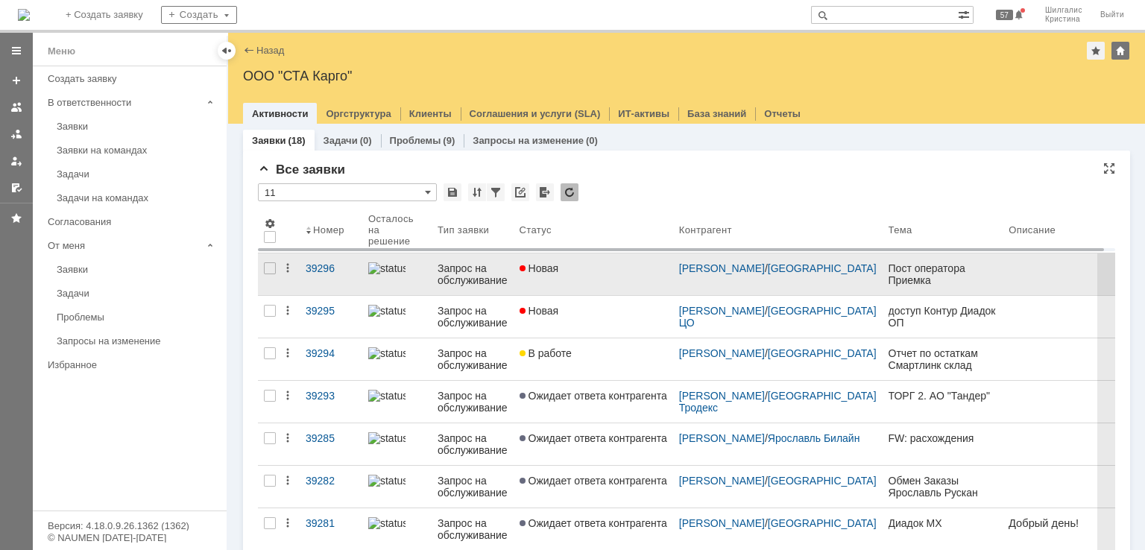
click at [599, 269] on div "Новая" at bounding box center [594, 268] width 148 height 12
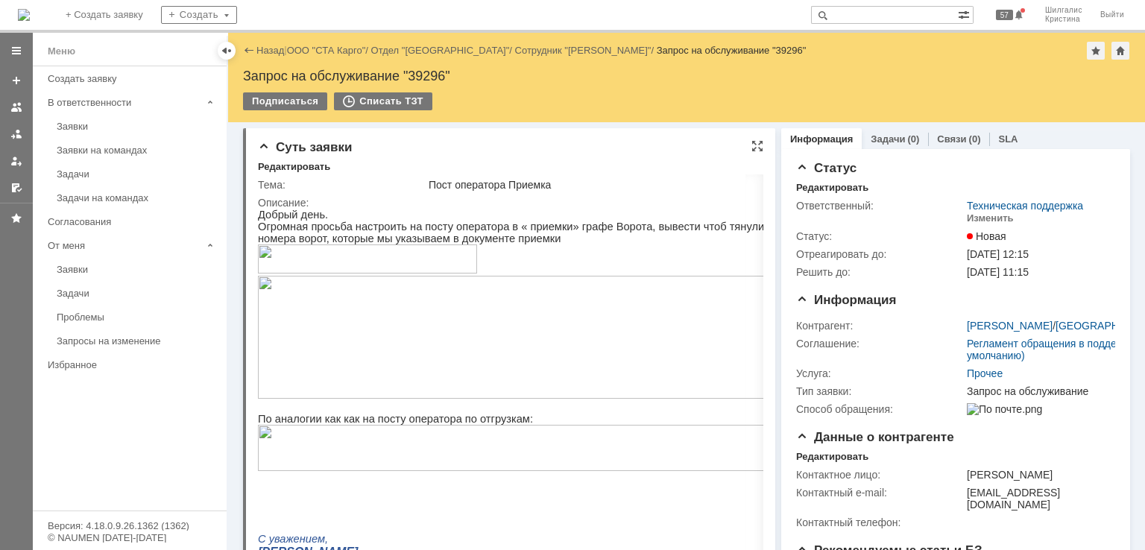
click at [752, 139] on div "Суть заявки Редактировать Тема: Пост оператора Приемка Описание:" at bounding box center [509, 449] width 532 height 643
click at [752, 149] on div at bounding box center [758, 146] width 12 height 12
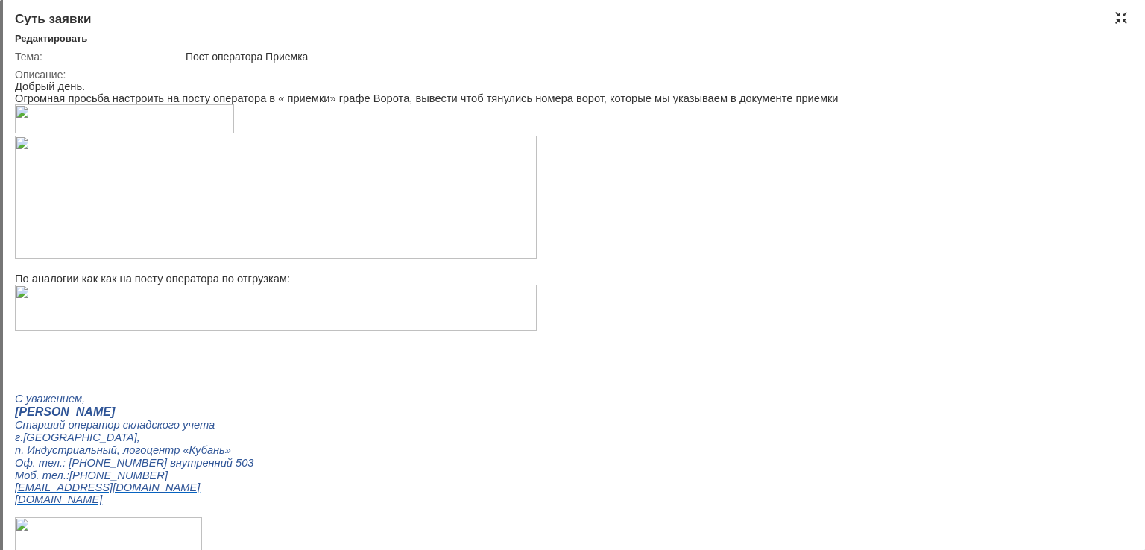
click at [1118, 17] on div at bounding box center [1121, 18] width 12 height 12
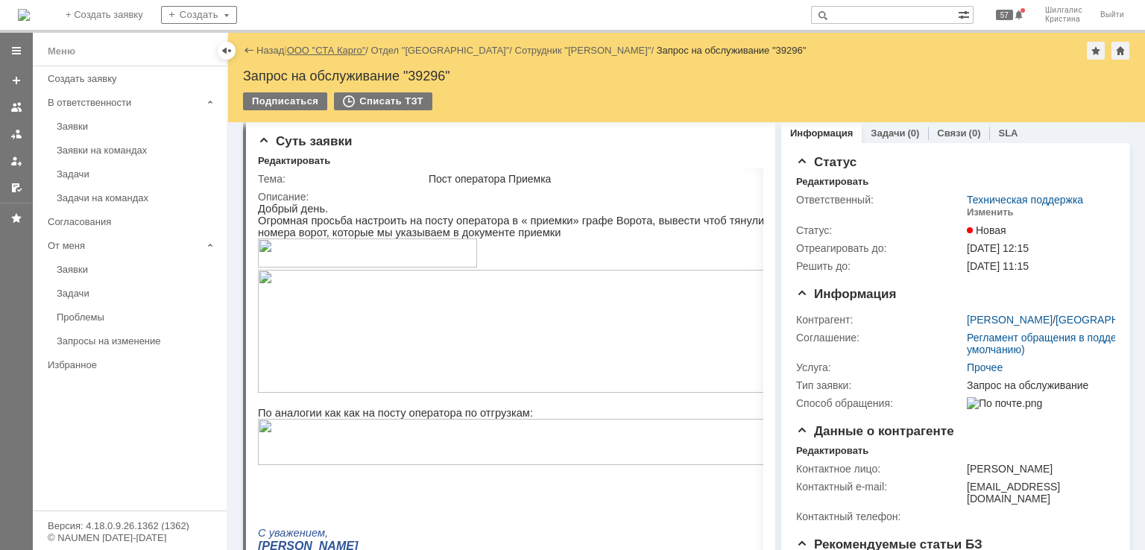
click at [337, 49] on link "ООО "СТА Карго"" at bounding box center [326, 50] width 79 height 11
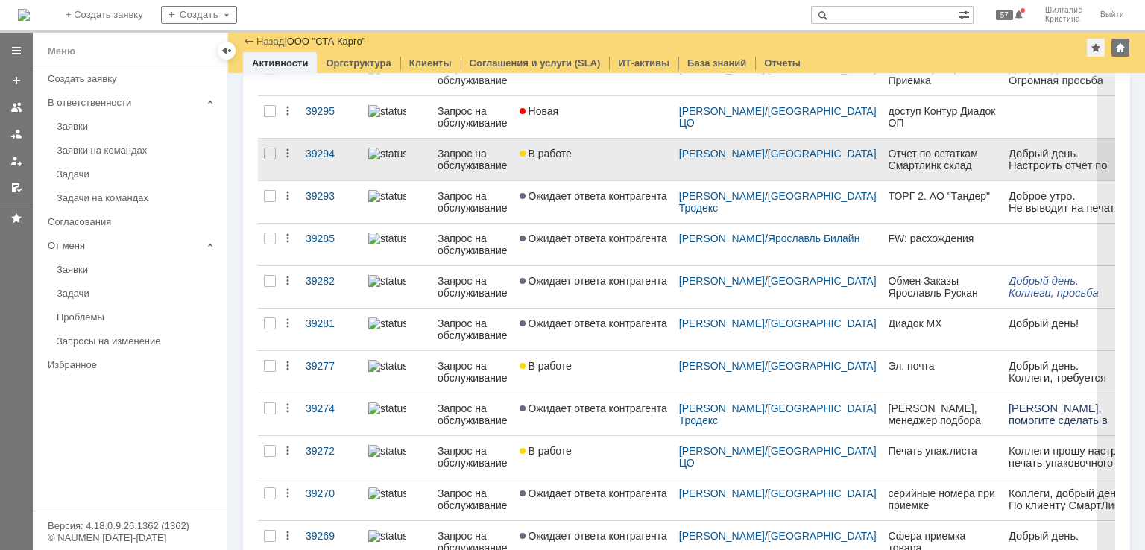
click at [571, 166] on link "В работе" at bounding box center [594, 160] width 160 height 42
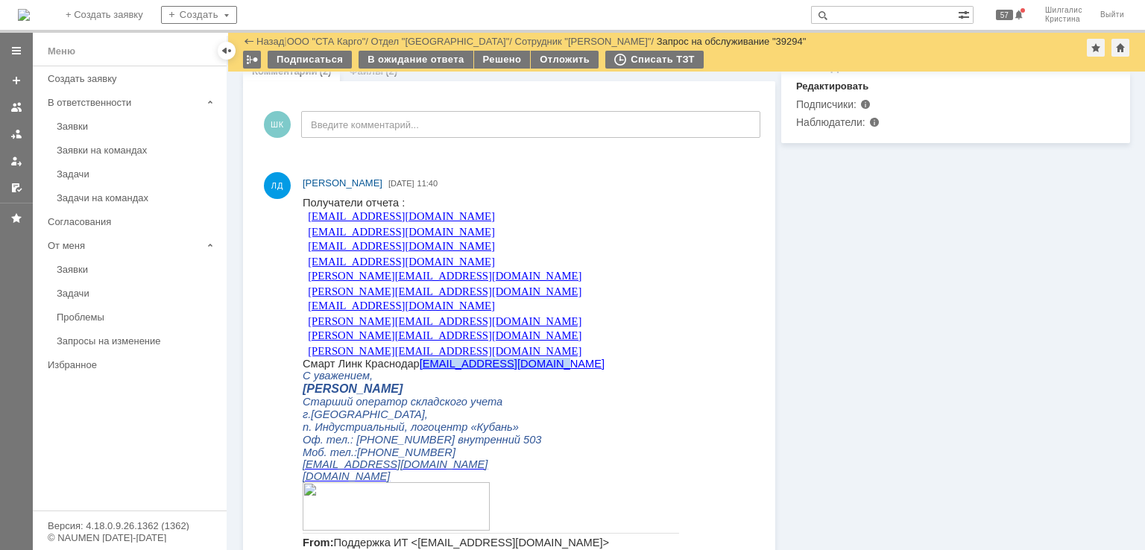
drag, startPoint x: 529, startPoint y: 365, endPoint x: 414, endPoint y: 364, distance: 114.8
click at [414, 364] on p "Смарт Линк Краснодар [EMAIL_ADDRESS][DOMAIN_NAME]" at bounding box center [491, 364] width 377 height 12
copy link "[EMAIL_ADDRESS][DOMAIN_NAME]"
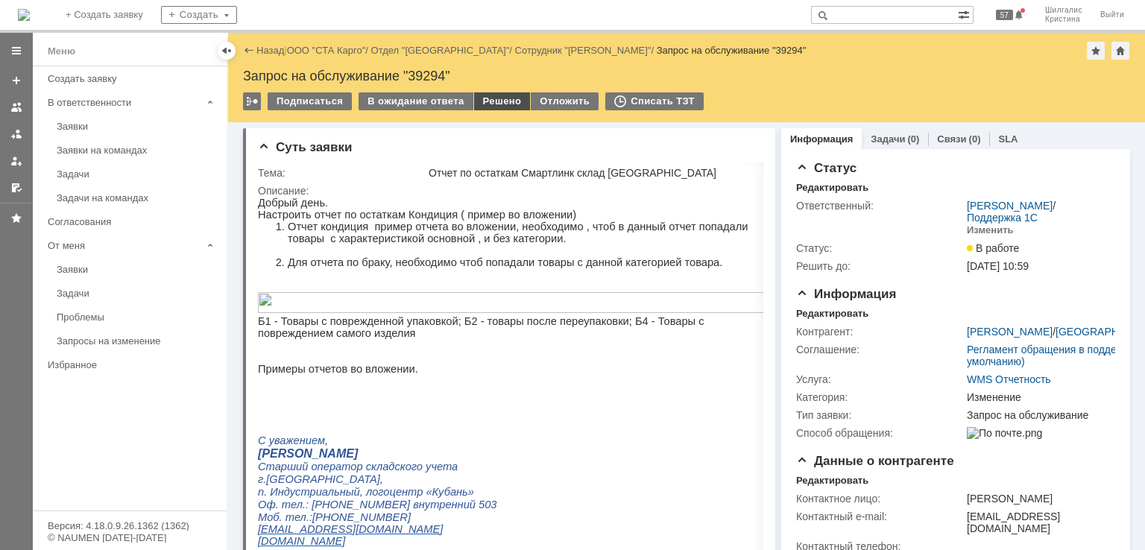
click at [485, 106] on div "Решено" at bounding box center [502, 101] width 57 height 18
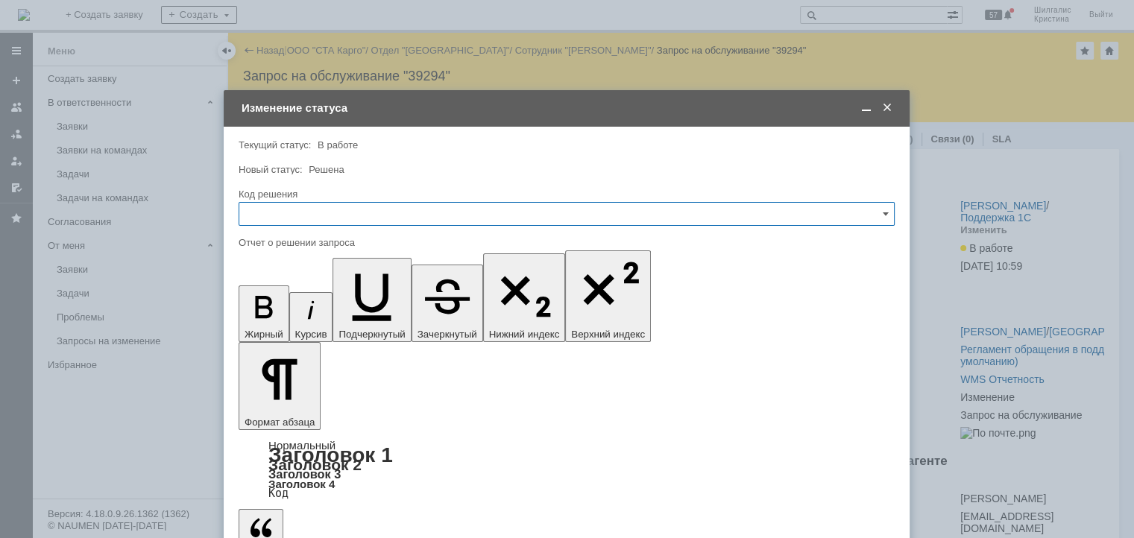
click at [326, 210] on input "text" at bounding box center [567, 214] width 656 height 24
click at [288, 408] on span "Решено" at bounding box center [566, 414] width 637 height 12
type input "Решено"
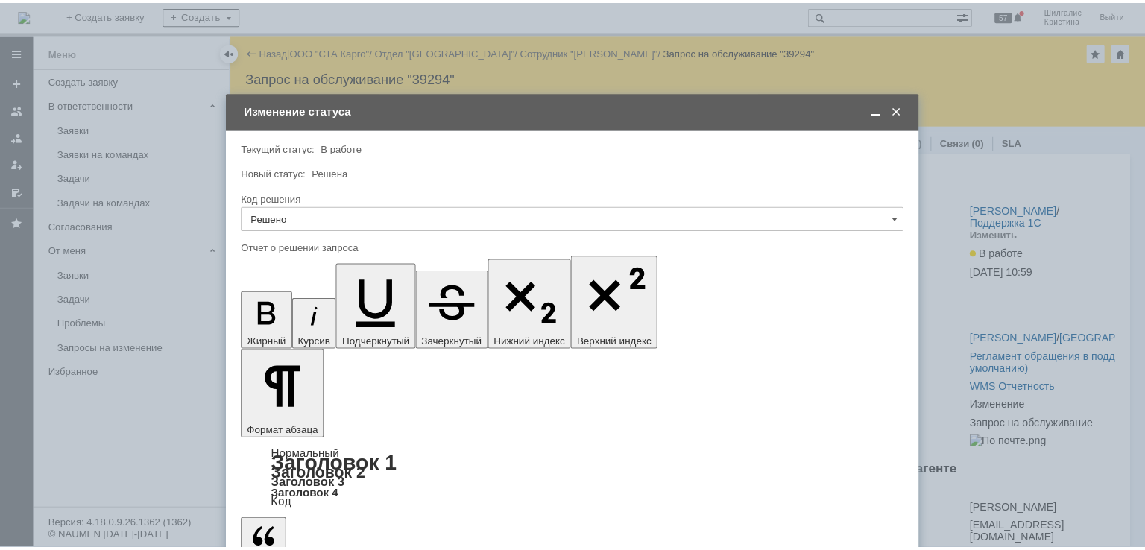
scroll to position [657, 4]
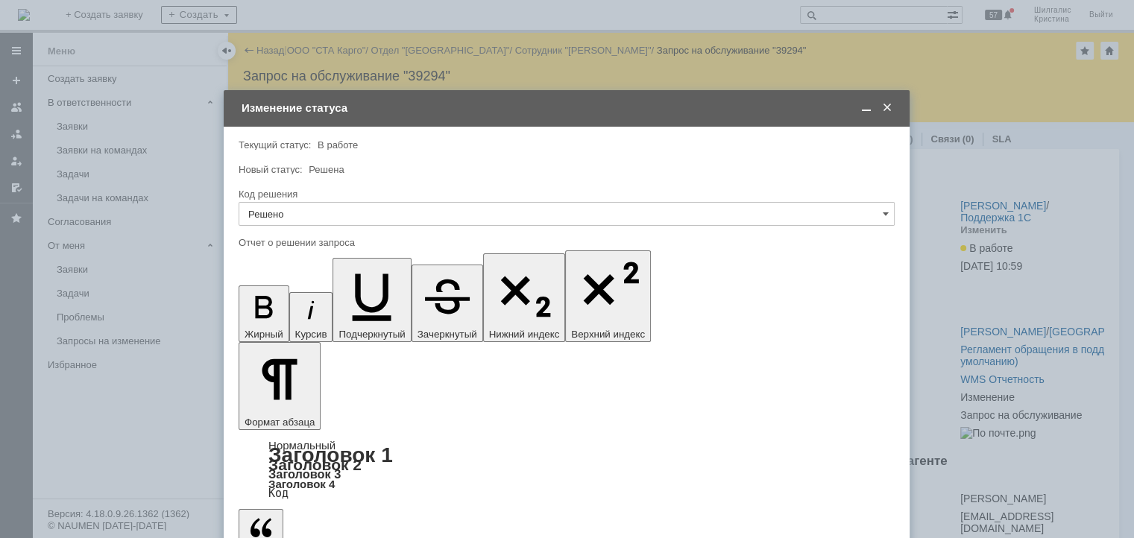
drag, startPoint x: 617, startPoint y: 4259, endPoint x: 476, endPoint y: 4261, distance: 140.9
copy div "ООО Смартлинк [GEOGRAPHIC_DATA]"
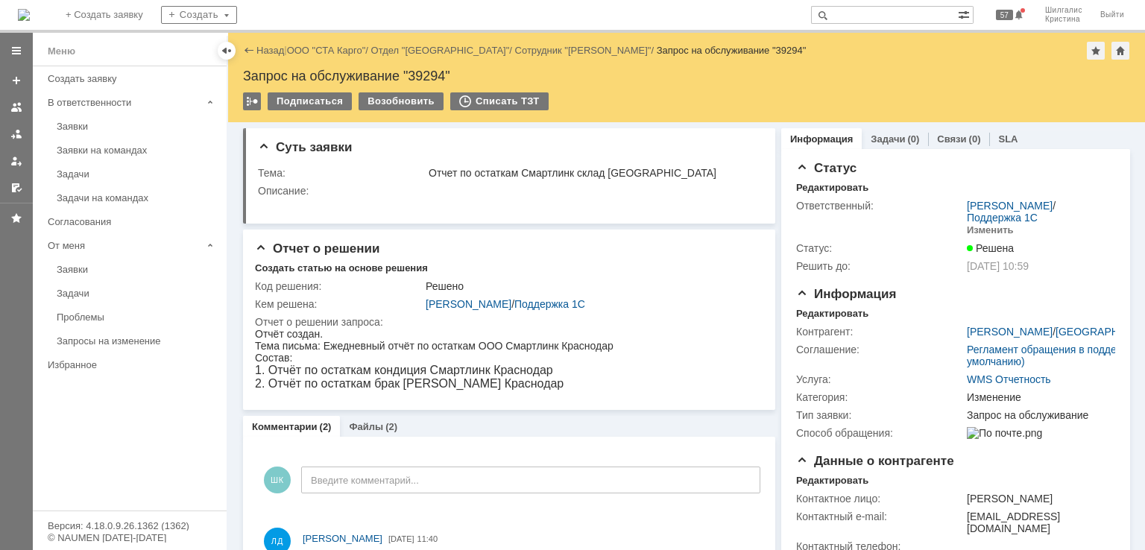
scroll to position [0, 0]
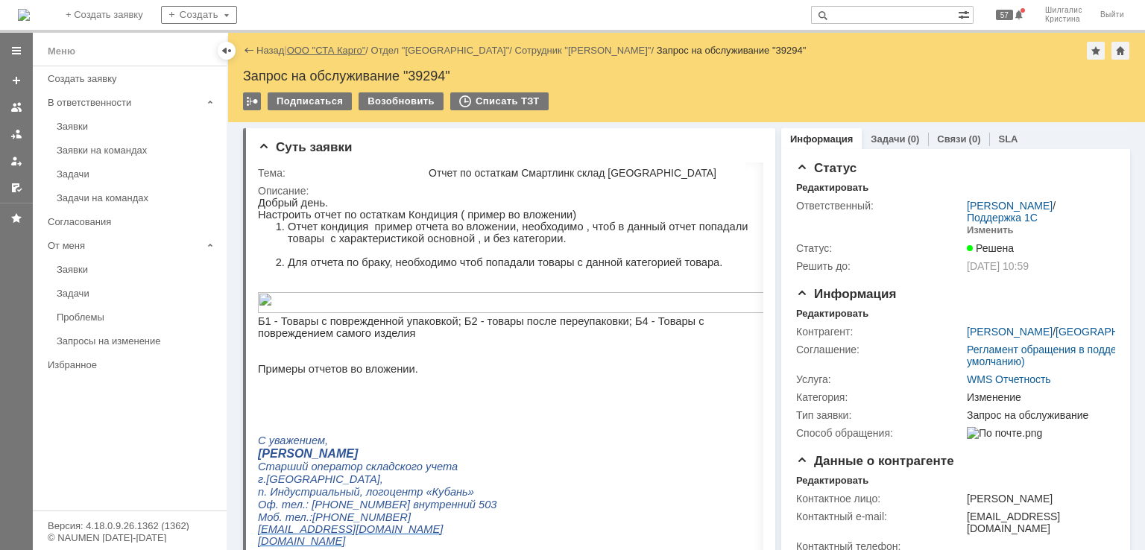
click at [344, 50] on link "ООО "СТА Карго"" at bounding box center [326, 50] width 79 height 11
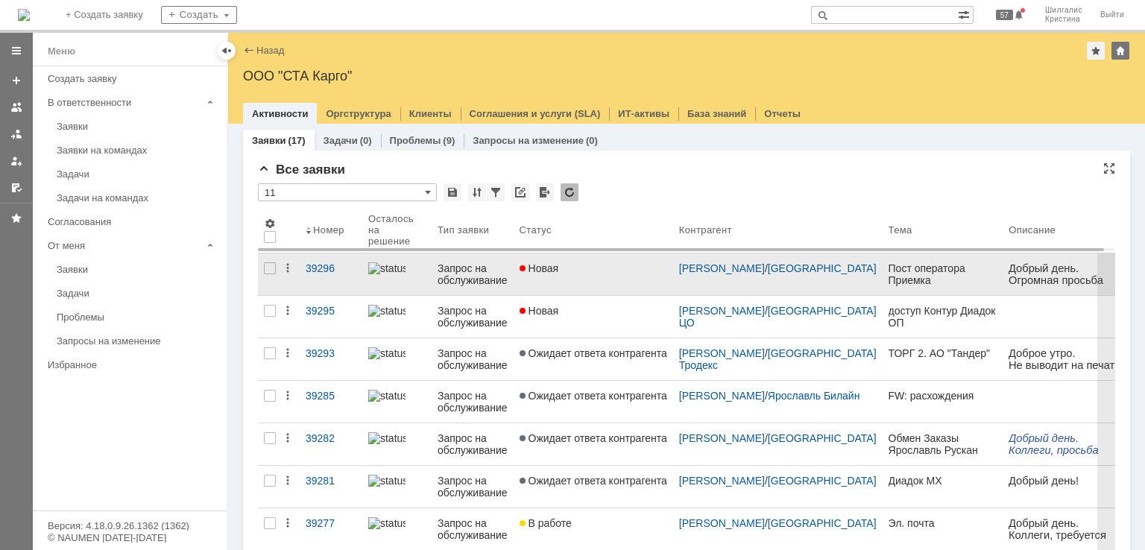
click at [586, 268] on div "Новая" at bounding box center [594, 268] width 148 height 12
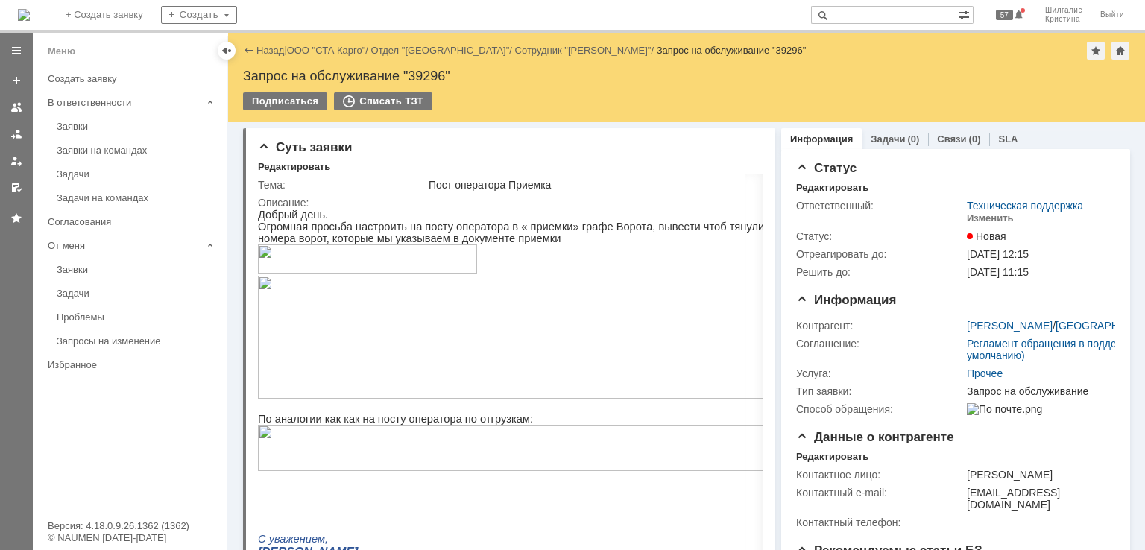
click at [328, 53] on link "ООО "СТА Карго"" at bounding box center [326, 50] width 79 height 11
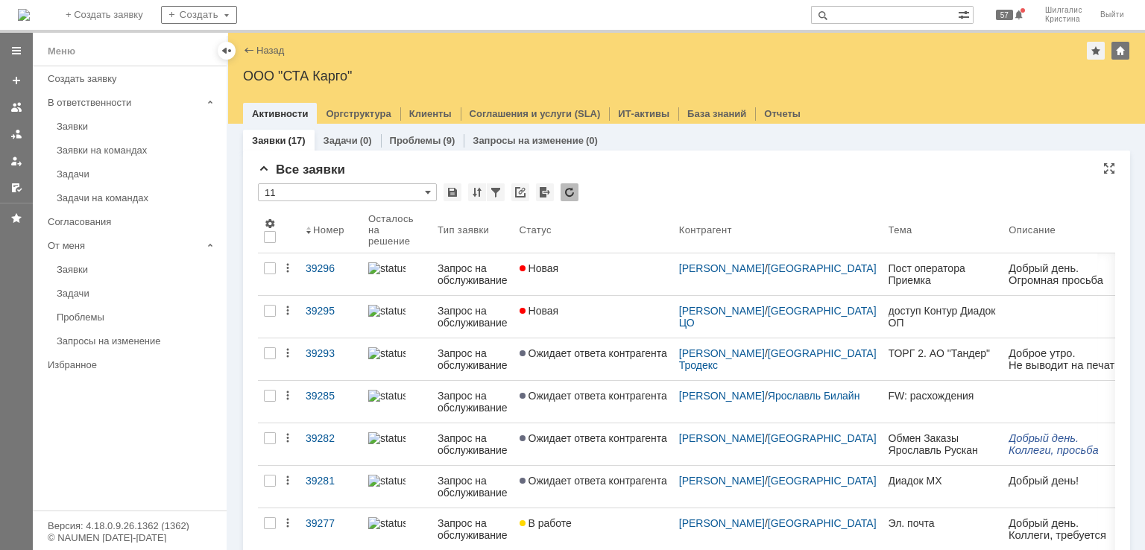
click at [673, 171] on div "Все заявки" at bounding box center [686, 170] width 857 height 15
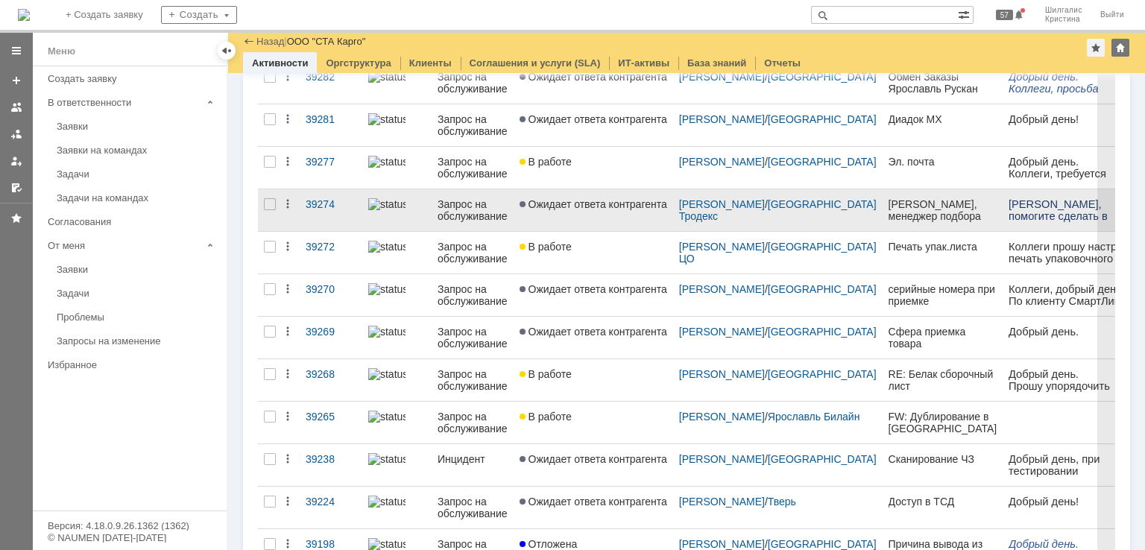
scroll to position [414, 0]
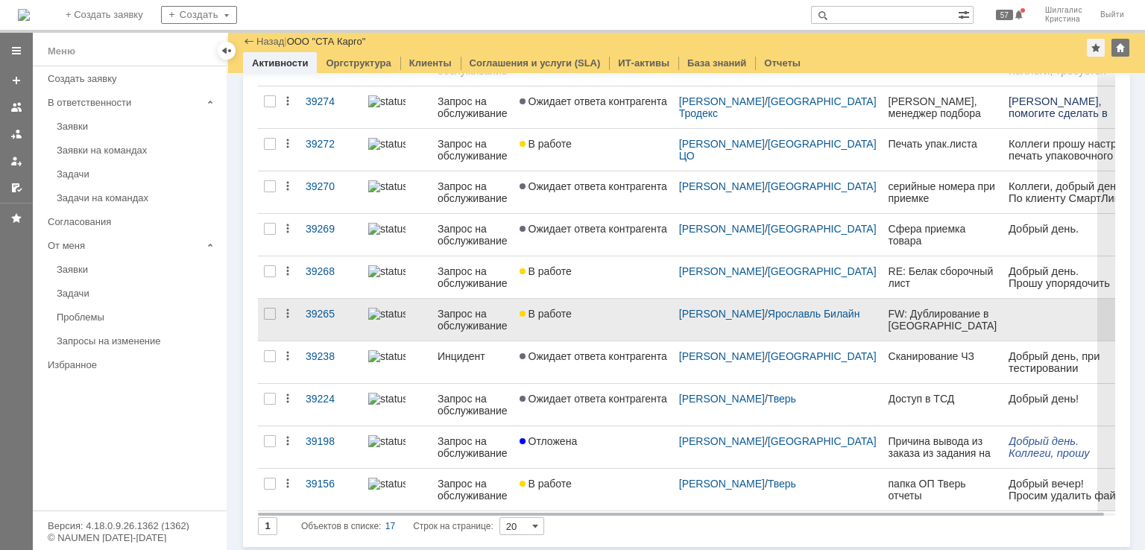
click at [570, 312] on span "В работе" at bounding box center [546, 314] width 52 height 12
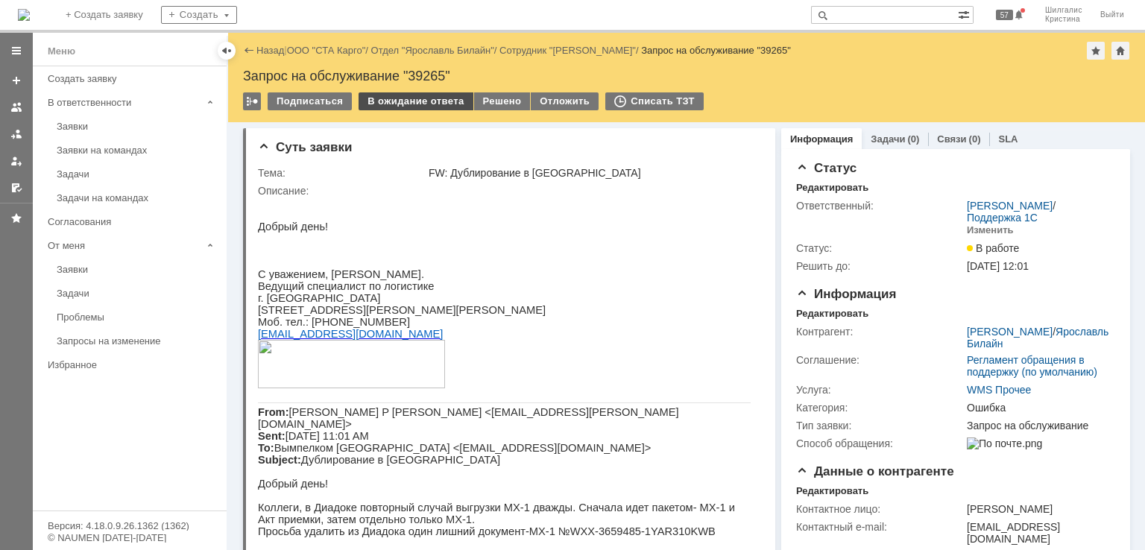
click at [421, 98] on div "В ожидание ответа" at bounding box center [416, 101] width 114 height 18
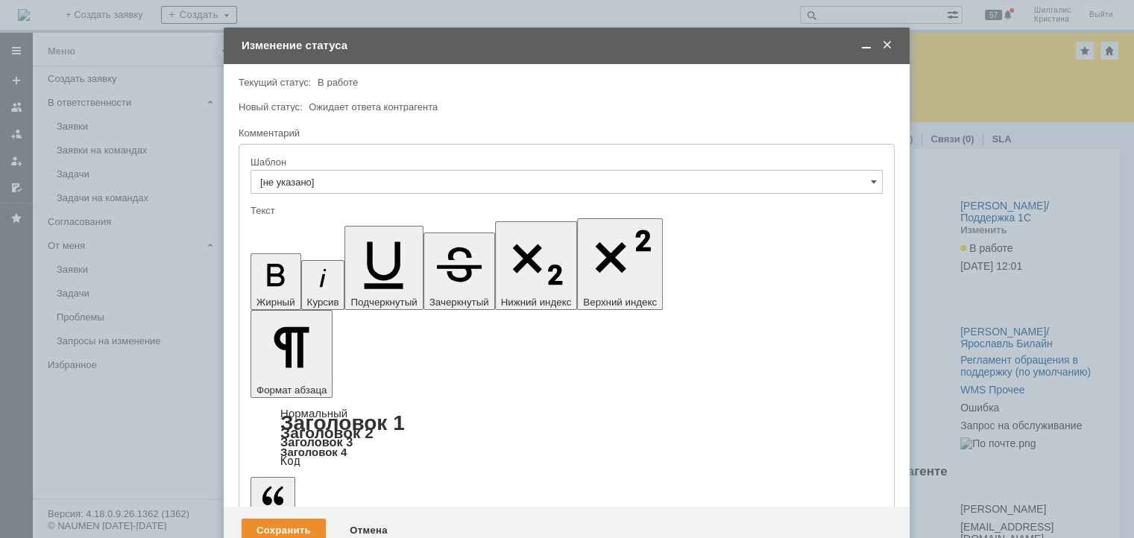
drag, startPoint x: 452, startPoint y: 4126, endPoint x: 404, endPoint y: 4129, distance: 47.8
click at [265, 519] on div "Сохранить" at bounding box center [284, 531] width 84 height 24
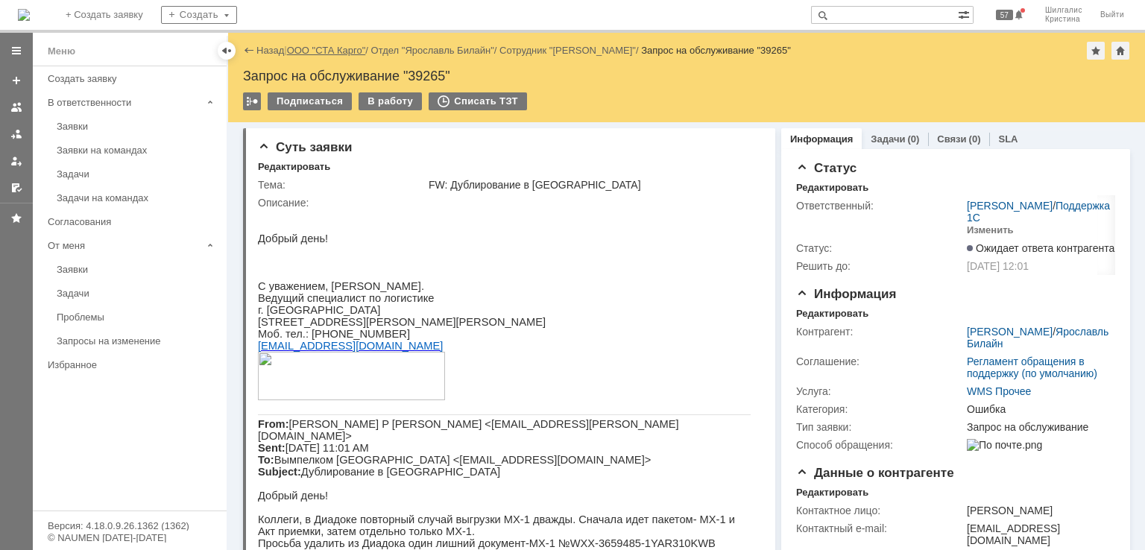
click at [330, 50] on link "ООО "СТА Карго"" at bounding box center [326, 50] width 79 height 11
